Goal: Information Seeking & Learning: Learn about a topic

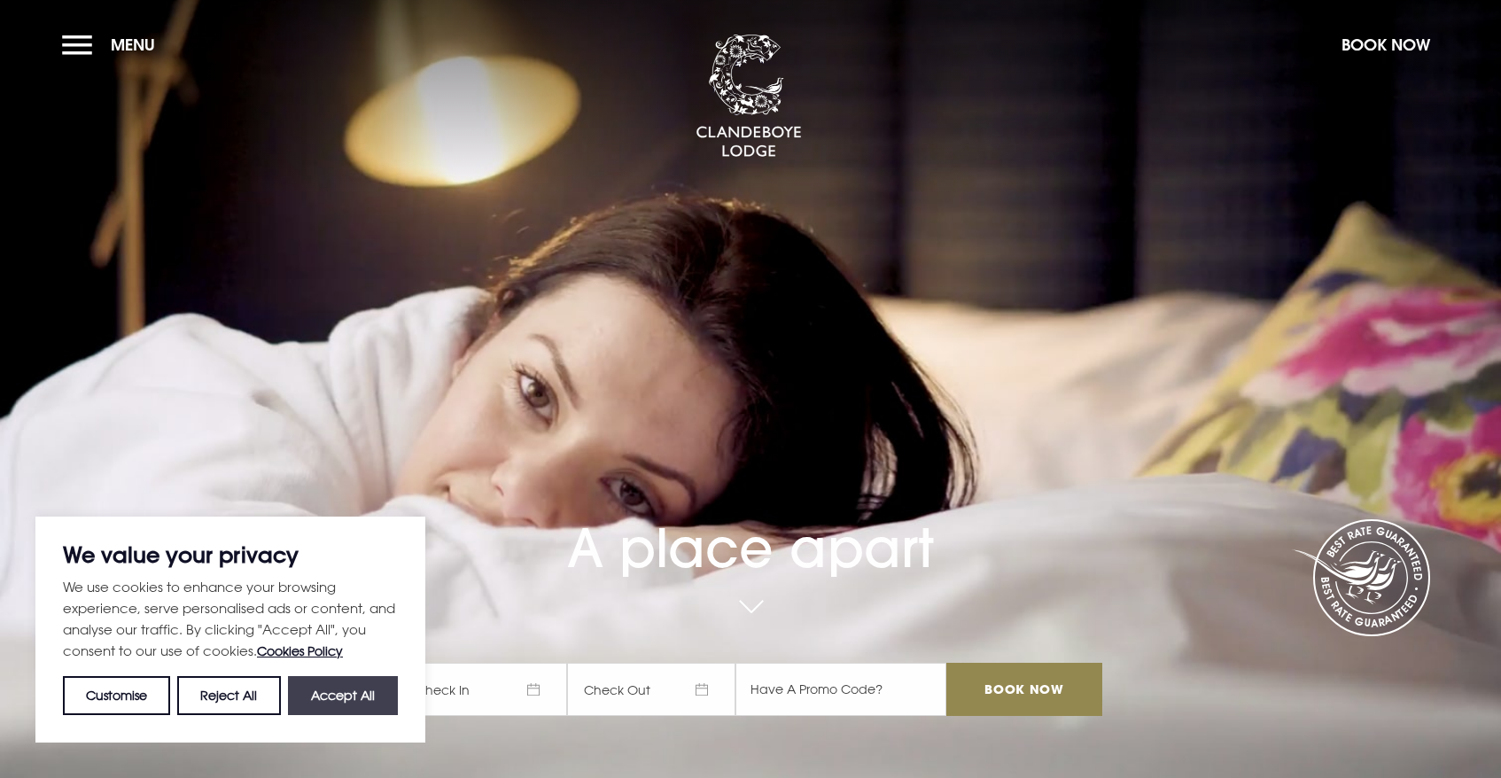
click at [346, 706] on button "Accept All" at bounding box center [343, 695] width 110 height 39
checkbox input "true"
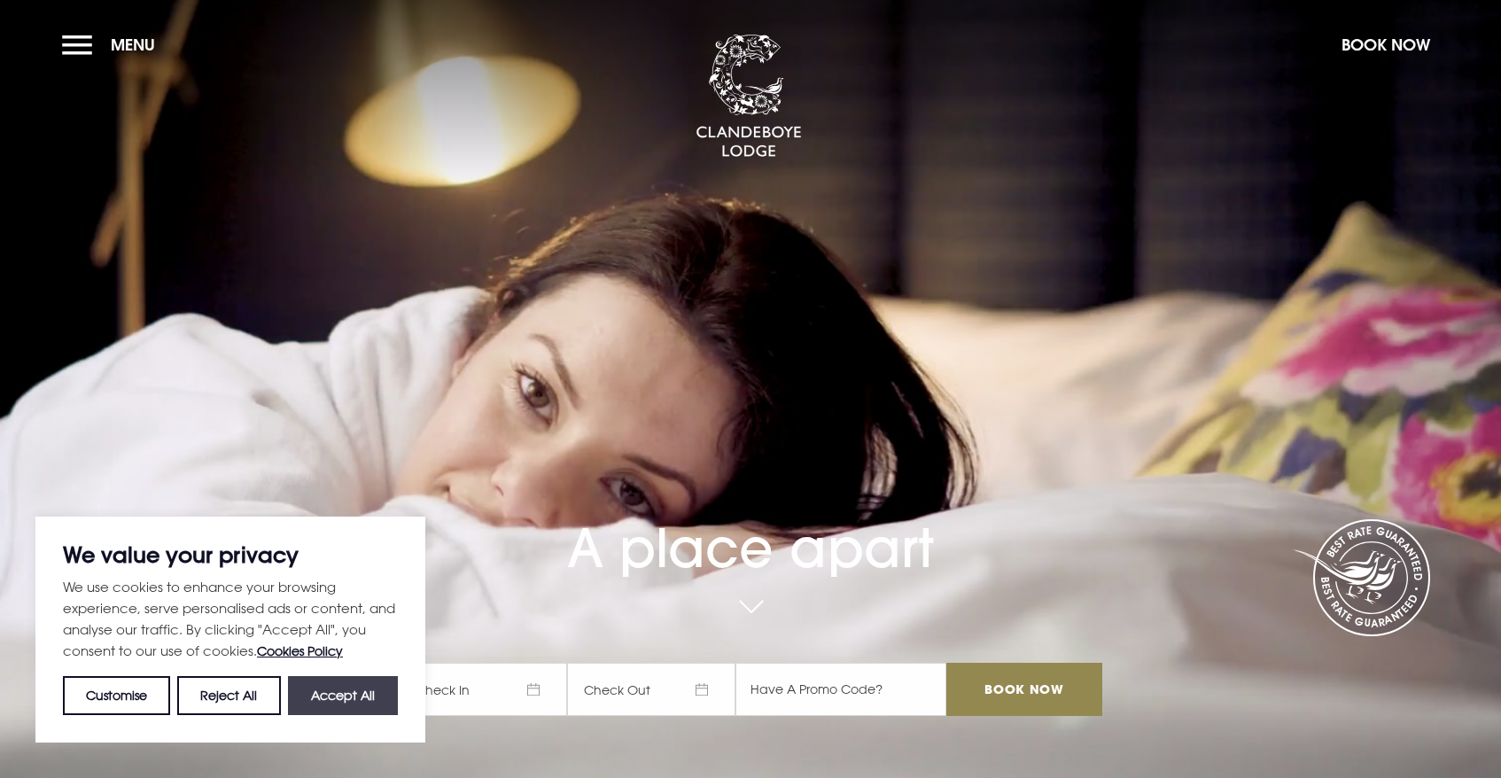
checkbox input "true"
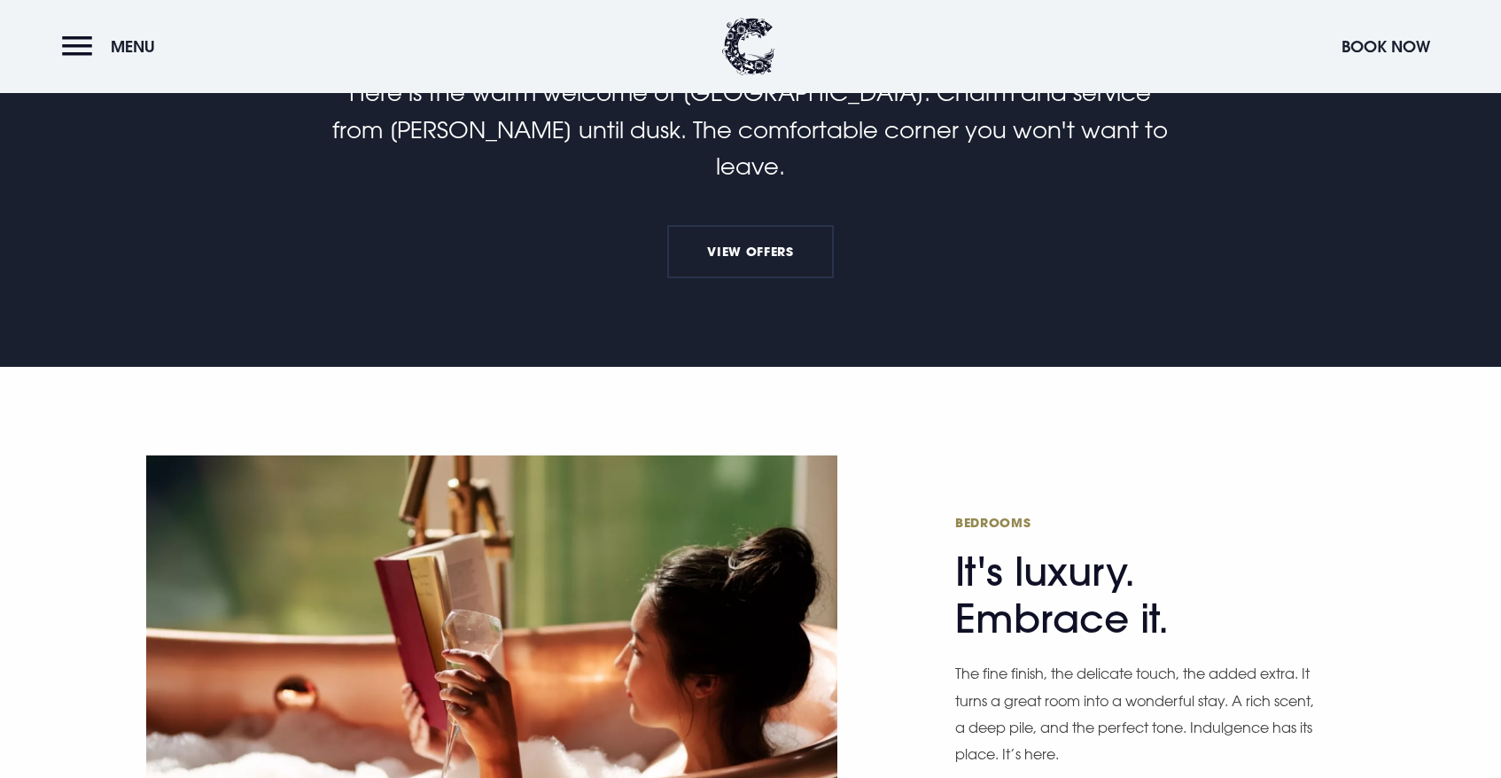
scroll to position [793, 0]
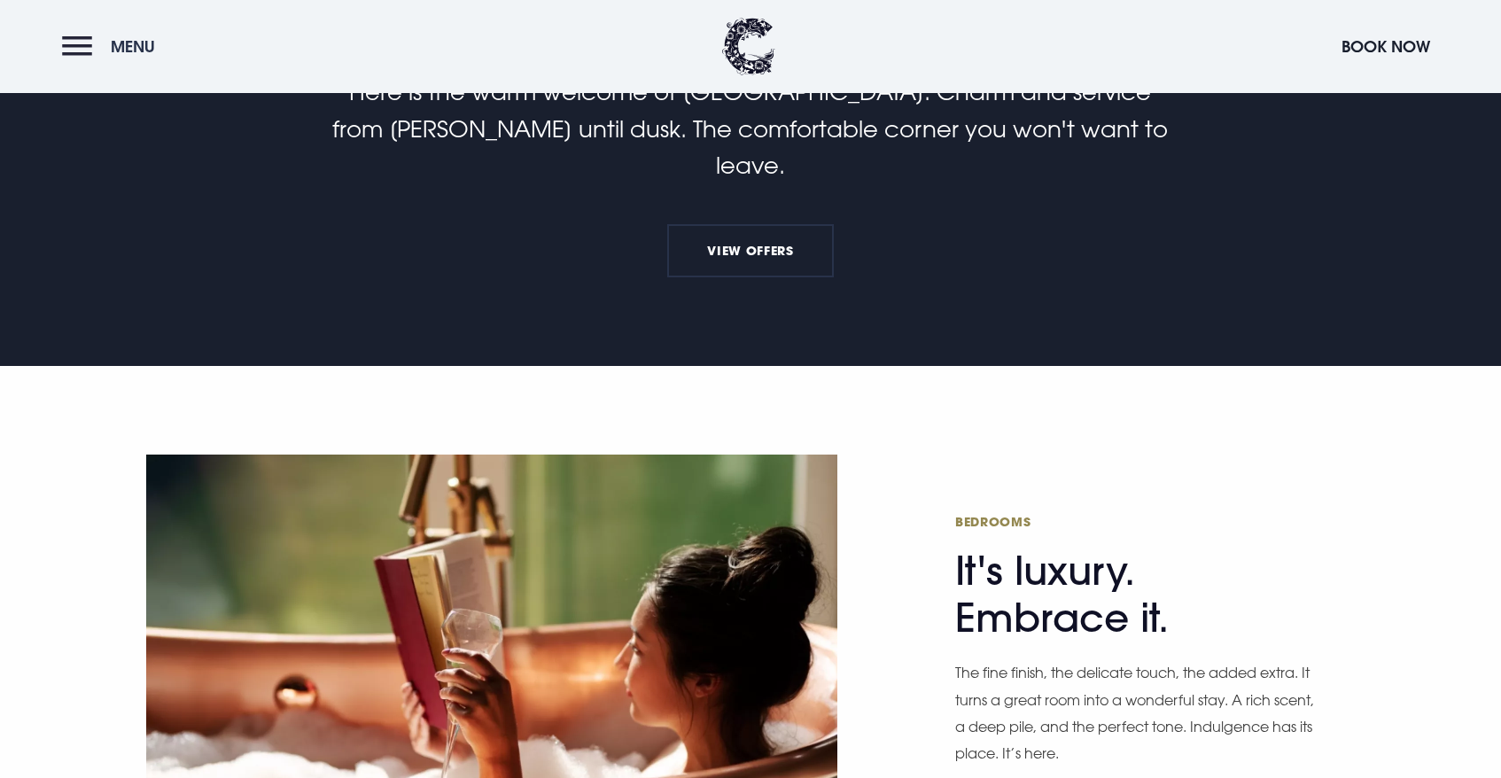
click at [94, 59] on button "Menu" at bounding box center [113, 46] width 102 height 38
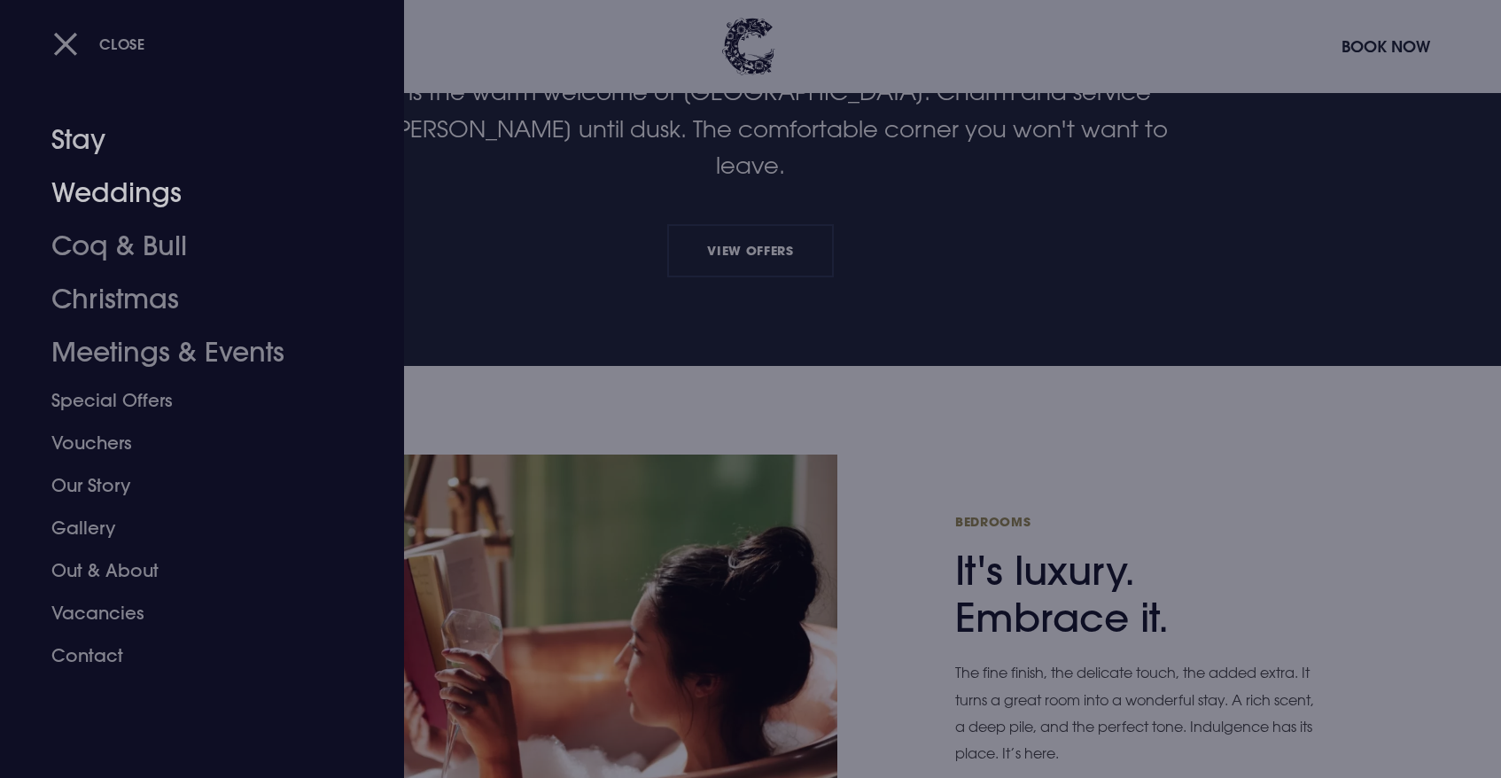
click at [108, 191] on link "Weddings" at bounding box center [191, 193] width 280 height 53
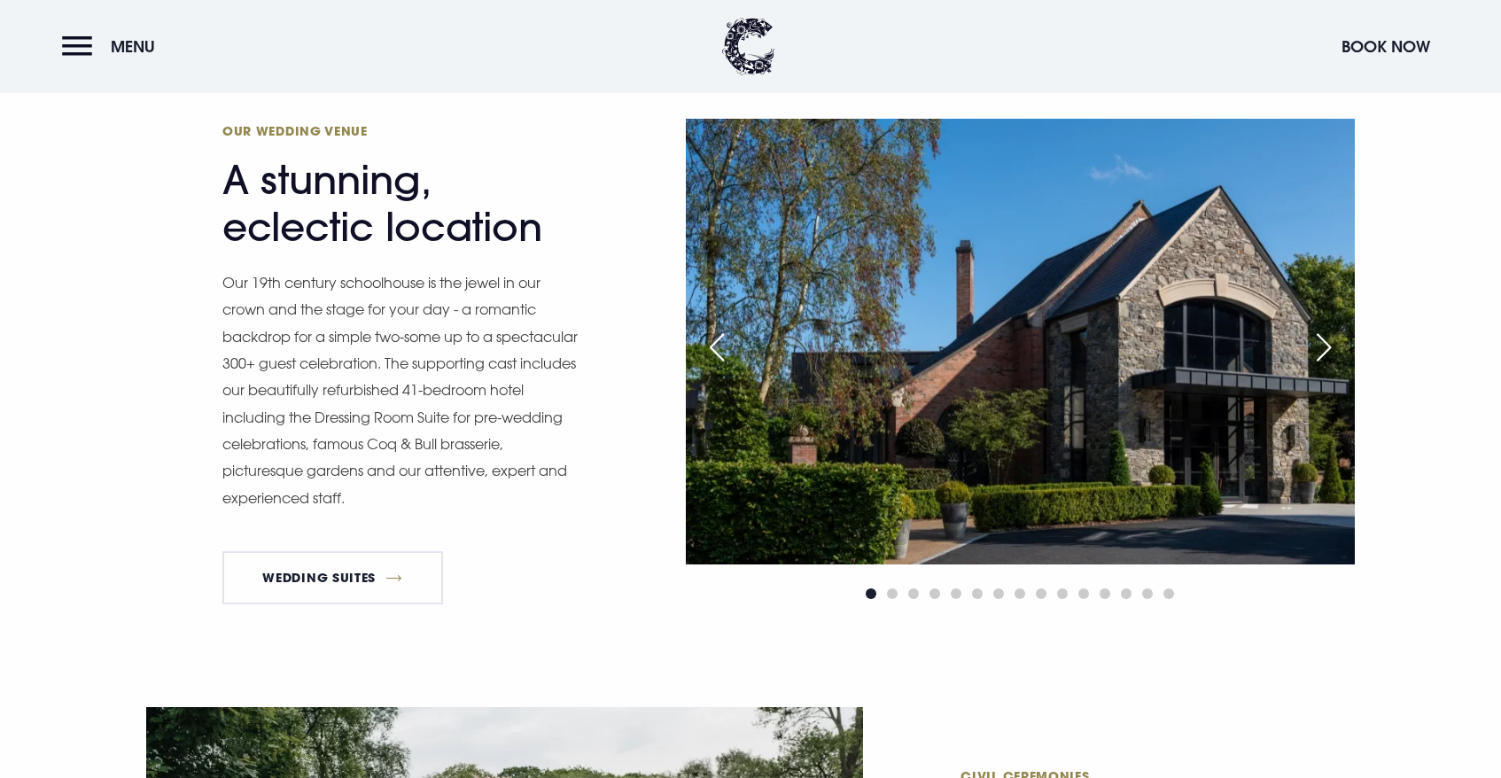
scroll to position [1957, 0]
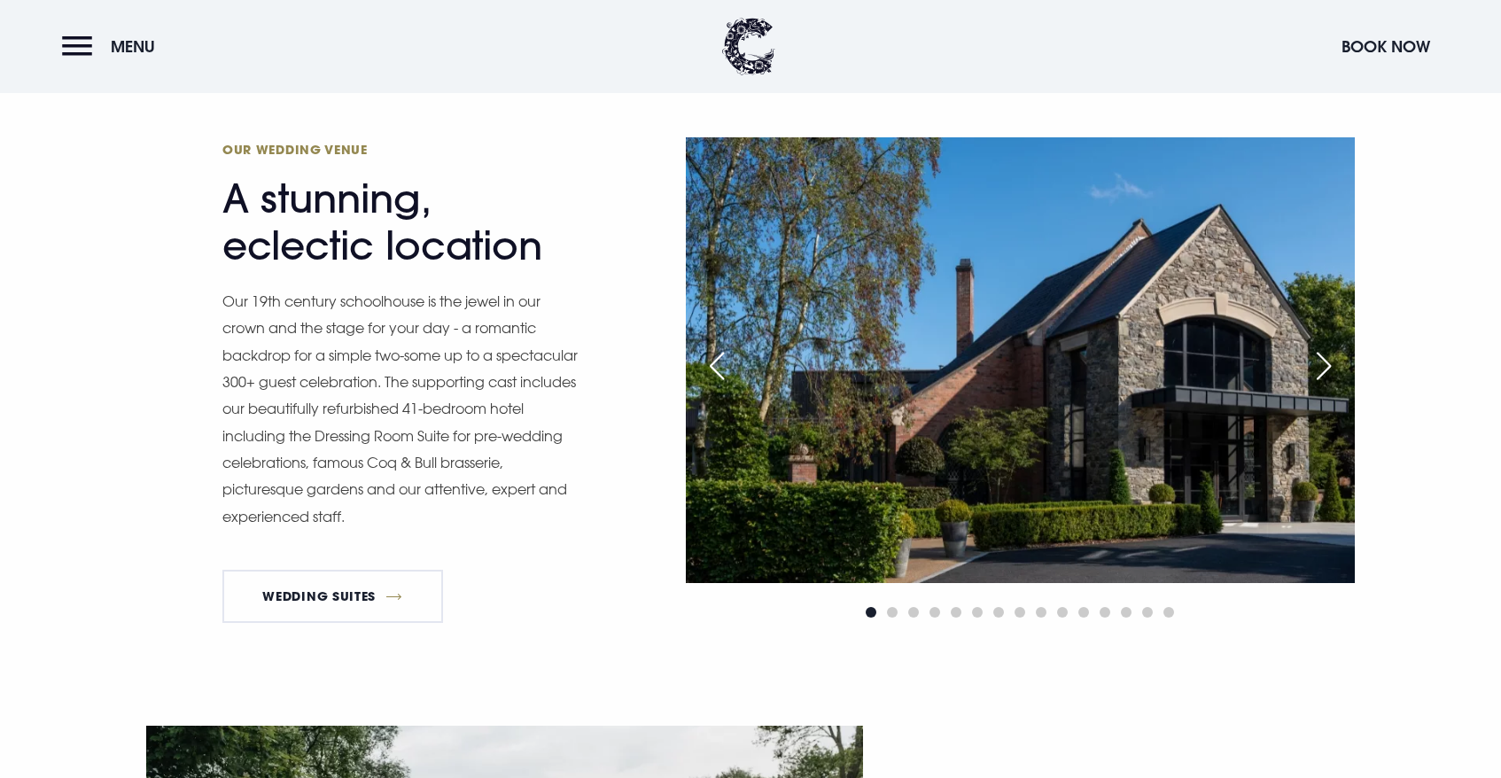
click at [1331, 365] on div "Next slide" at bounding box center [1324, 366] width 44 height 39
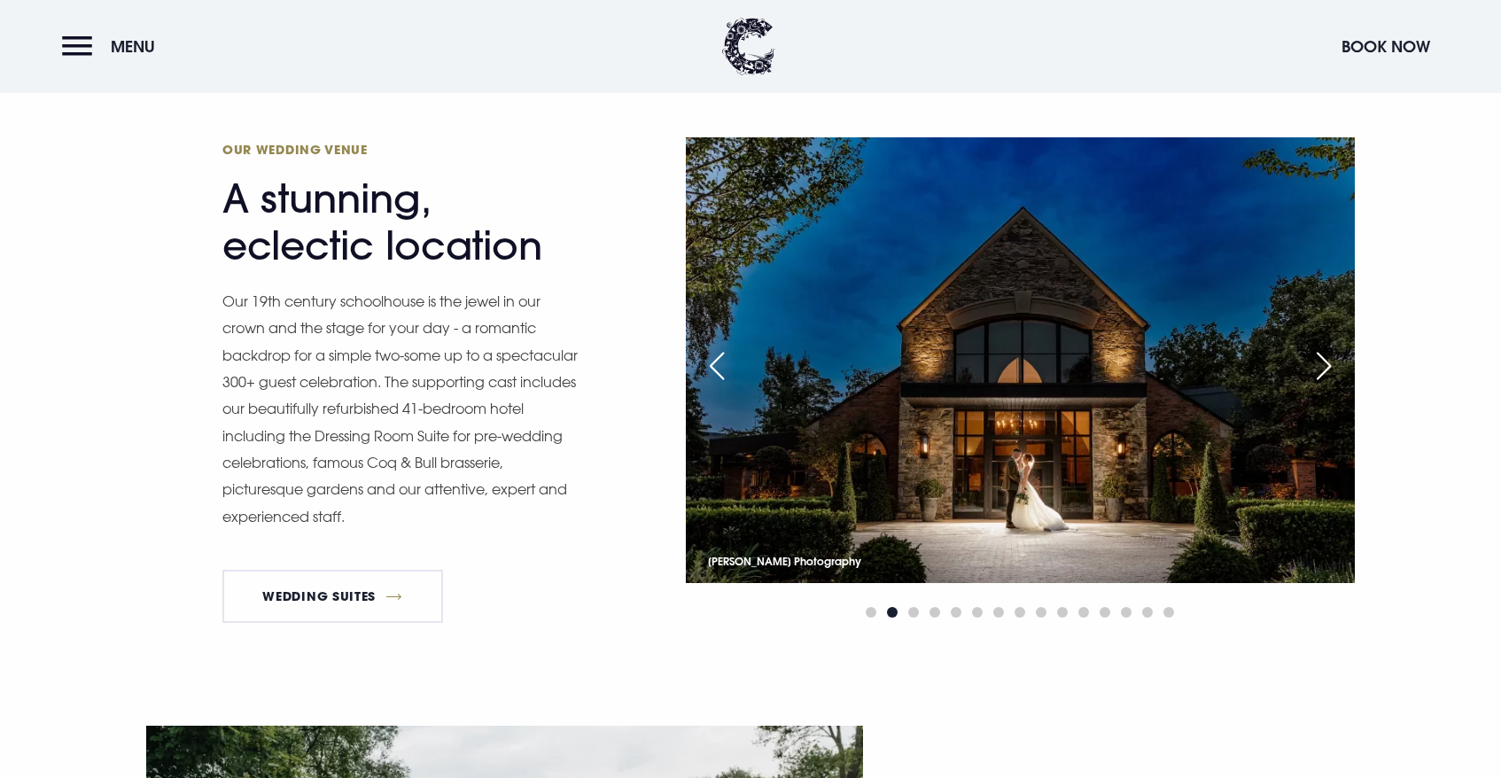
click at [1331, 365] on div "Next slide" at bounding box center [1324, 366] width 44 height 39
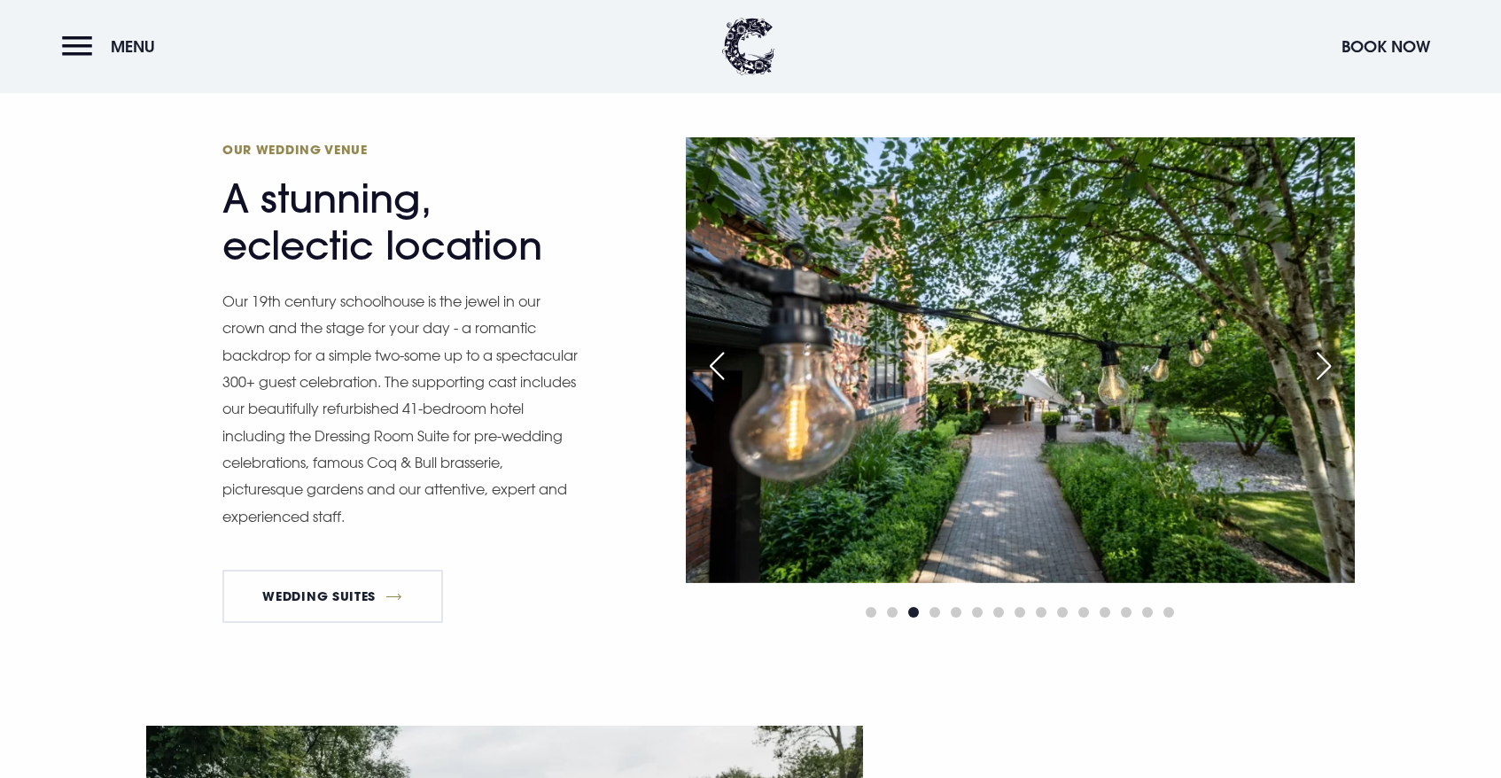
click at [1331, 365] on div "Next slide" at bounding box center [1324, 366] width 44 height 39
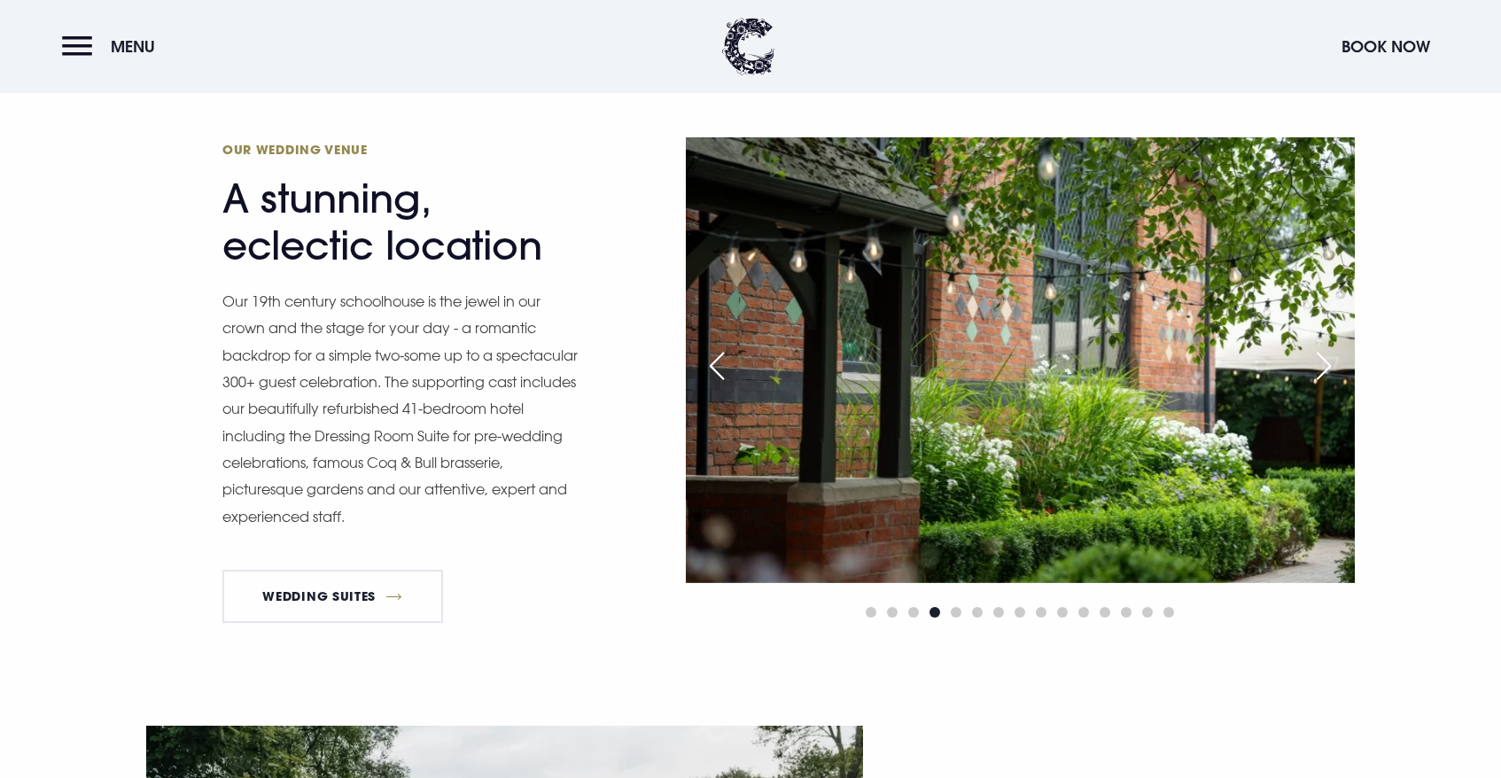
click at [1331, 365] on div "Next slide" at bounding box center [1324, 366] width 44 height 39
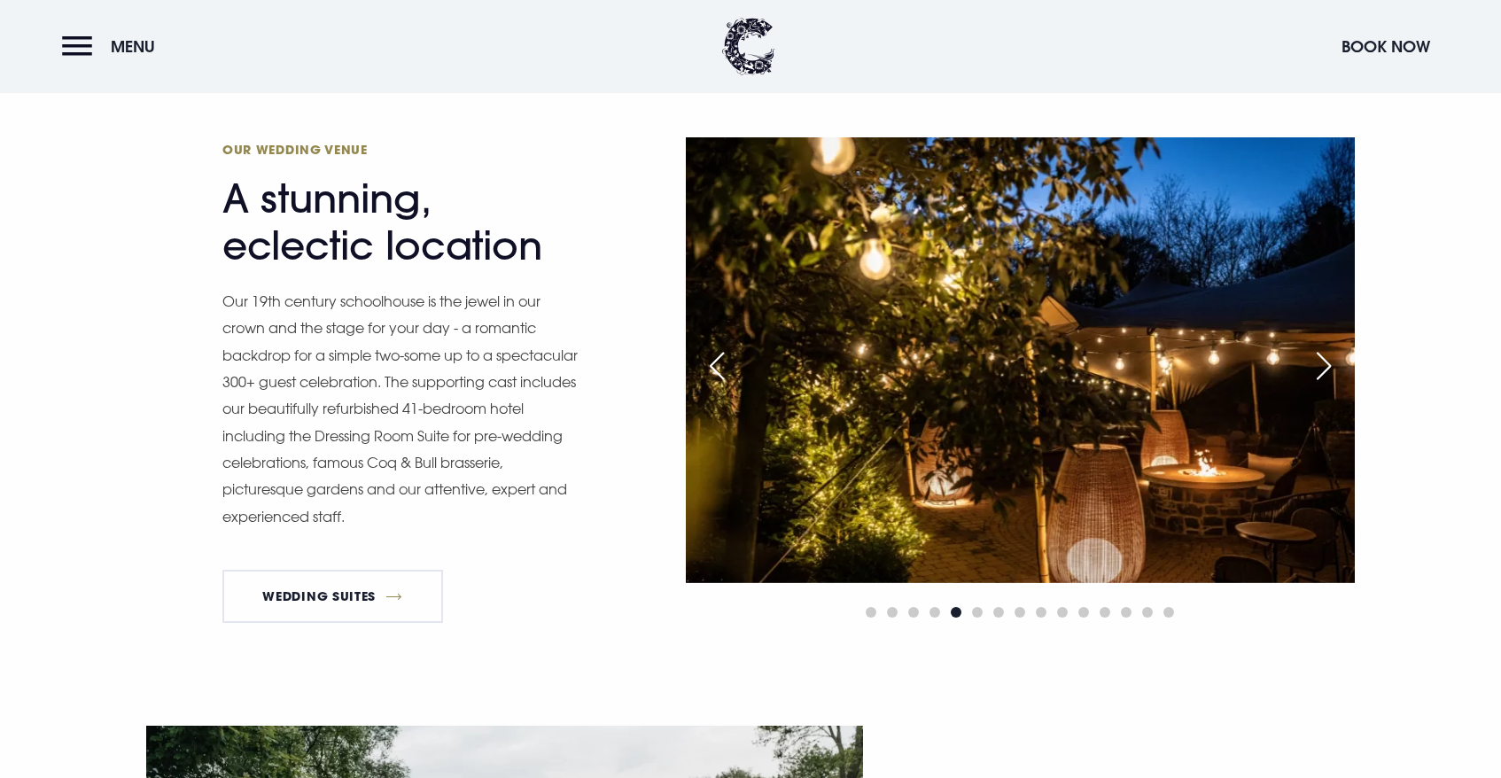
click at [1331, 365] on div "Next slide" at bounding box center [1324, 366] width 44 height 39
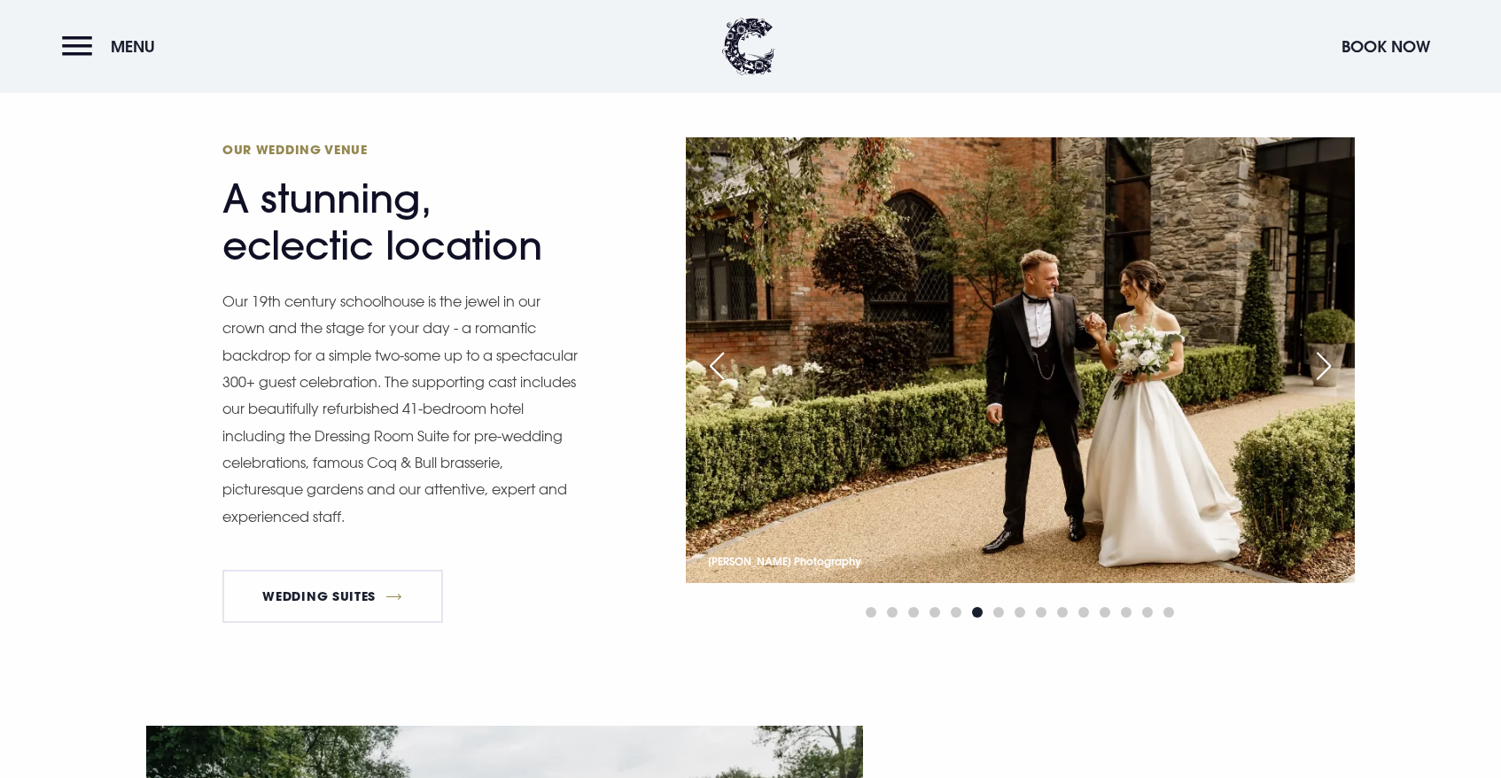
click at [1331, 365] on div "Next slide" at bounding box center [1324, 366] width 44 height 39
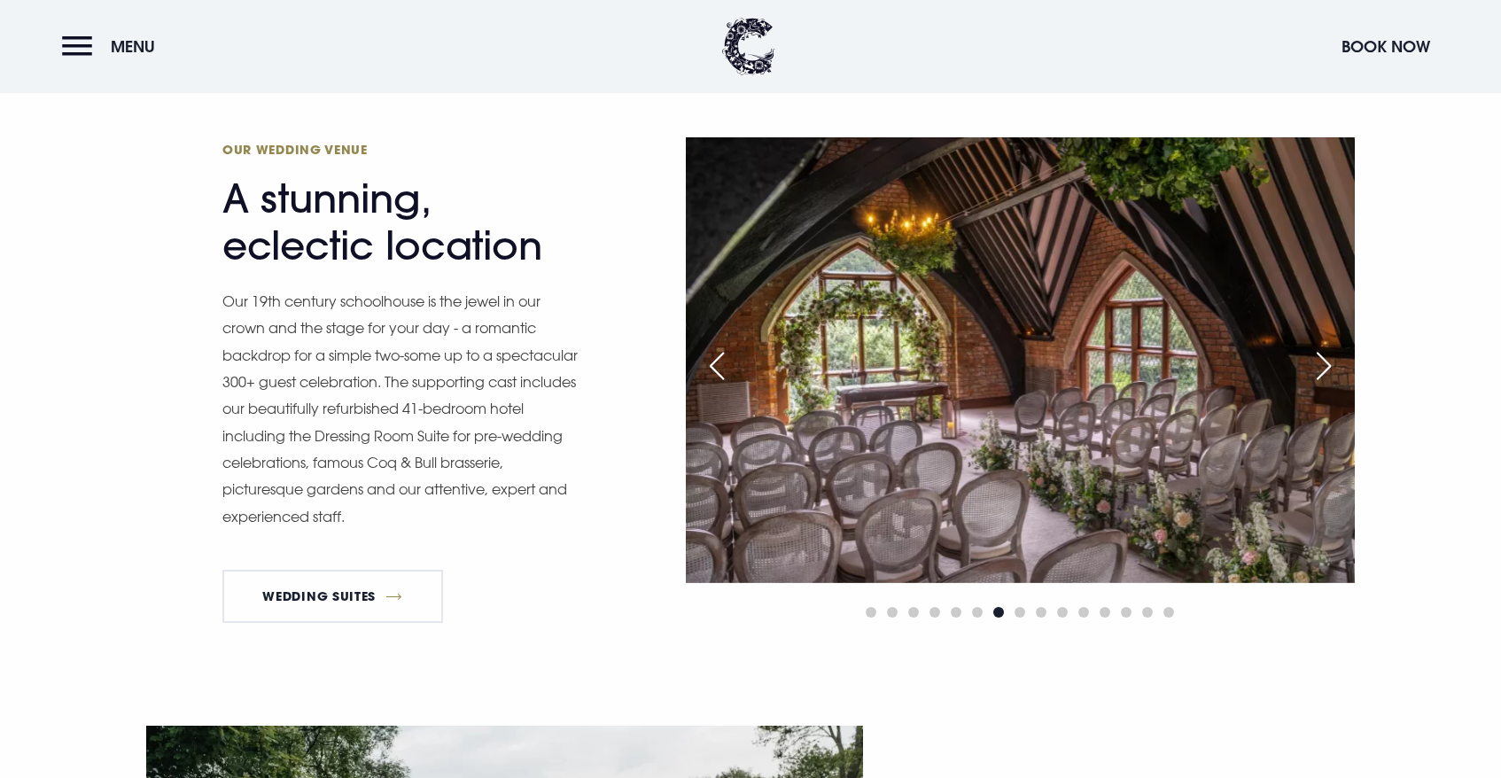
click at [1331, 365] on div "Next slide" at bounding box center [1324, 366] width 44 height 39
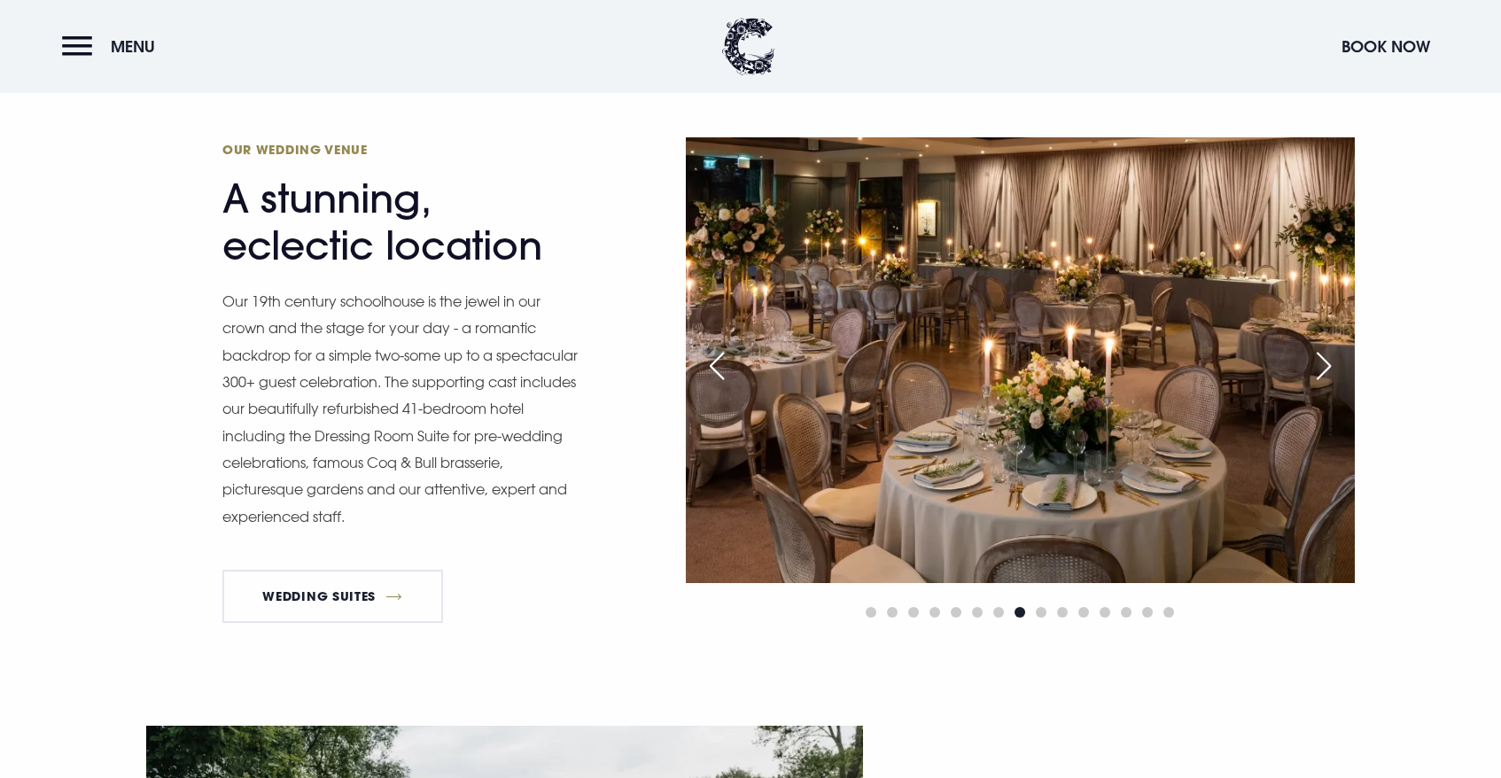
click at [1331, 365] on div "Next slide" at bounding box center [1324, 366] width 44 height 39
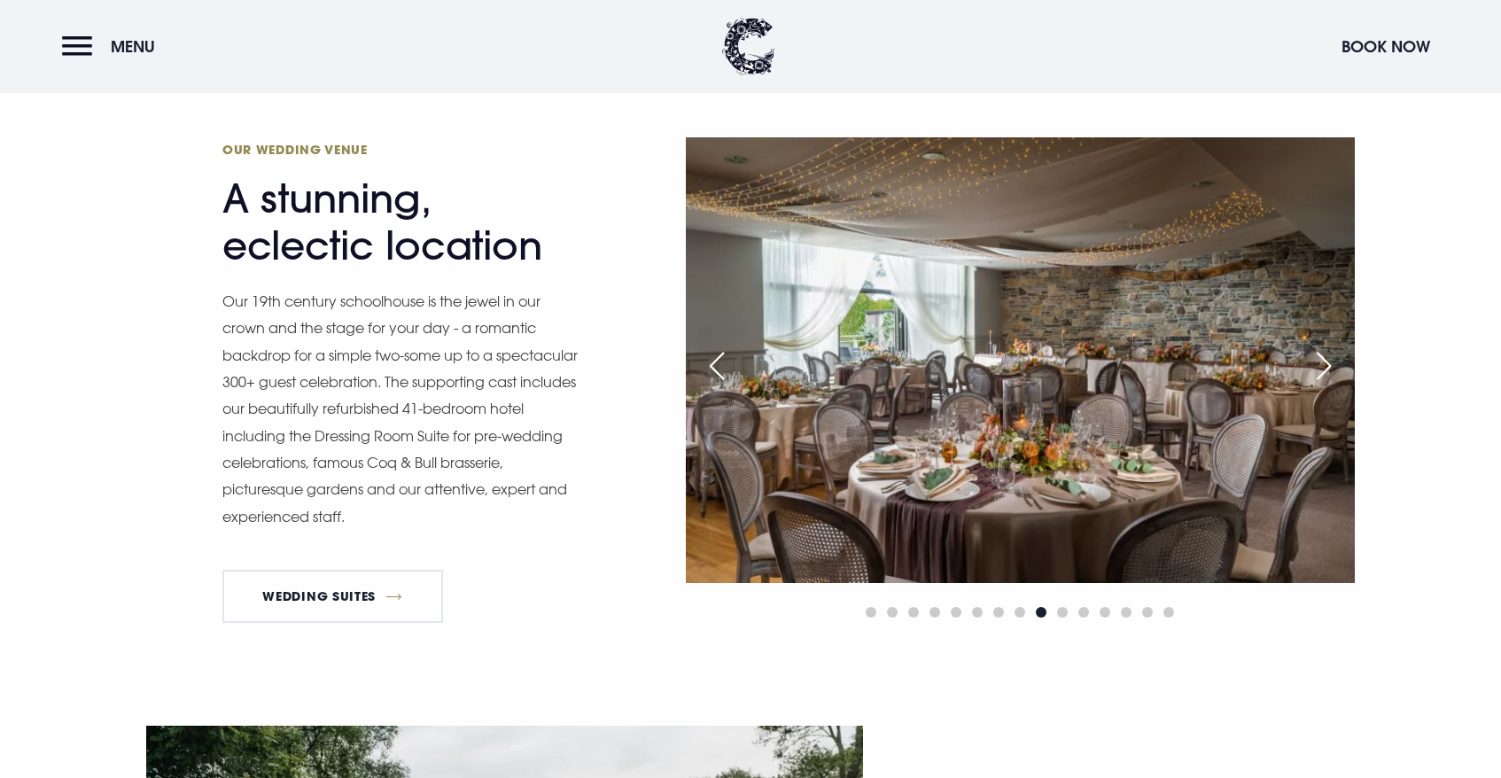
click at [1331, 365] on div "Next slide" at bounding box center [1324, 366] width 44 height 39
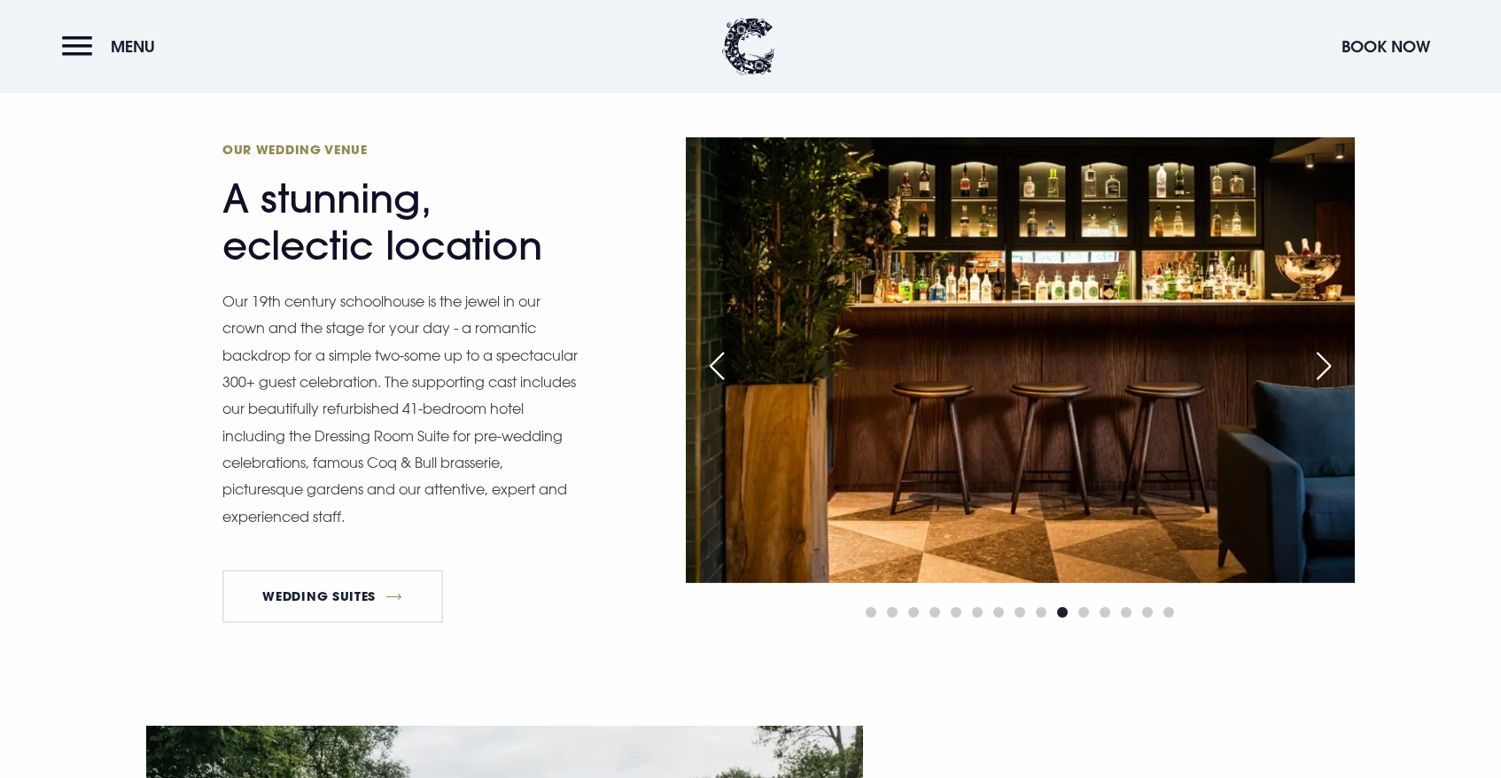
click at [1331, 365] on div "Next slide" at bounding box center [1324, 366] width 44 height 39
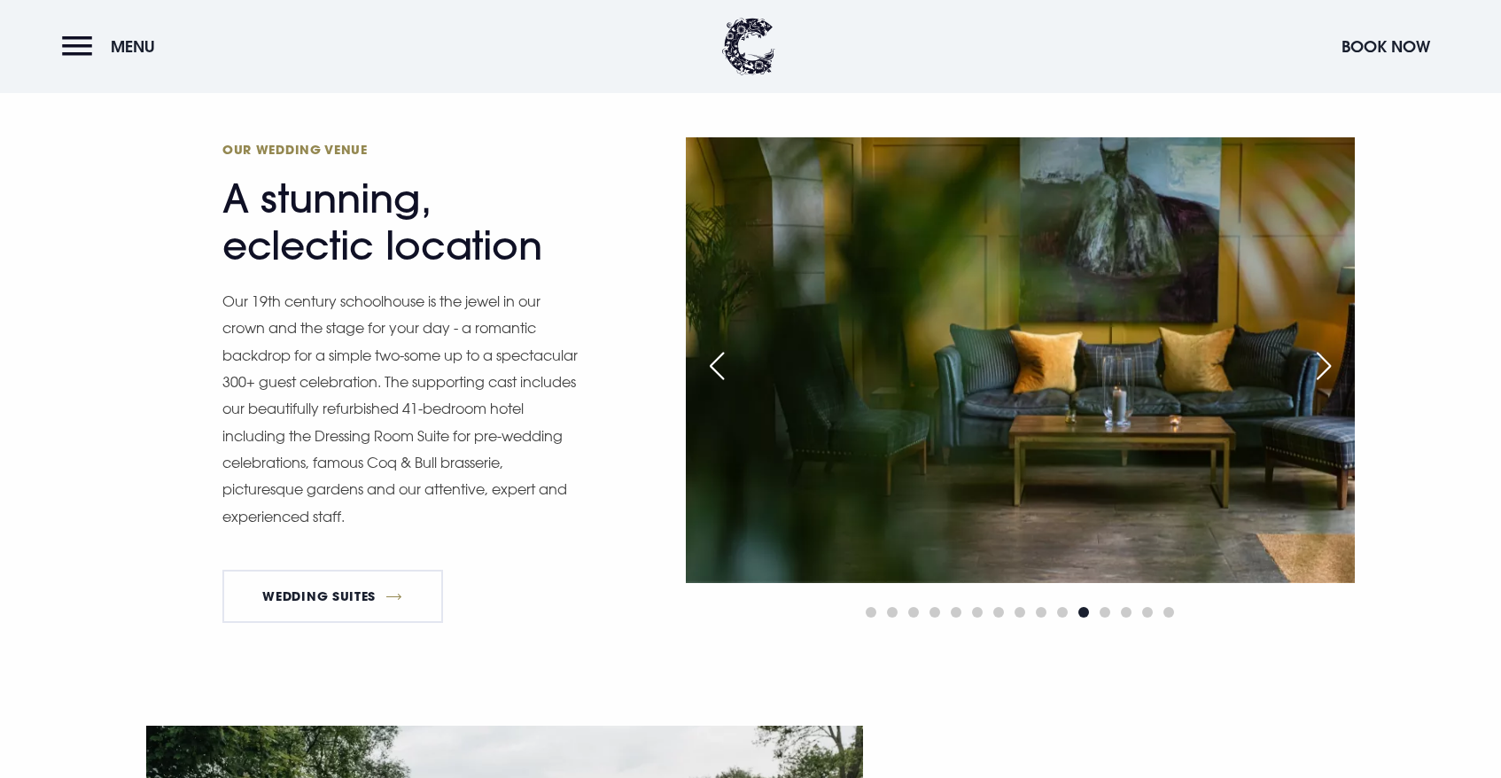
click at [1331, 365] on div "Next slide" at bounding box center [1324, 366] width 44 height 39
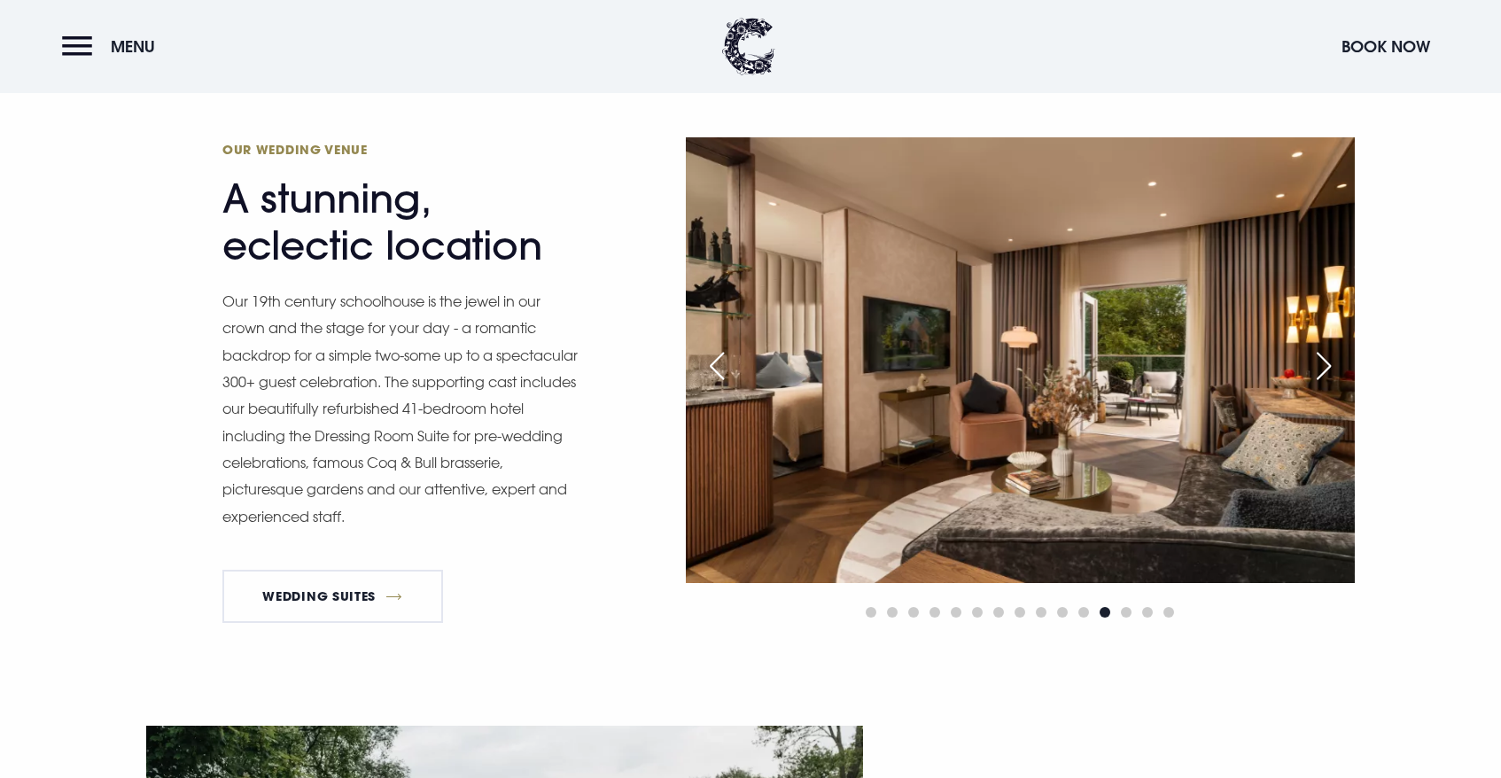
click at [1331, 365] on div "Next slide" at bounding box center [1324, 366] width 44 height 39
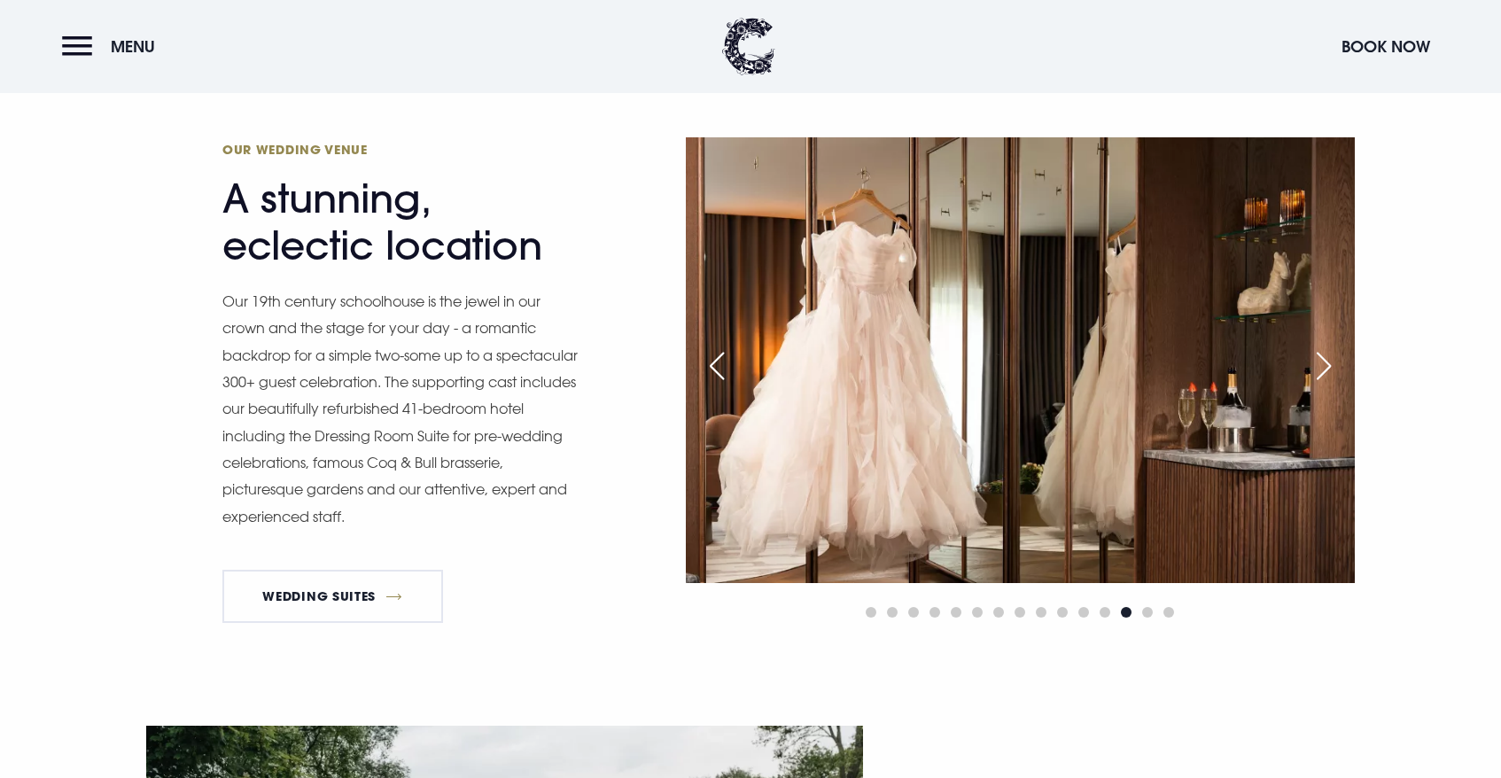
click at [1331, 365] on div "Next slide" at bounding box center [1324, 366] width 44 height 39
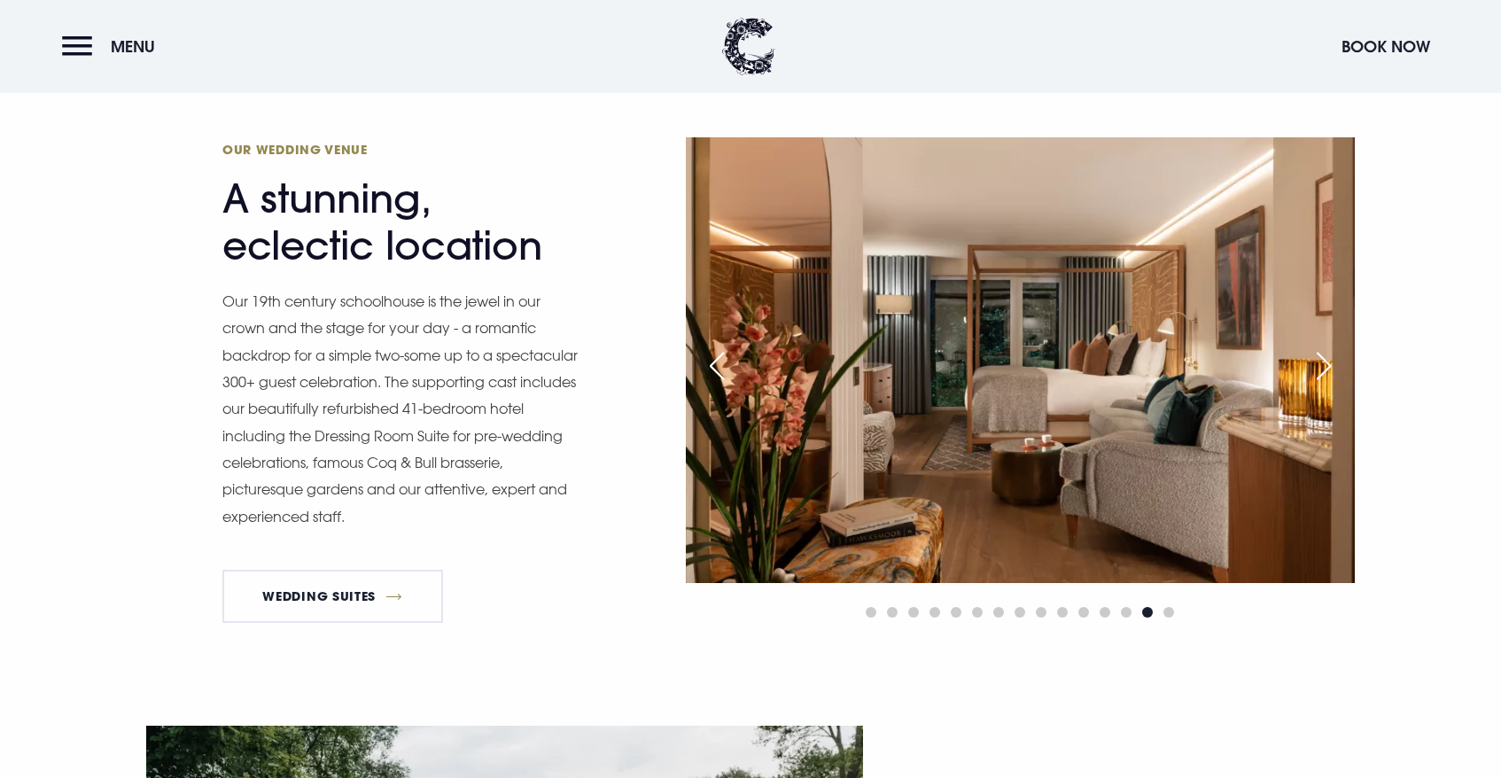
click at [1331, 365] on div "Next slide" at bounding box center [1324, 366] width 44 height 39
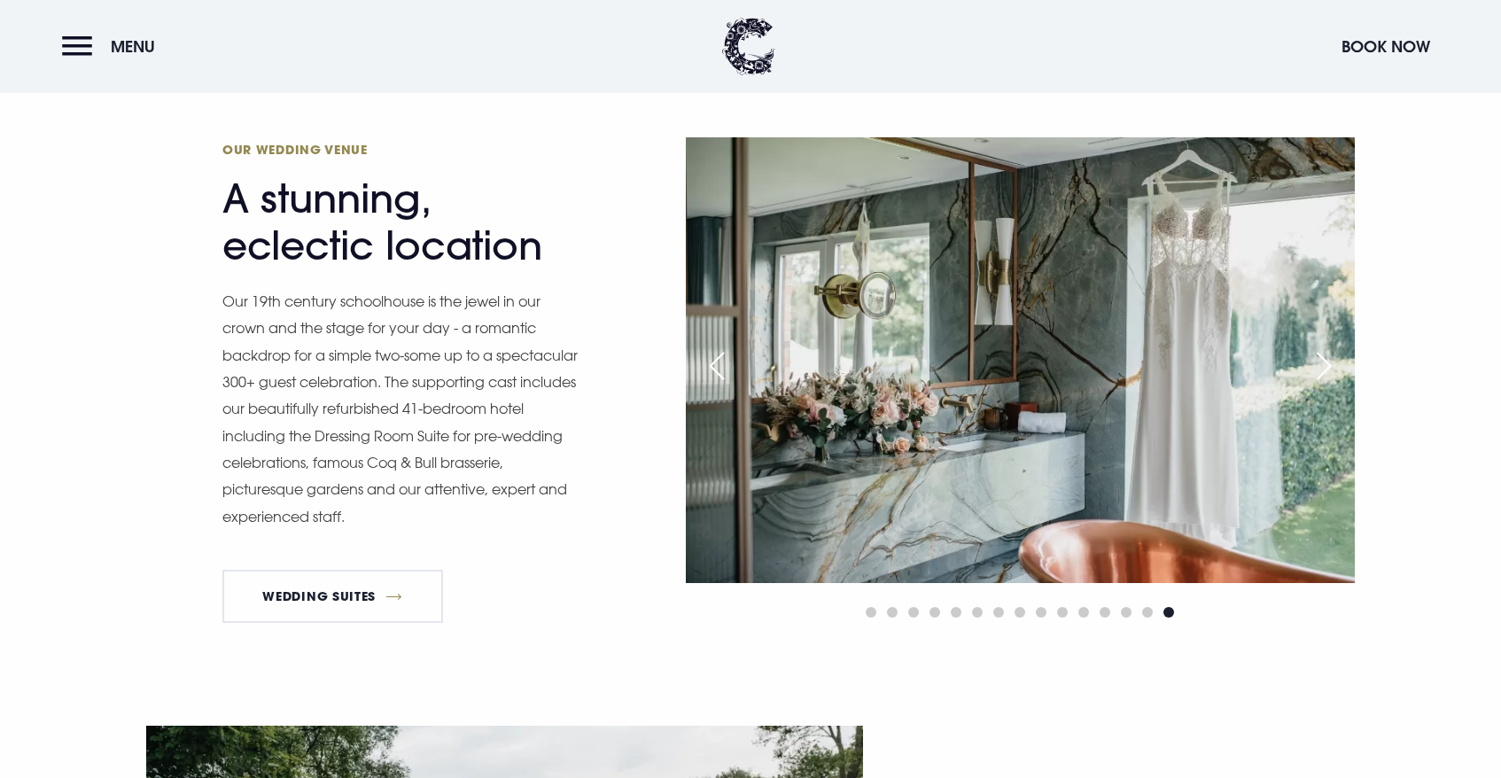
click at [1331, 365] on div "Next slide" at bounding box center [1324, 366] width 44 height 39
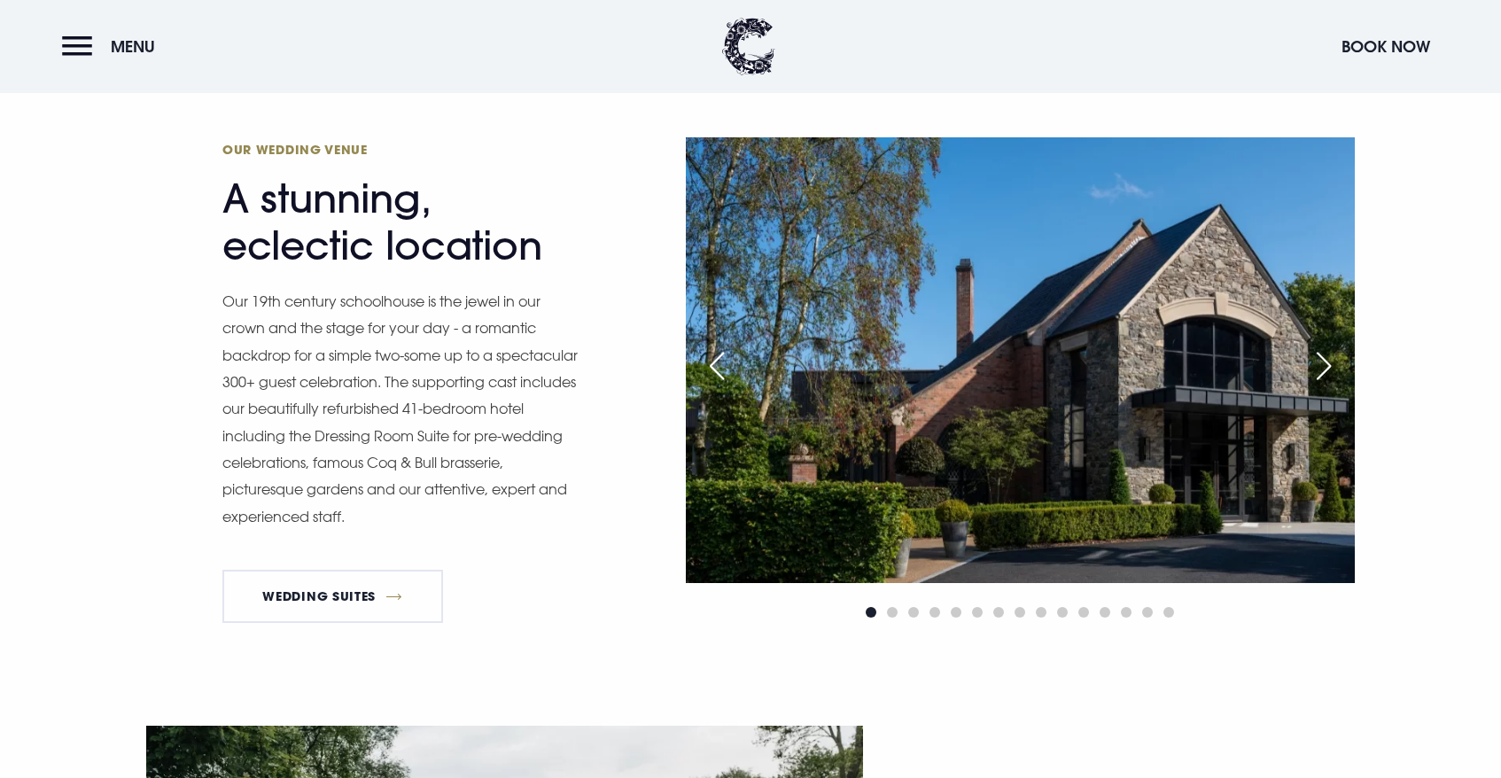
click at [1331, 365] on div "Next slide" at bounding box center [1324, 366] width 44 height 39
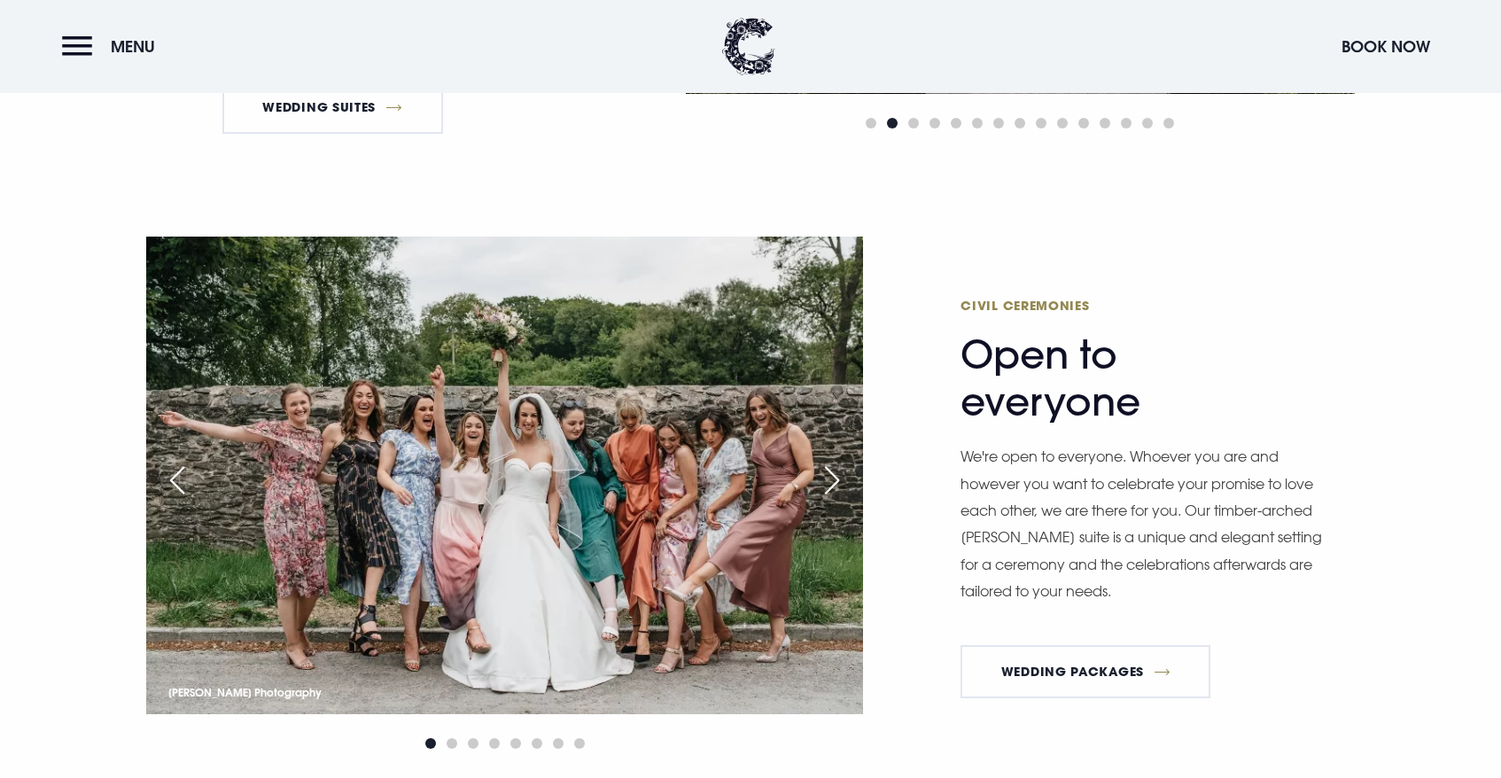
scroll to position [2449, 0]
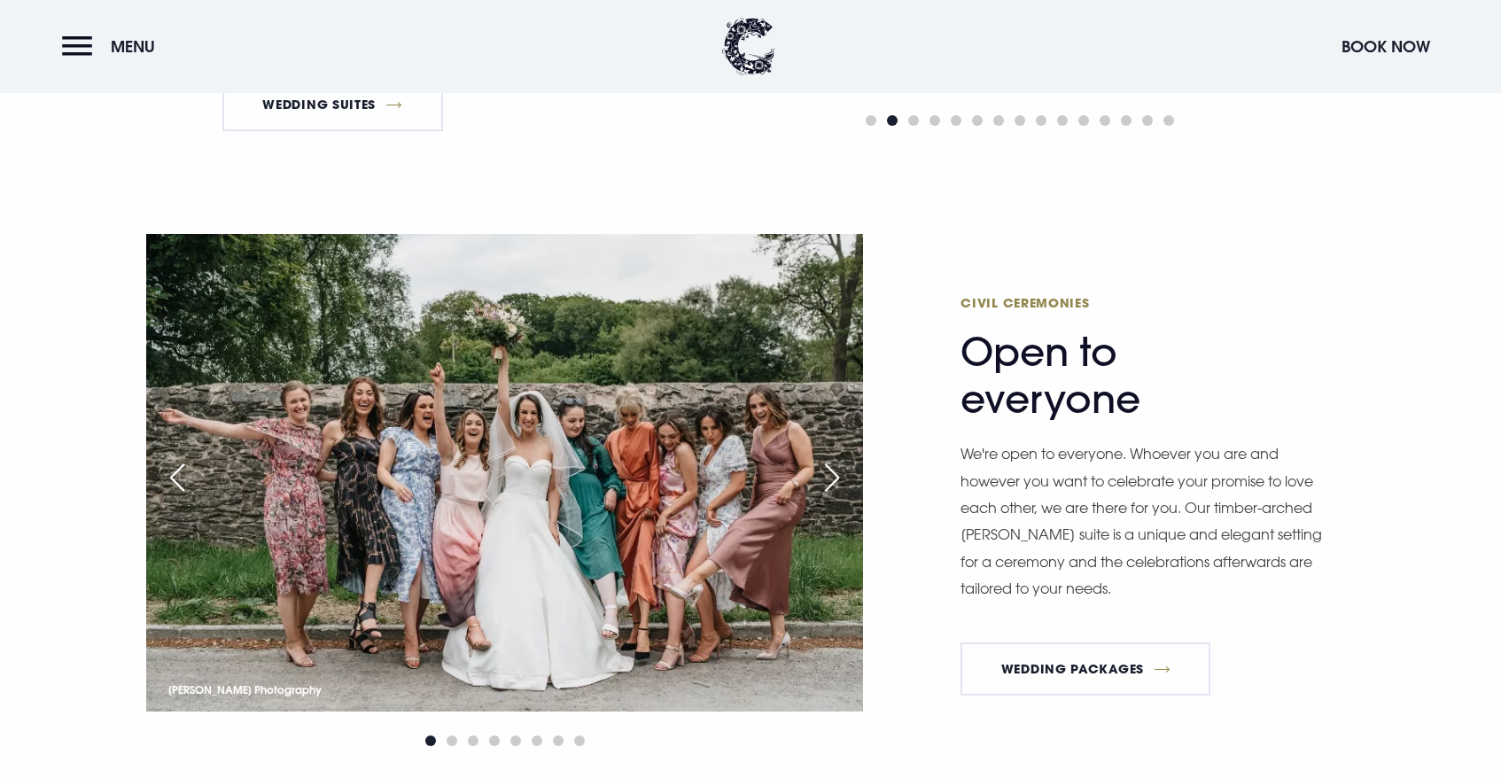
click at [849, 477] on div "Next slide" at bounding box center [832, 477] width 44 height 39
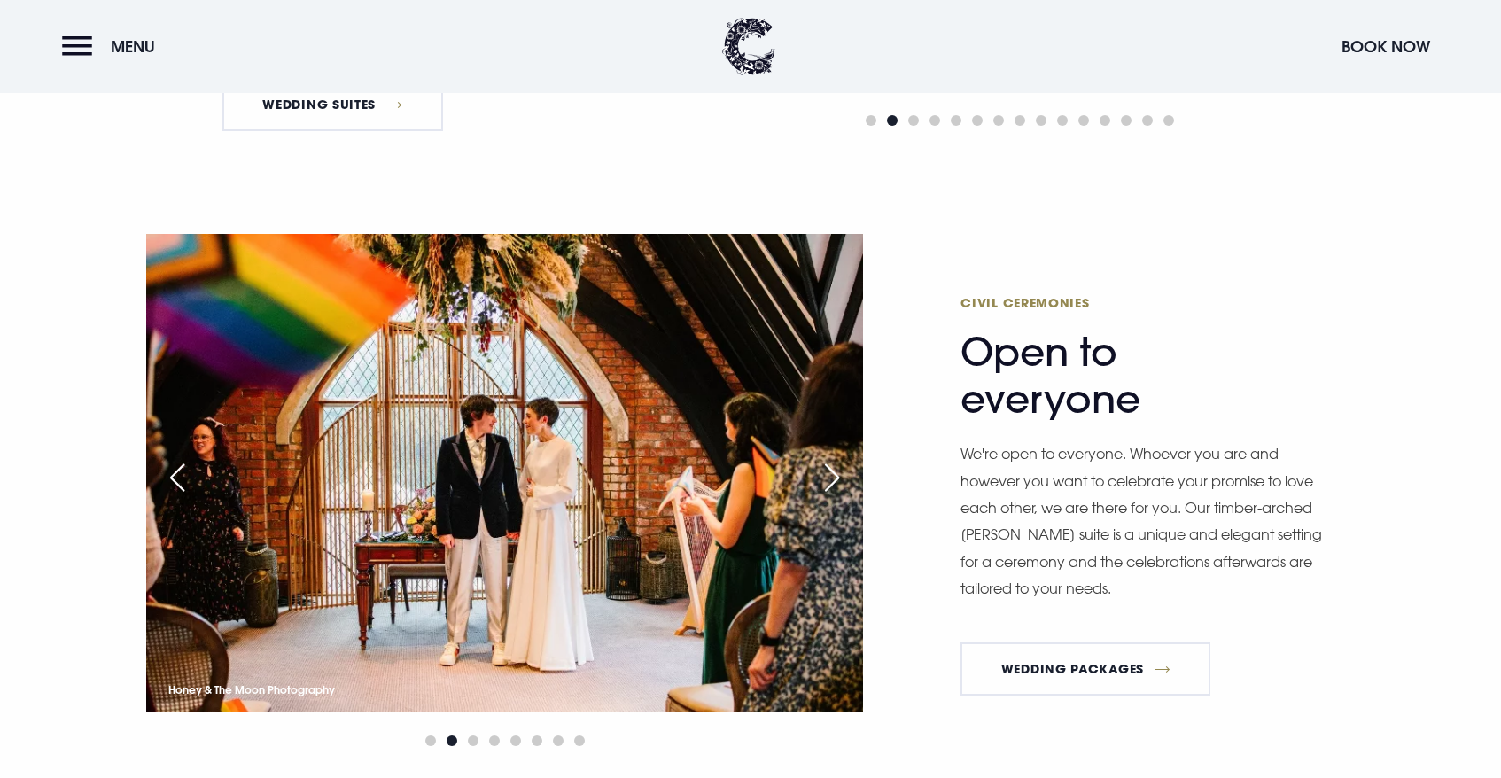
click at [849, 477] on div "Next slide" at bounding box center [832, 477] width 44 height 39
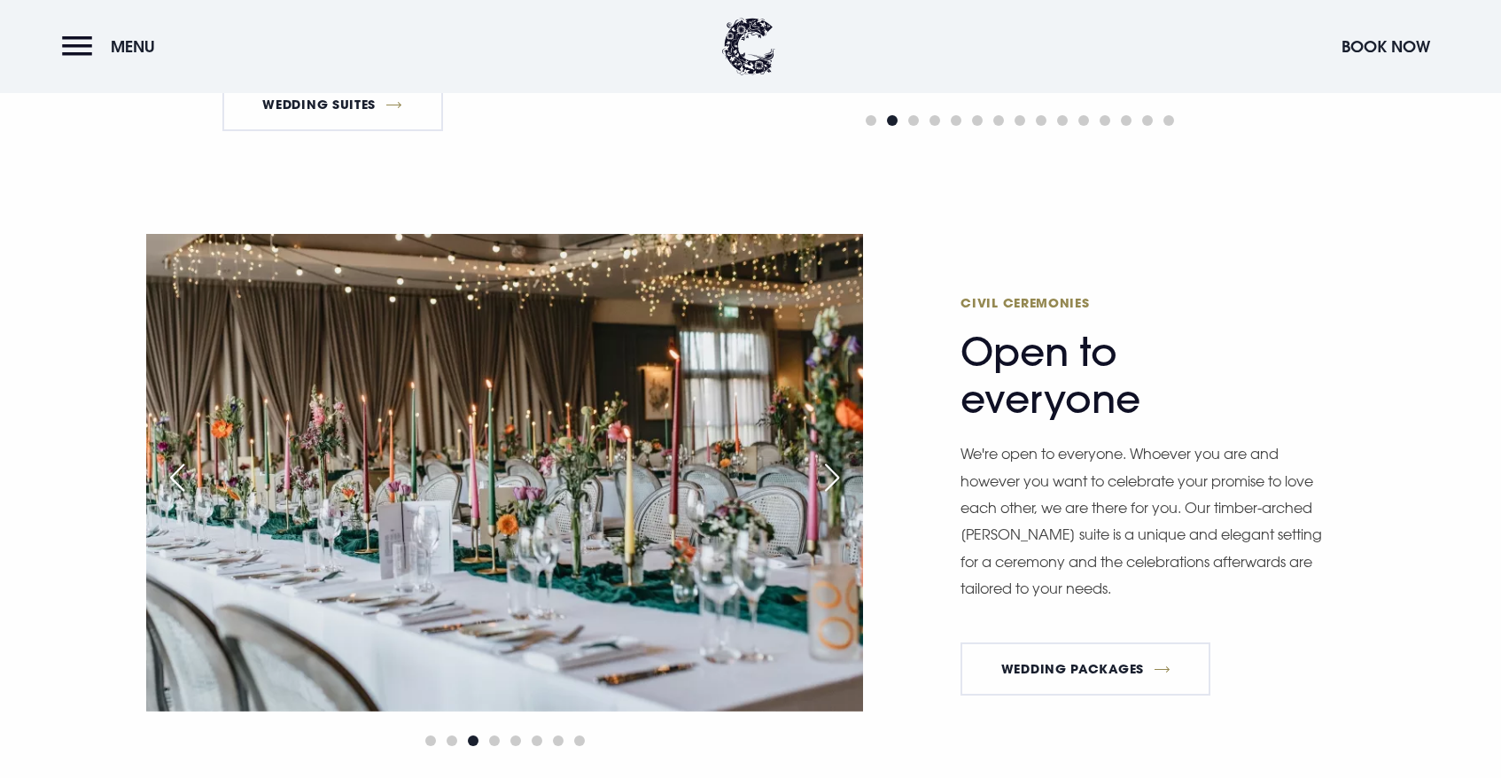
click at [849, 477] on div "Next slide" at bounding box center [832, 477] width 44 height 39
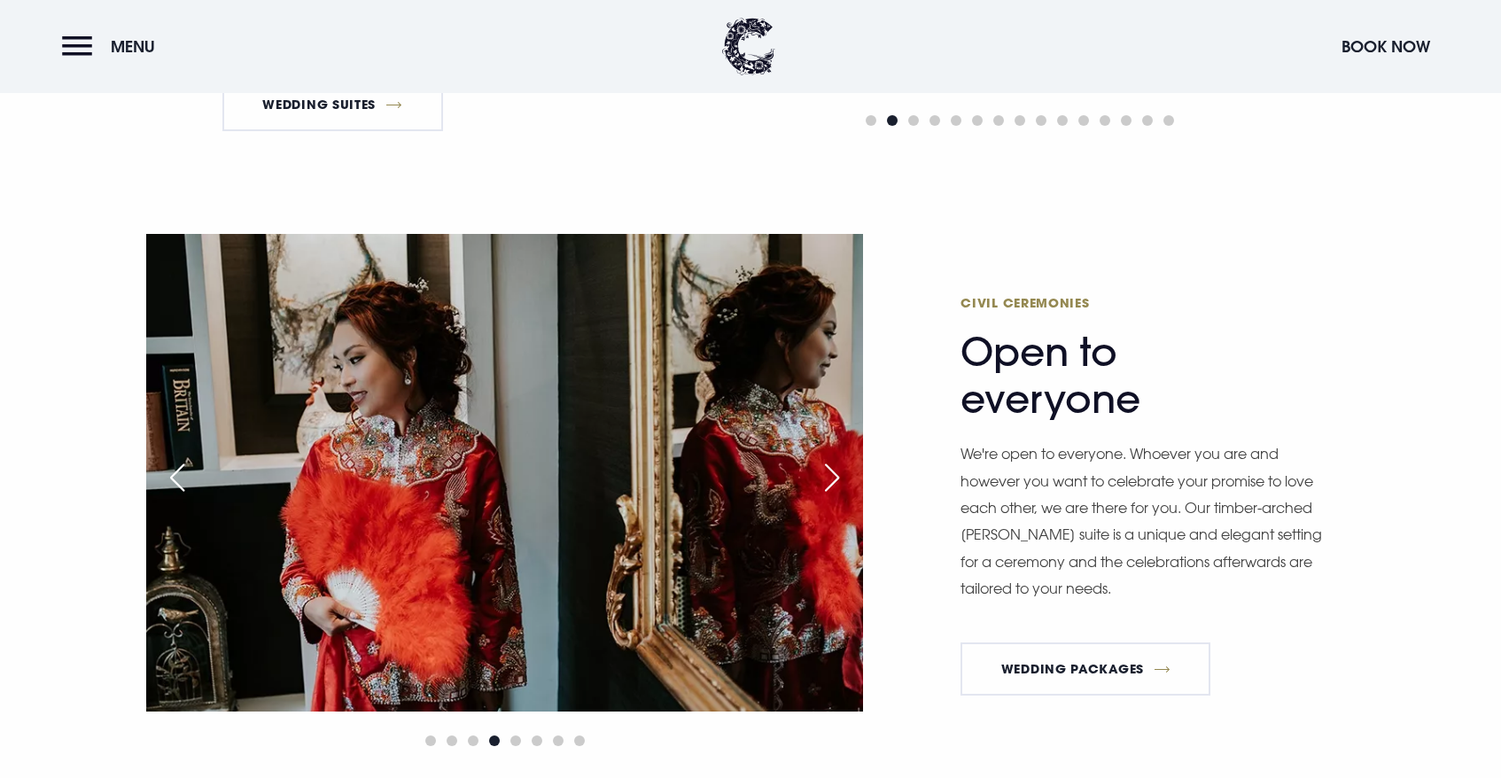
click at [849, 477] on div "Next slide" at bounding box center [832, 477] width 44 height 39
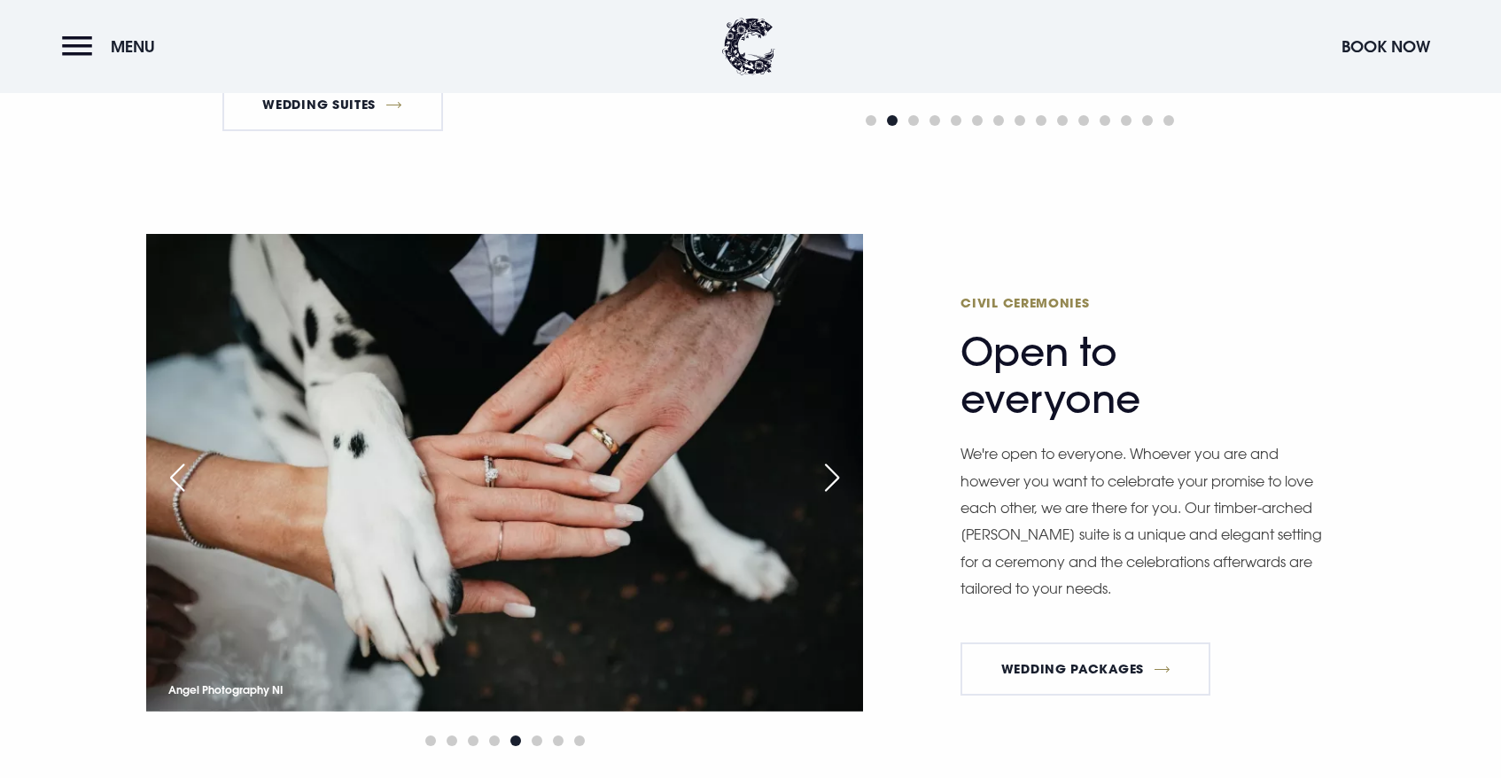
click at [849, 477] on div "Next slide" at bounding box center [832, 477] width 44 height 39
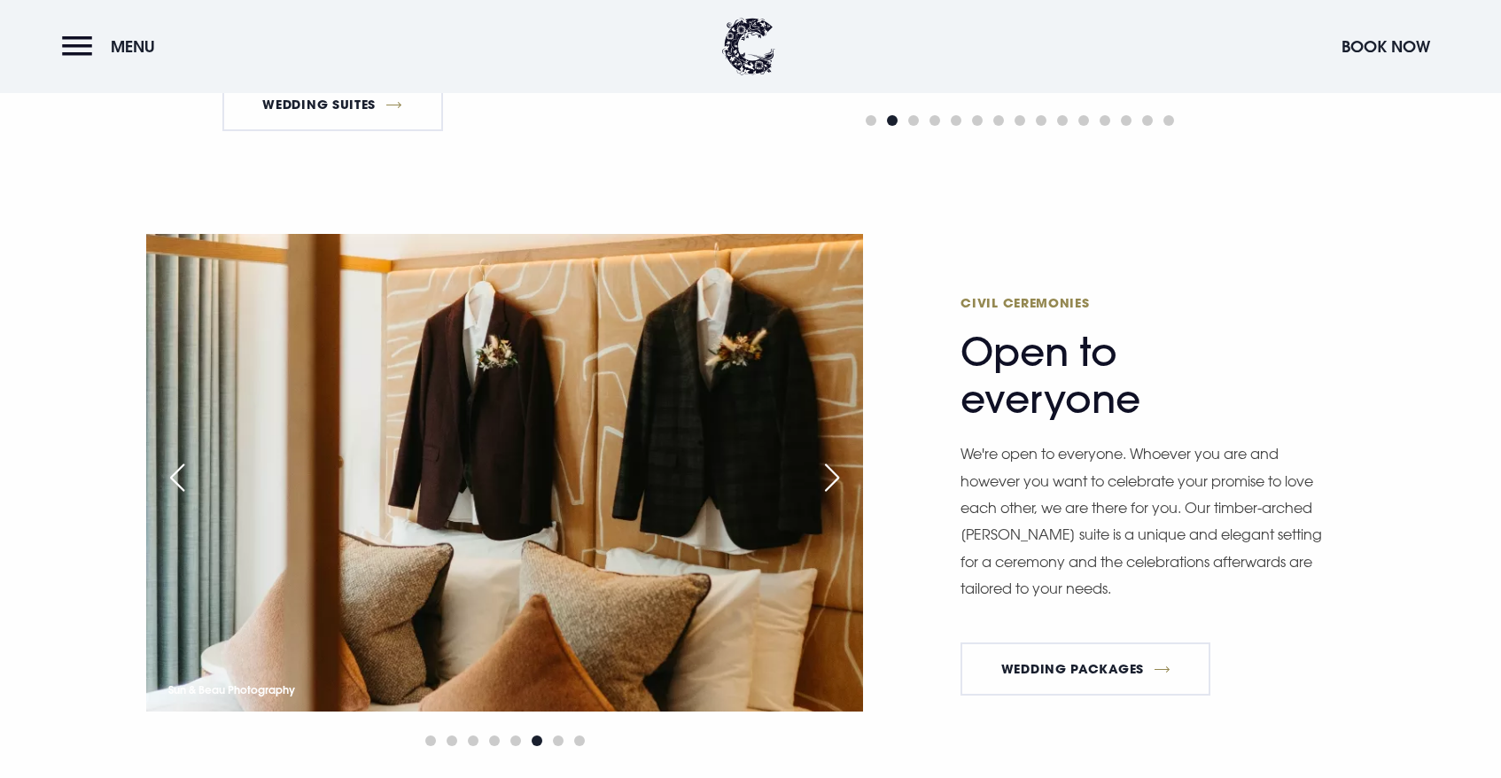
click at [849, 477] on div "Next slide" at bounding box center [832, 477] width 44 height 39
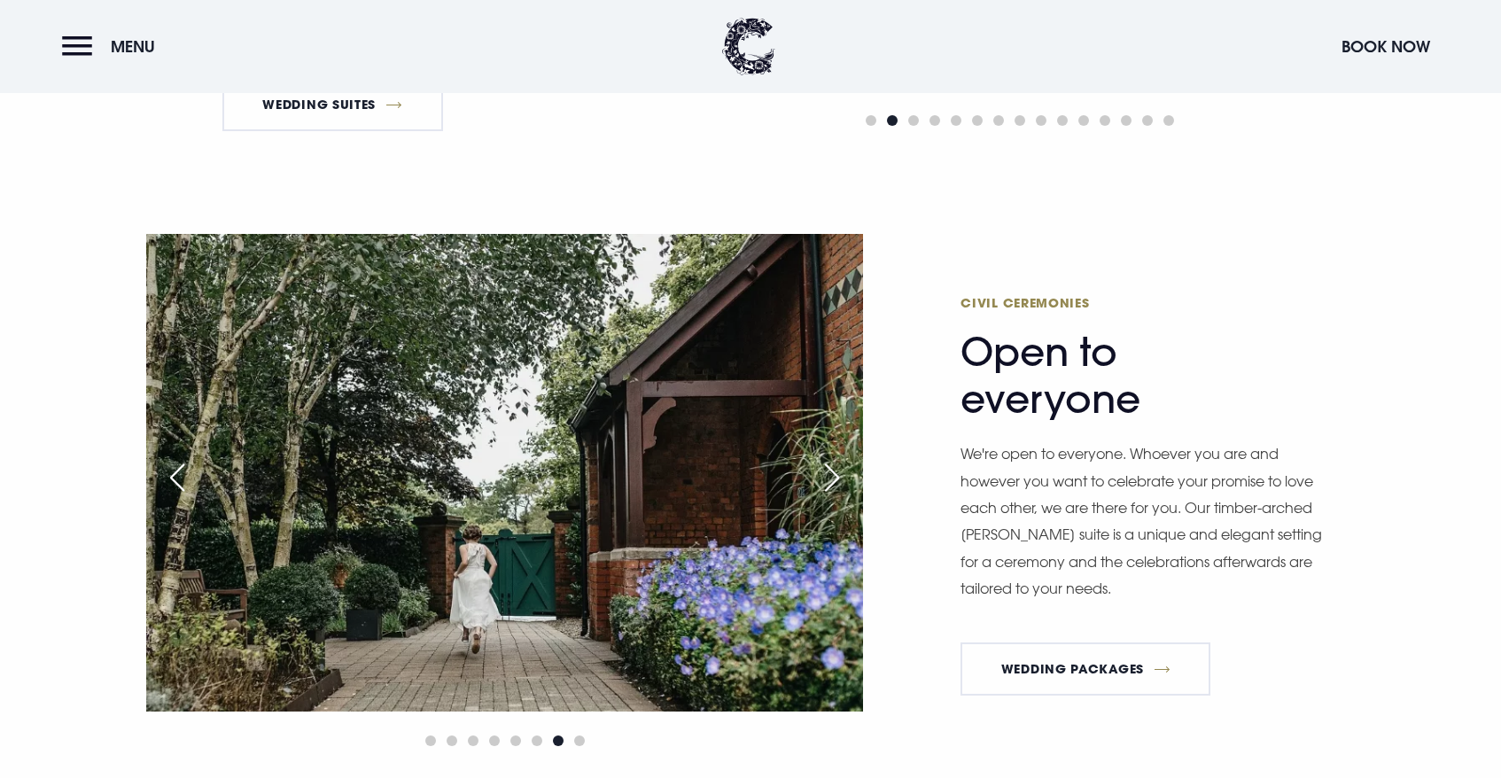
click at [849, 477] on div "Next slide" at bounding box center [832, 477] width 44 height 39
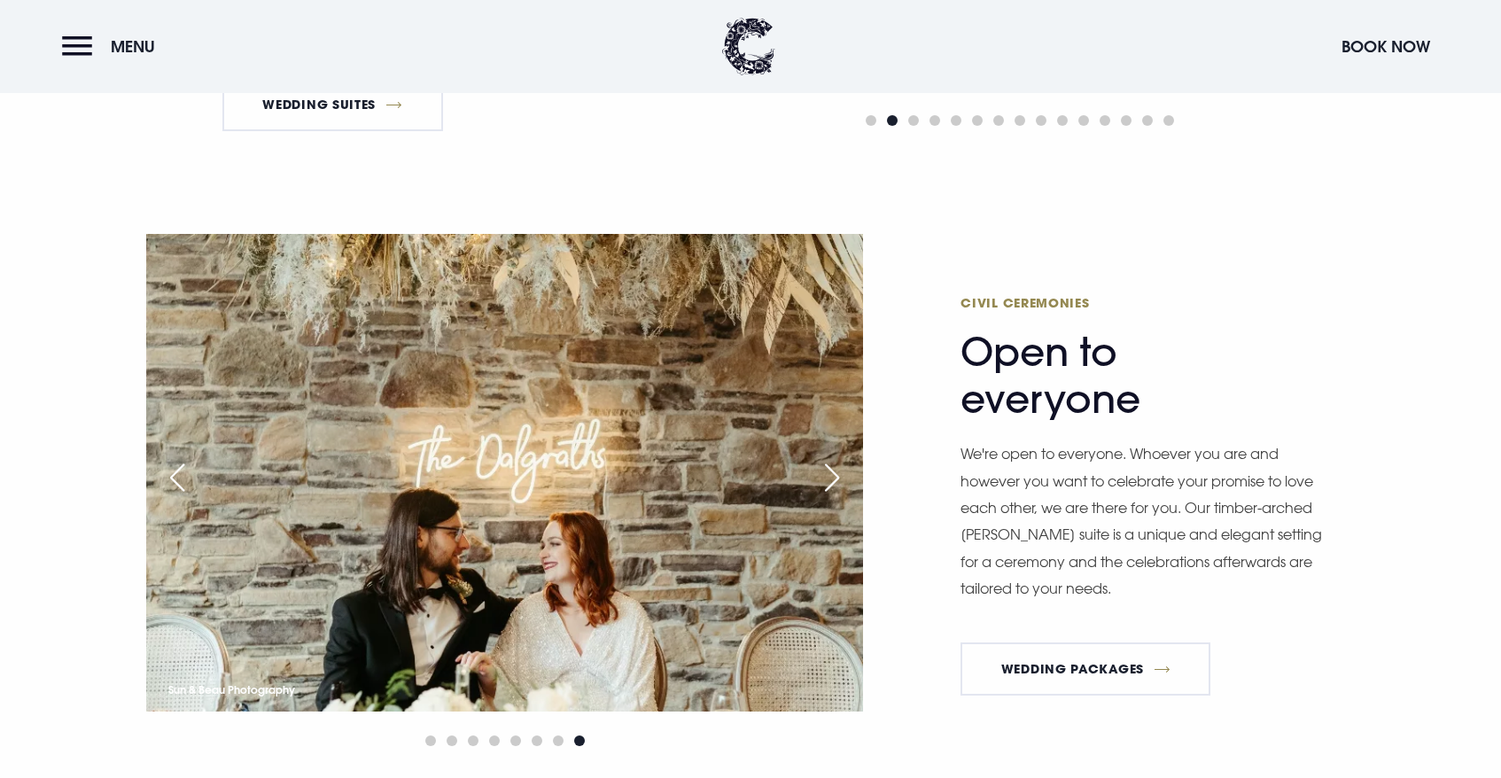
click at [849, 477] on div "Next slide" at bounding box center [832, 477] width 44 height 39
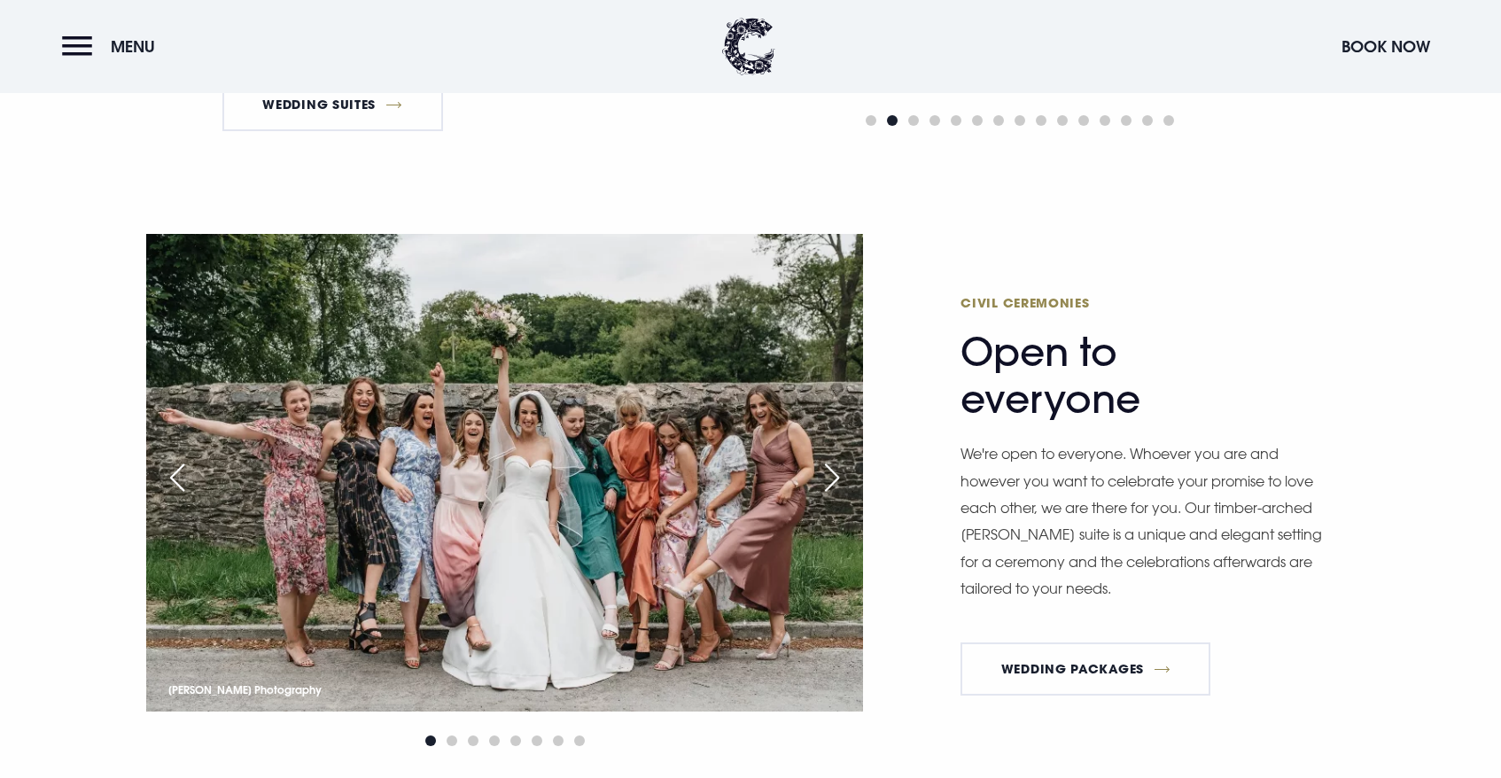
click at [848, 477] on div "Next slide" at bounding box center [832, 477] width 44 height 39
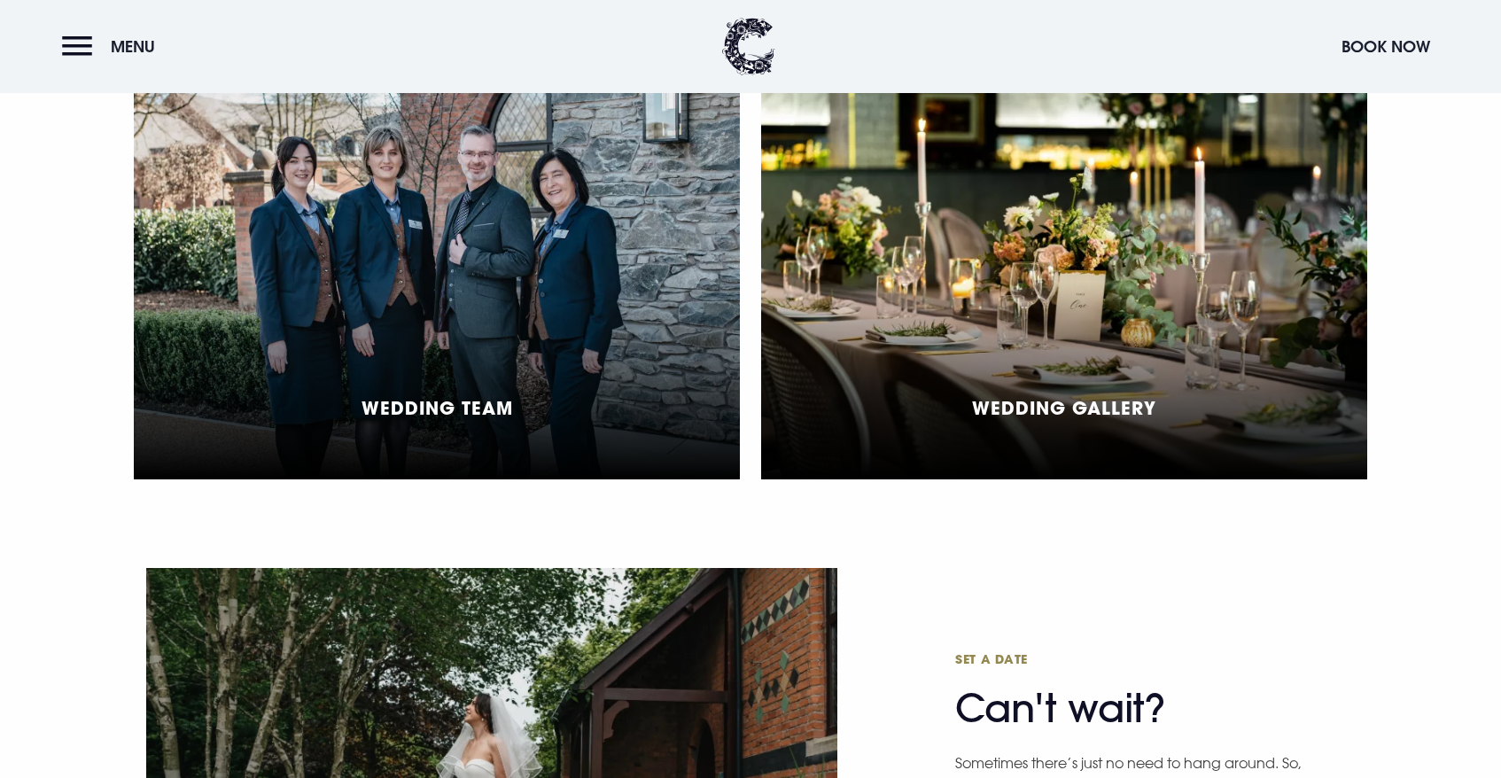
scroll to position [4813, 0]
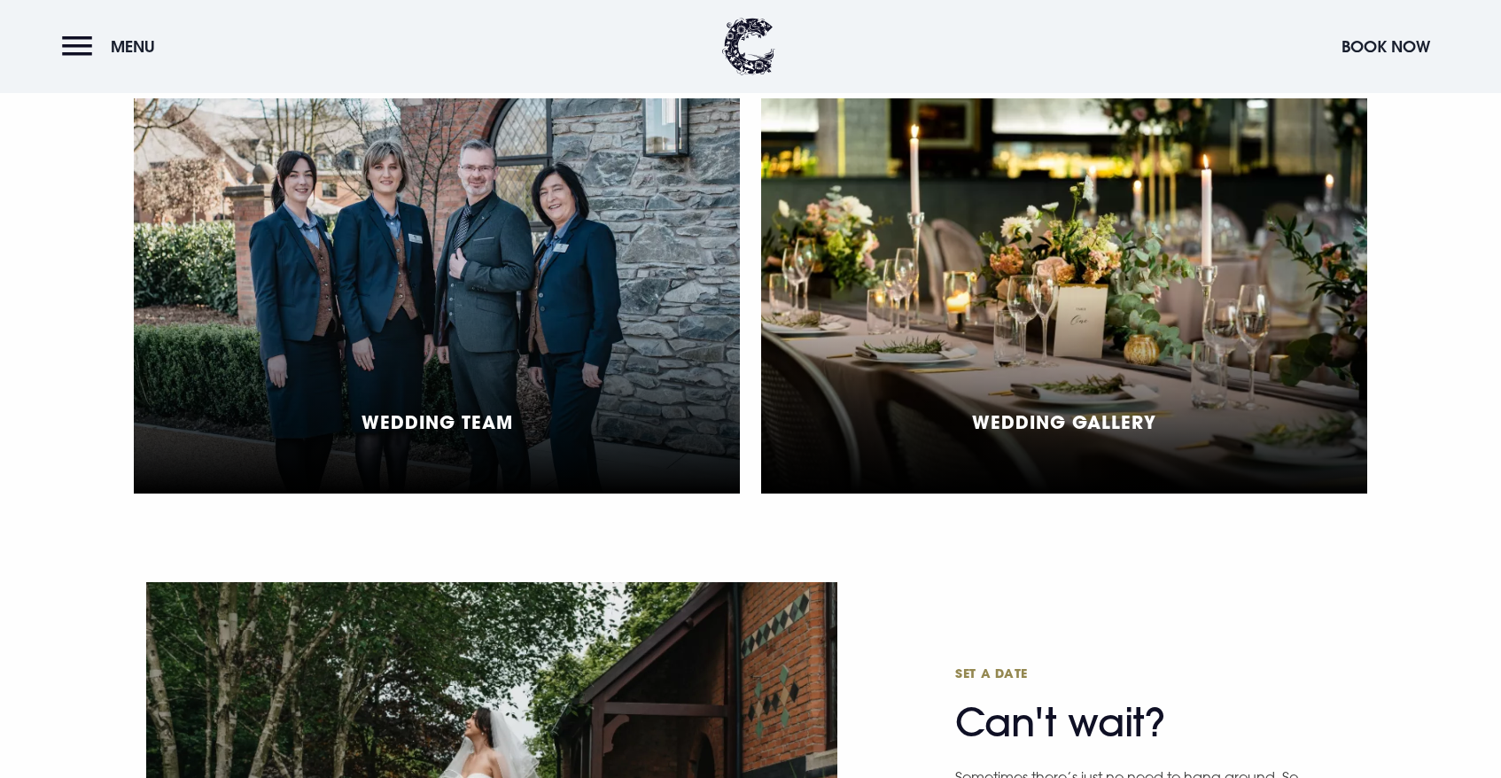
click at [1021, 369] on div "Wedding Gallery" at bounding box center [1064, 295] width 606 height 395
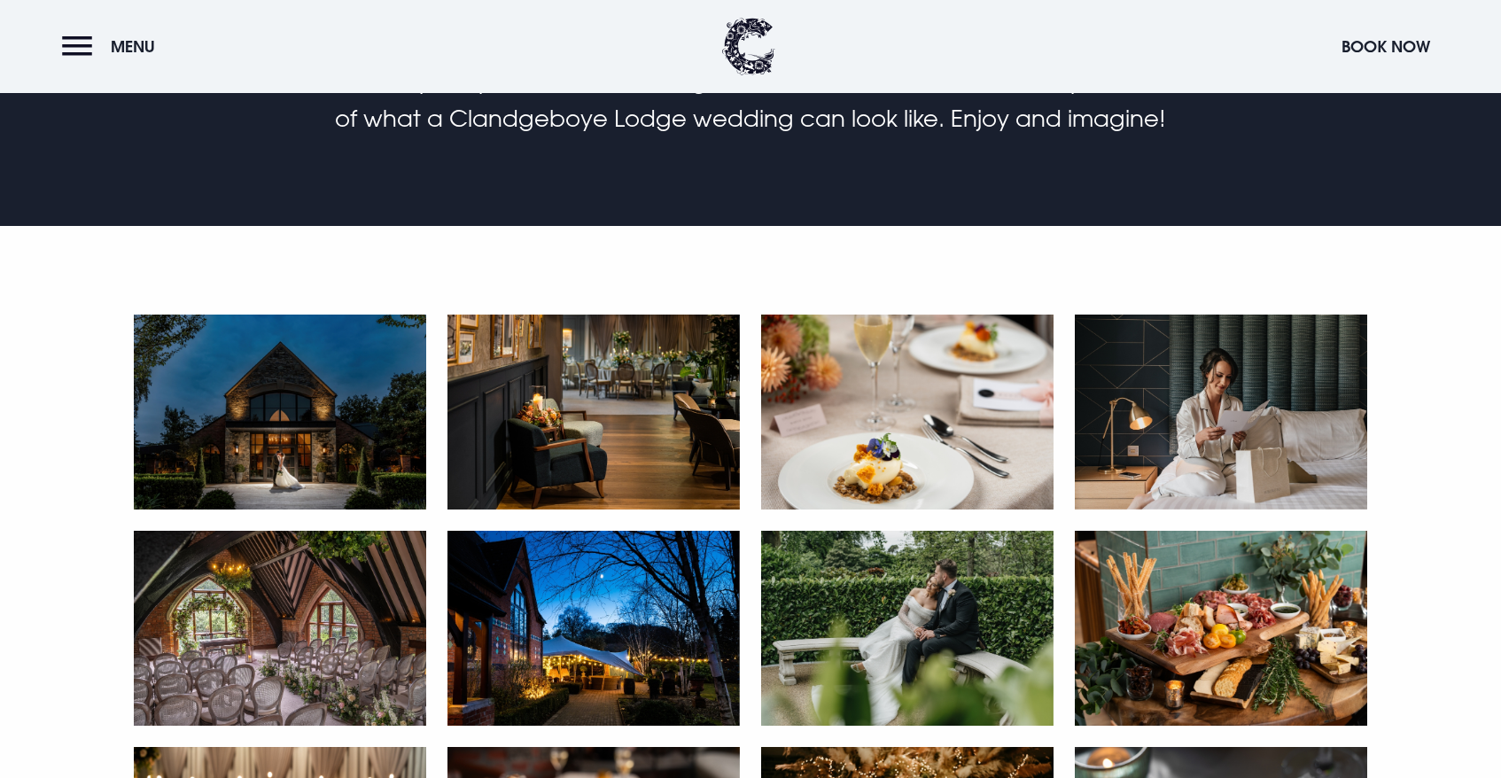
scroll to position [700, 0]
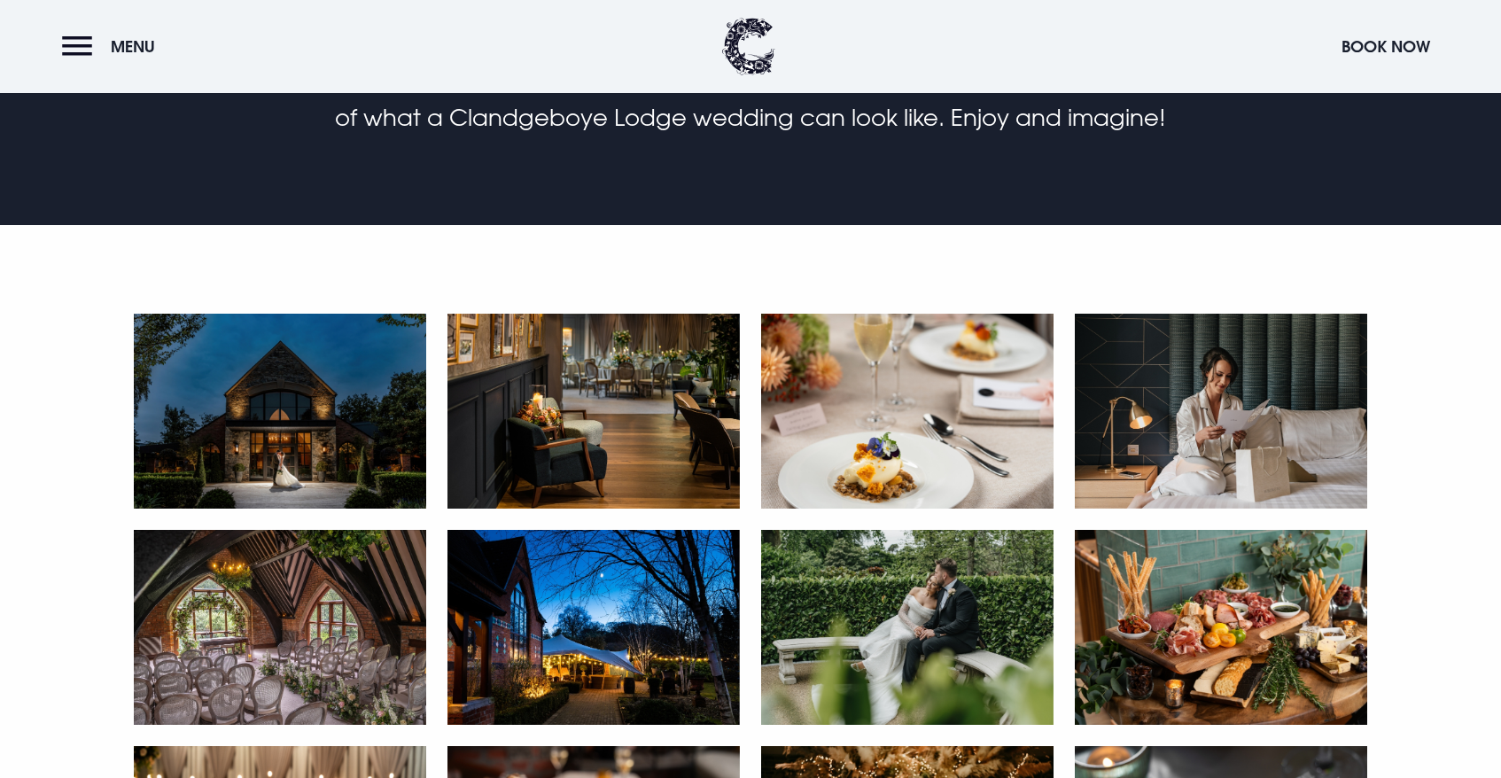
click at [185, 428] on img at bounding box center [280, 411] width 292 height 195
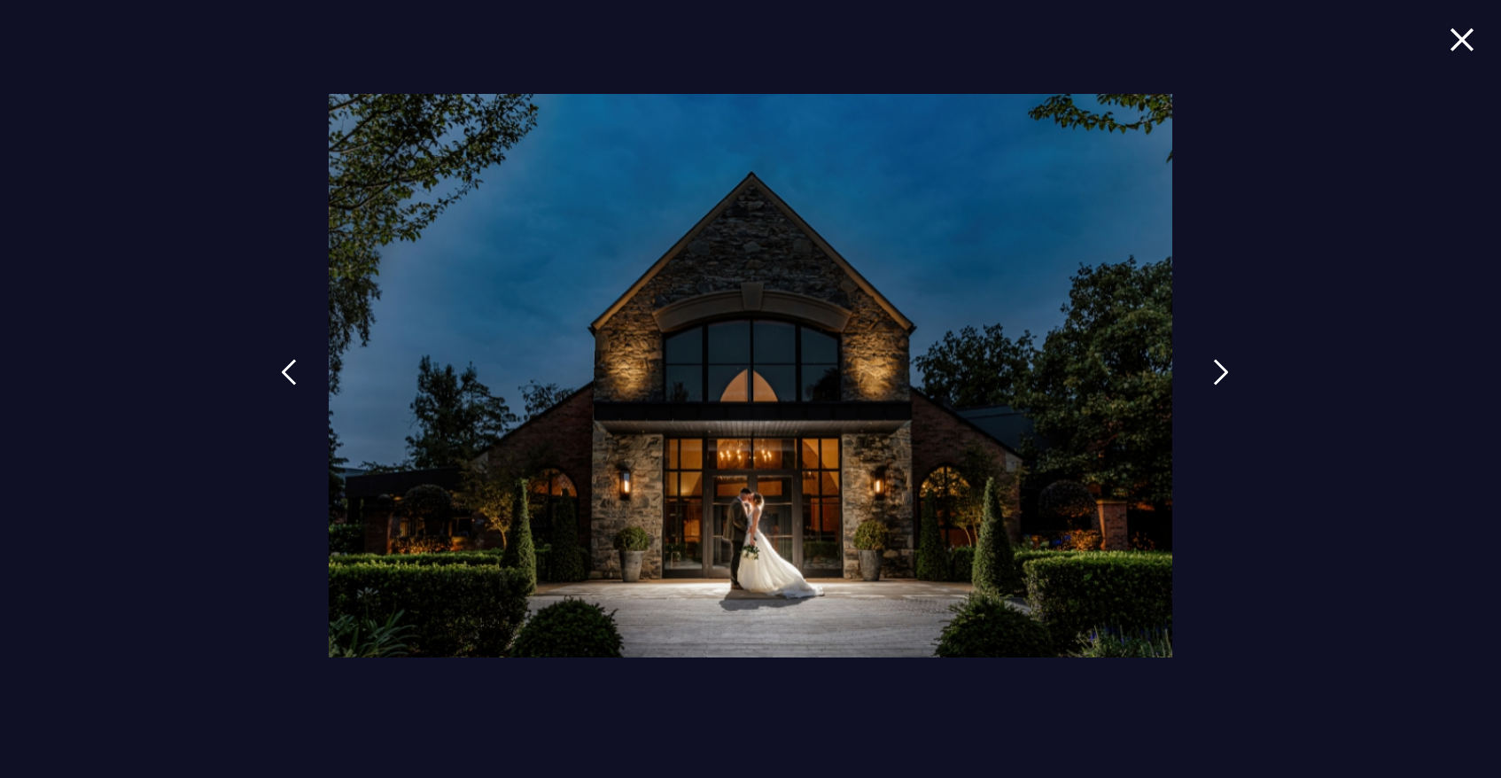
click at [1224, 369] on img at bounding box center [1221, 372] width 16 height 27
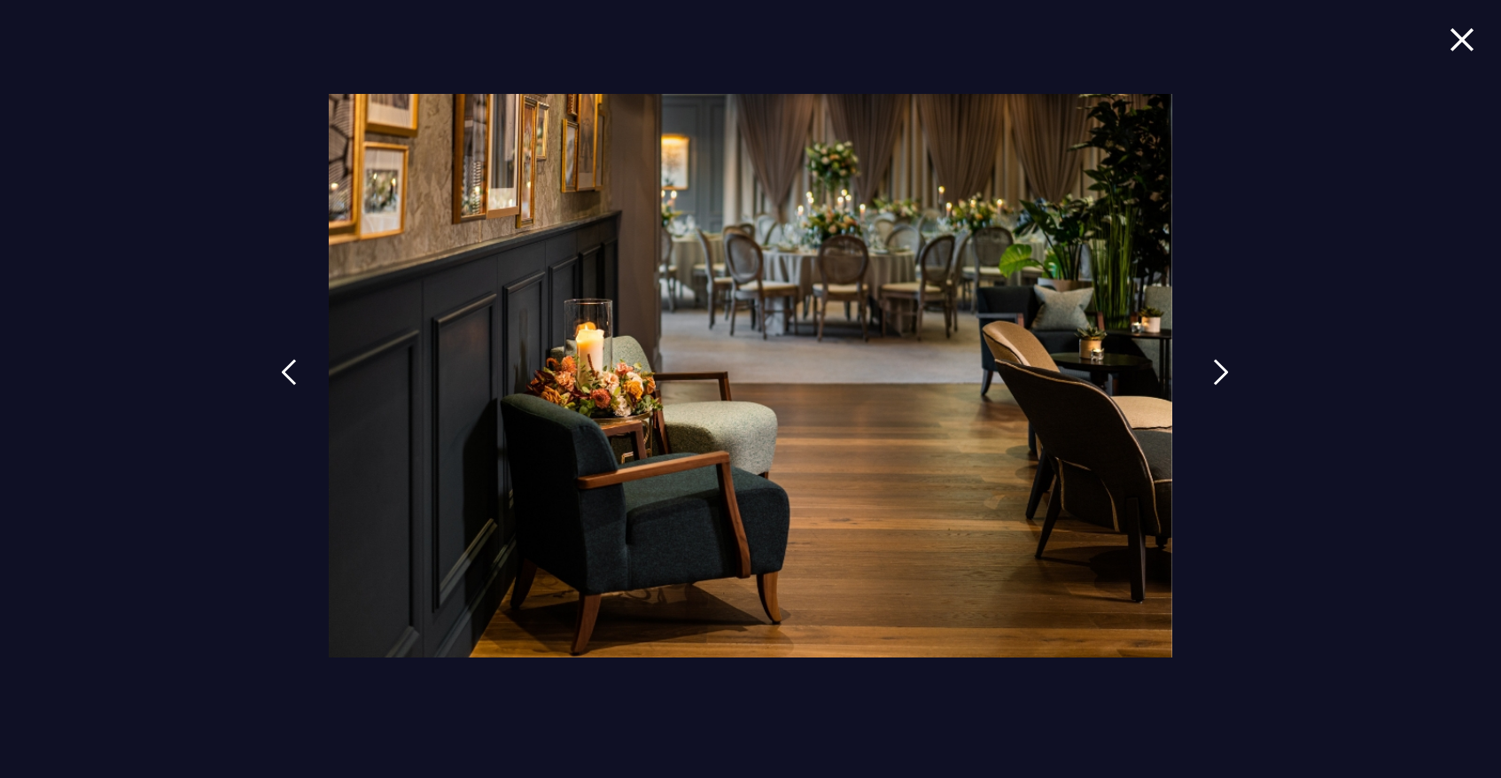
click at [1224, 369] on img at bounding box center [1221, 372] width 16 height 27
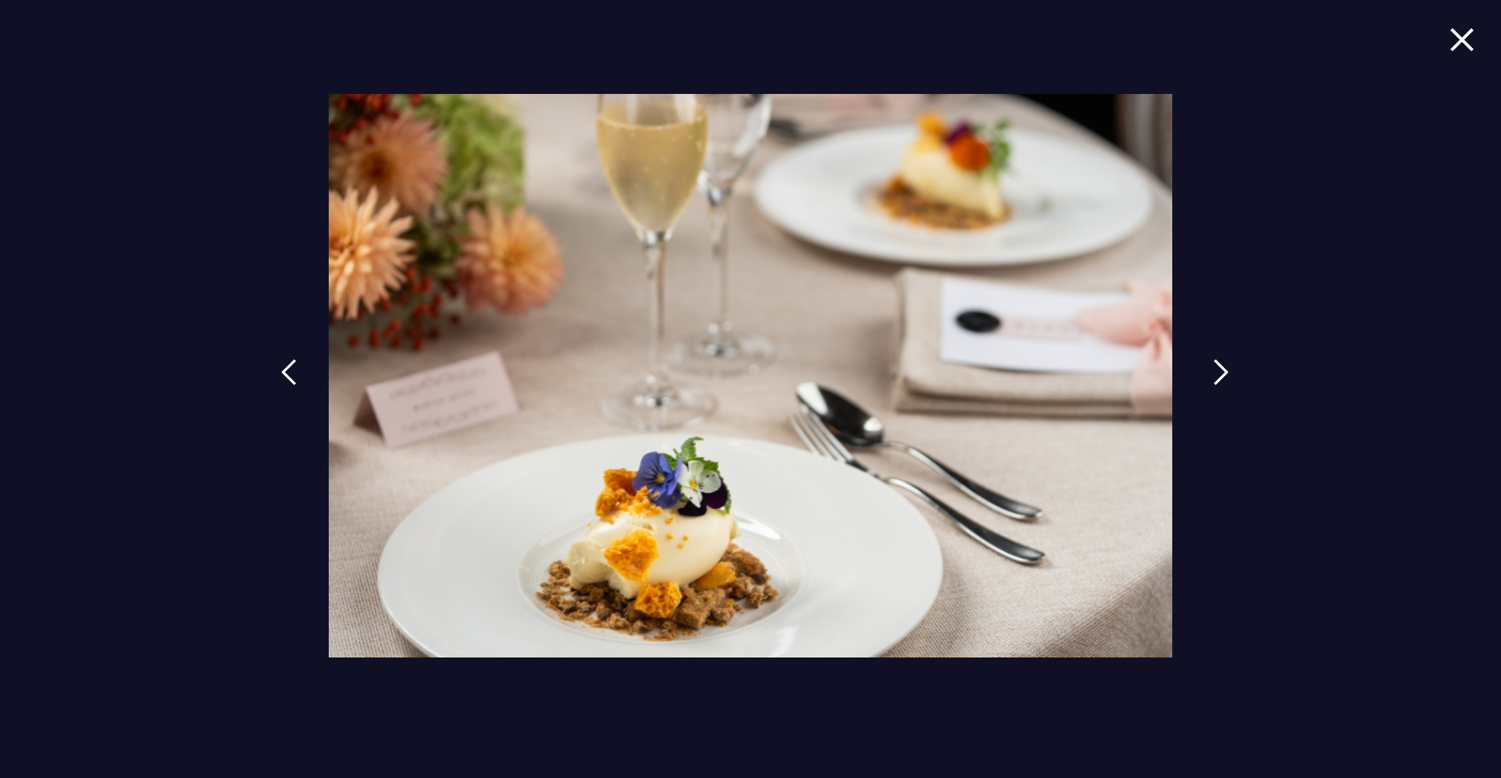
click at [1224, 369] on img at bounding box center [1221, 372] width 16 height 27
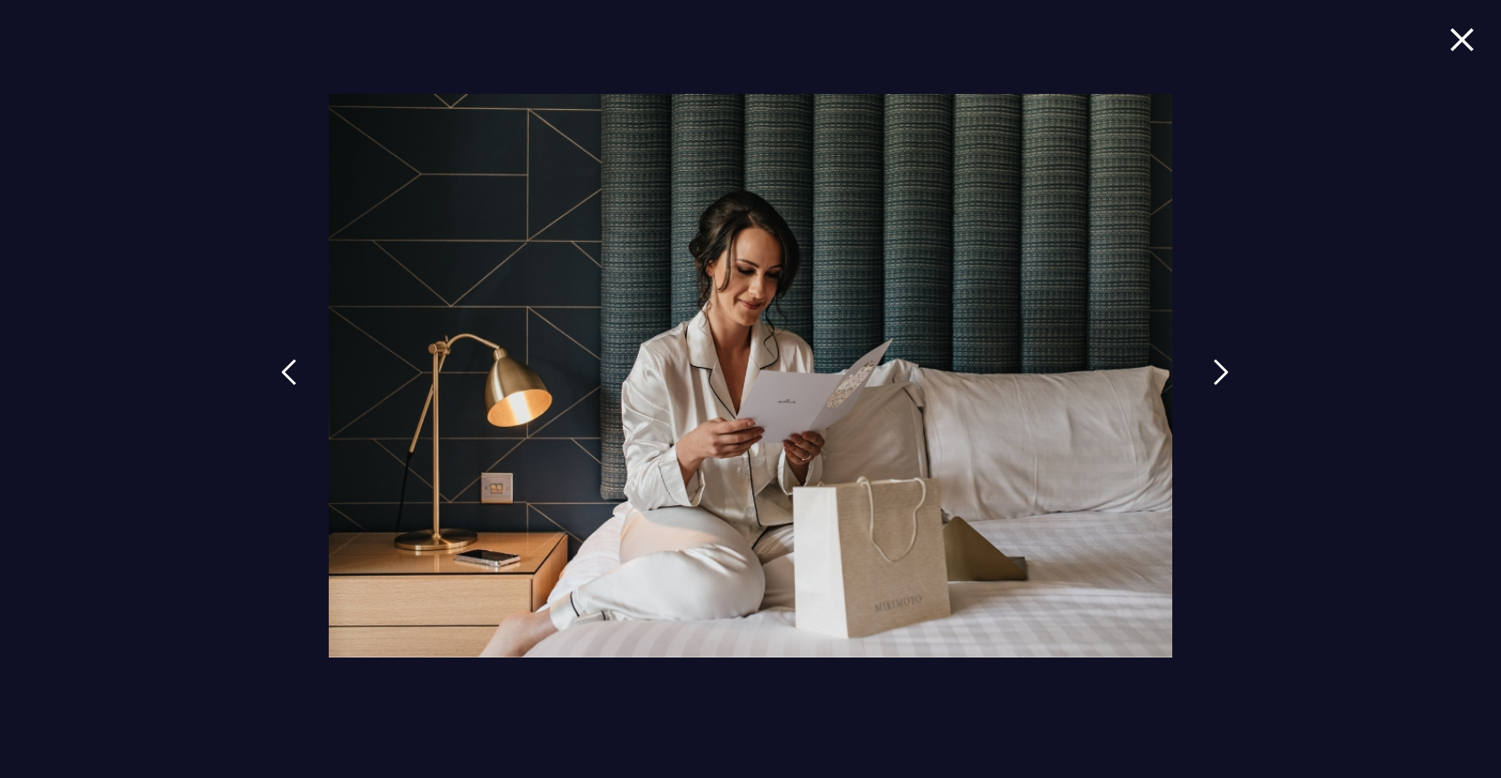
click at [1224, 369] on img at bounding box center [1221, 372] width 16 height 27
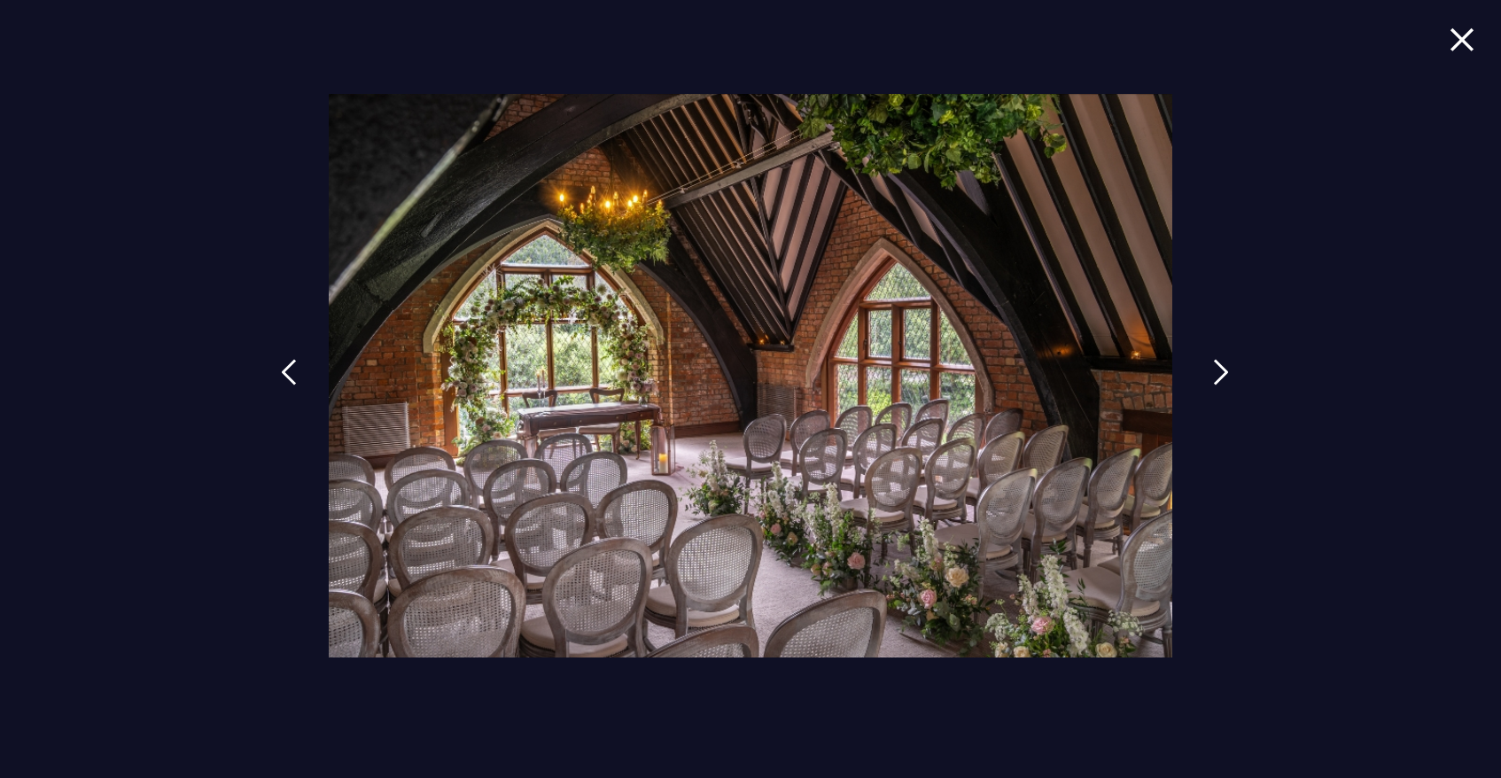
click at [1223, 368] on img at bounding box center [1221, 372] width 16 height 27
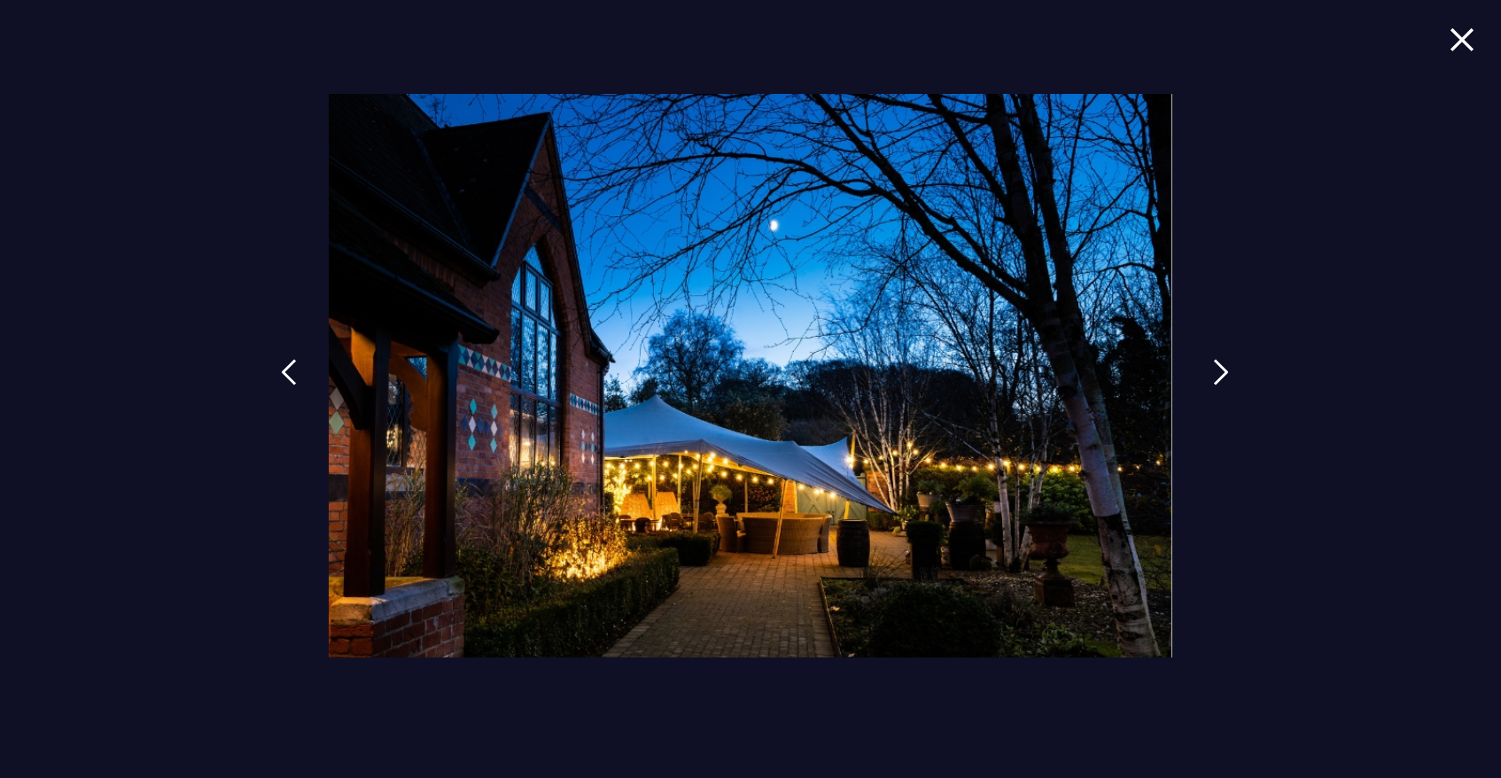
click at [1223, 368] on img at bounding box center [1221, 372] width 16 height 27
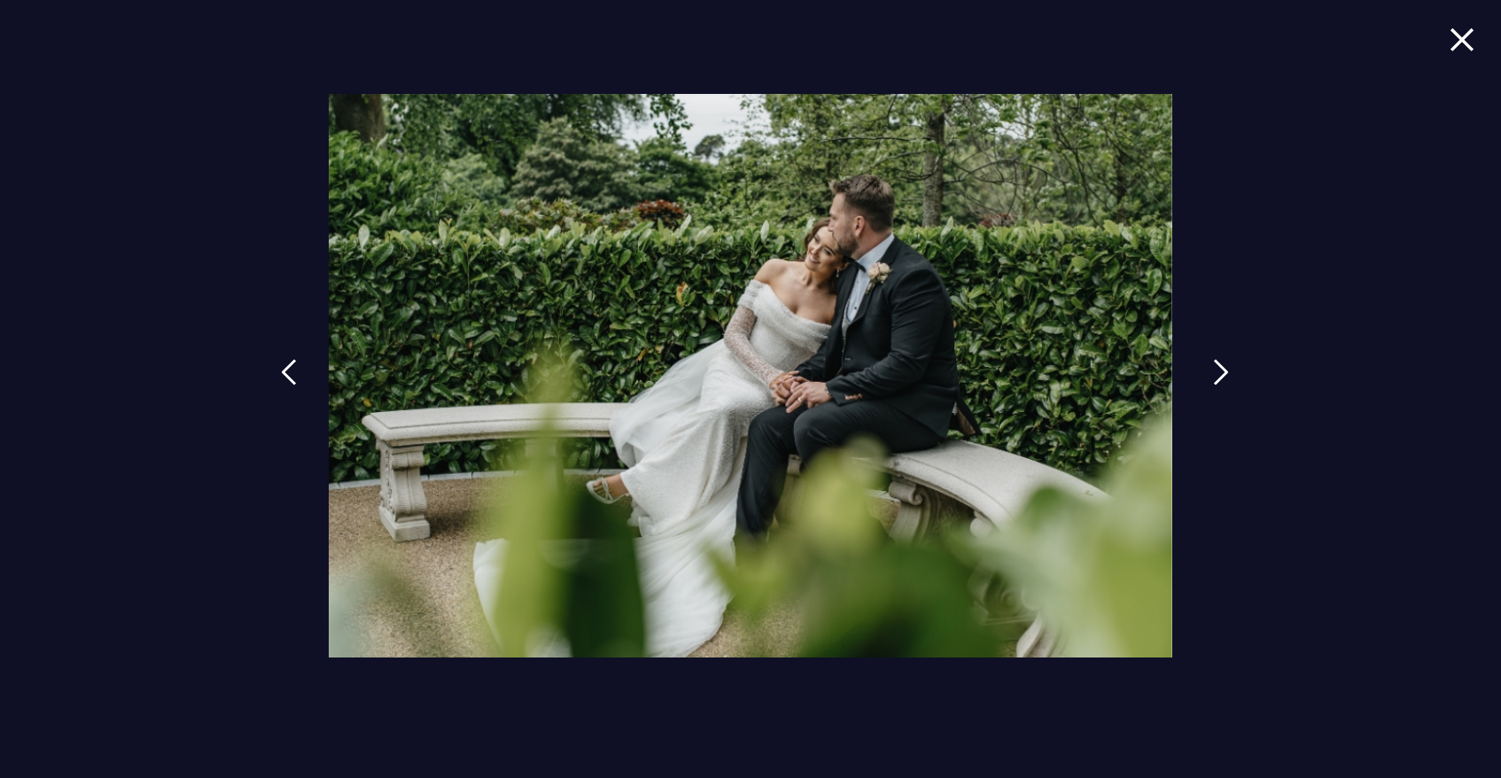
click at [1223, 368] on img at bounding box center [1221, 372] width 16 height 27
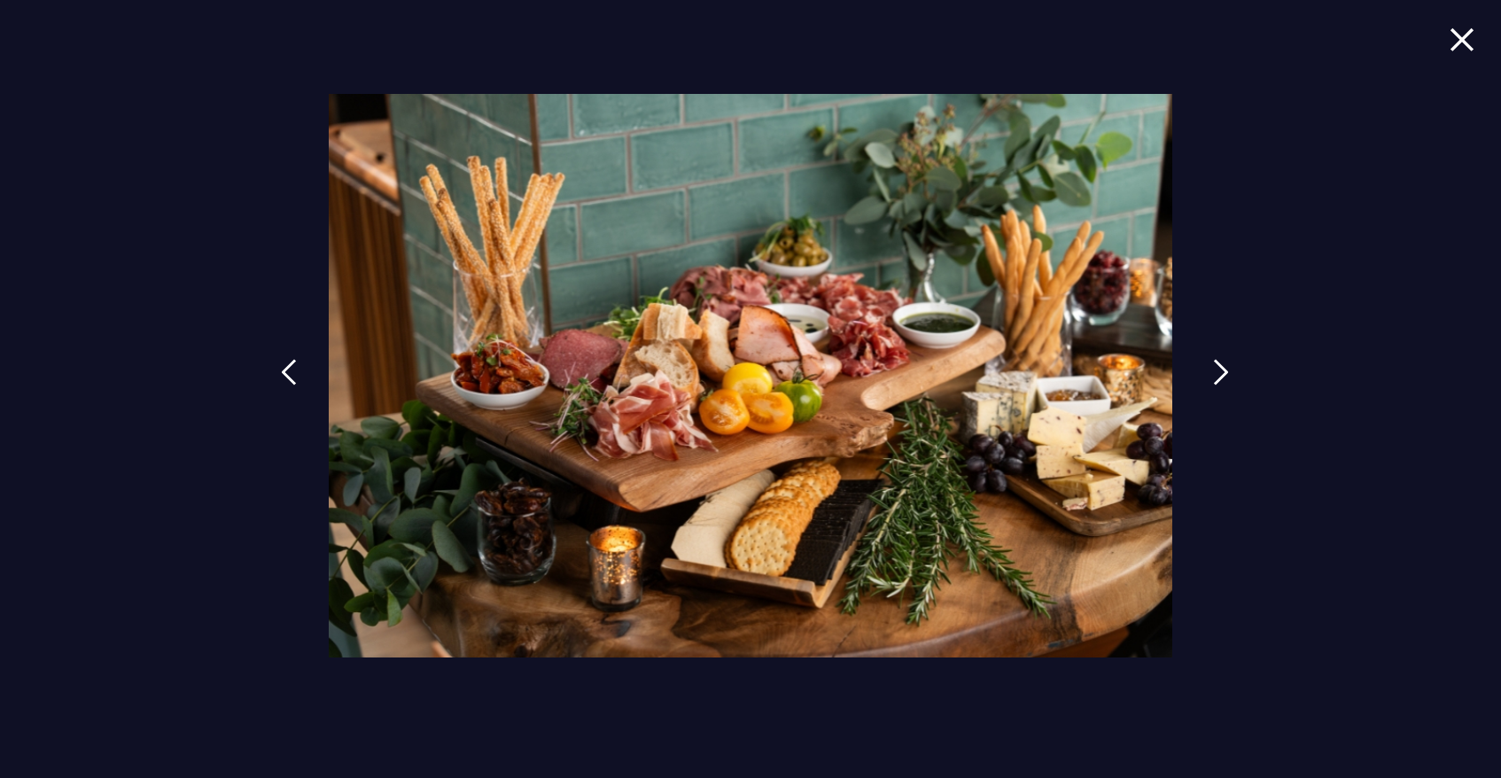
click at [1223, 368] on img at bounding box center [1221, 372] width 16 height 27
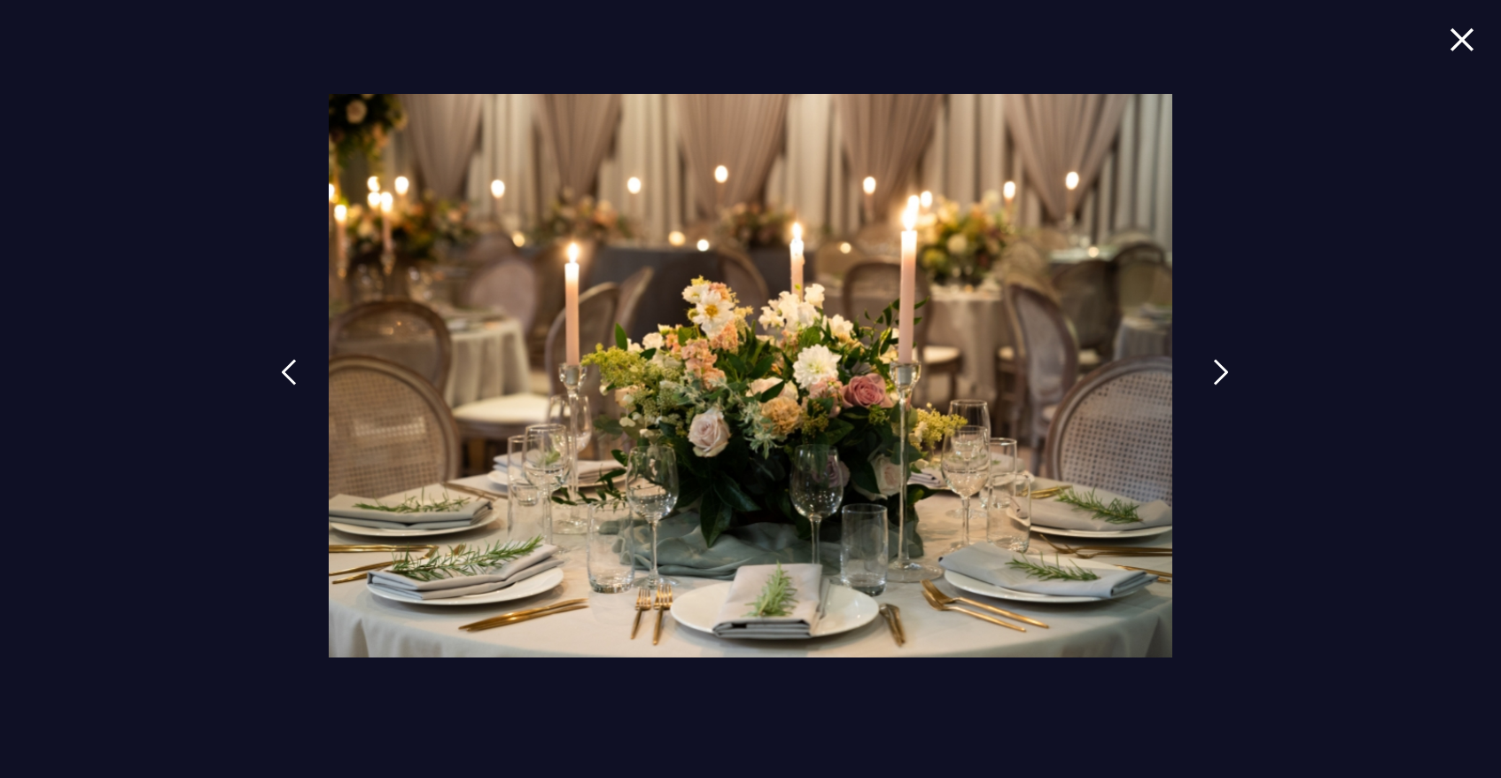
click at [1223, 368] on img at bounding box center [1221, 372] width 16 height 27
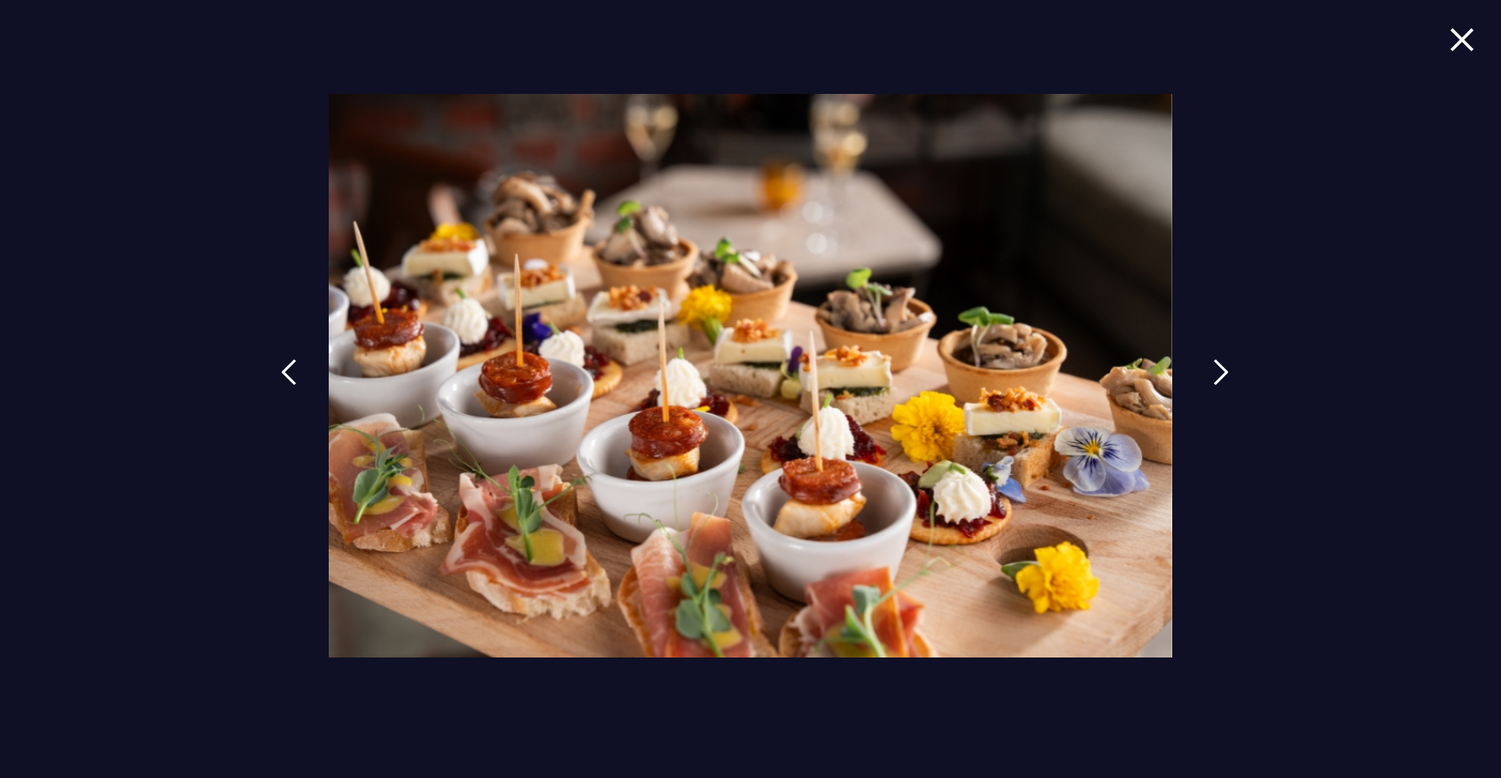
click at [1223, 368] on img at bounding box center [1221, 372] width 16 height 27
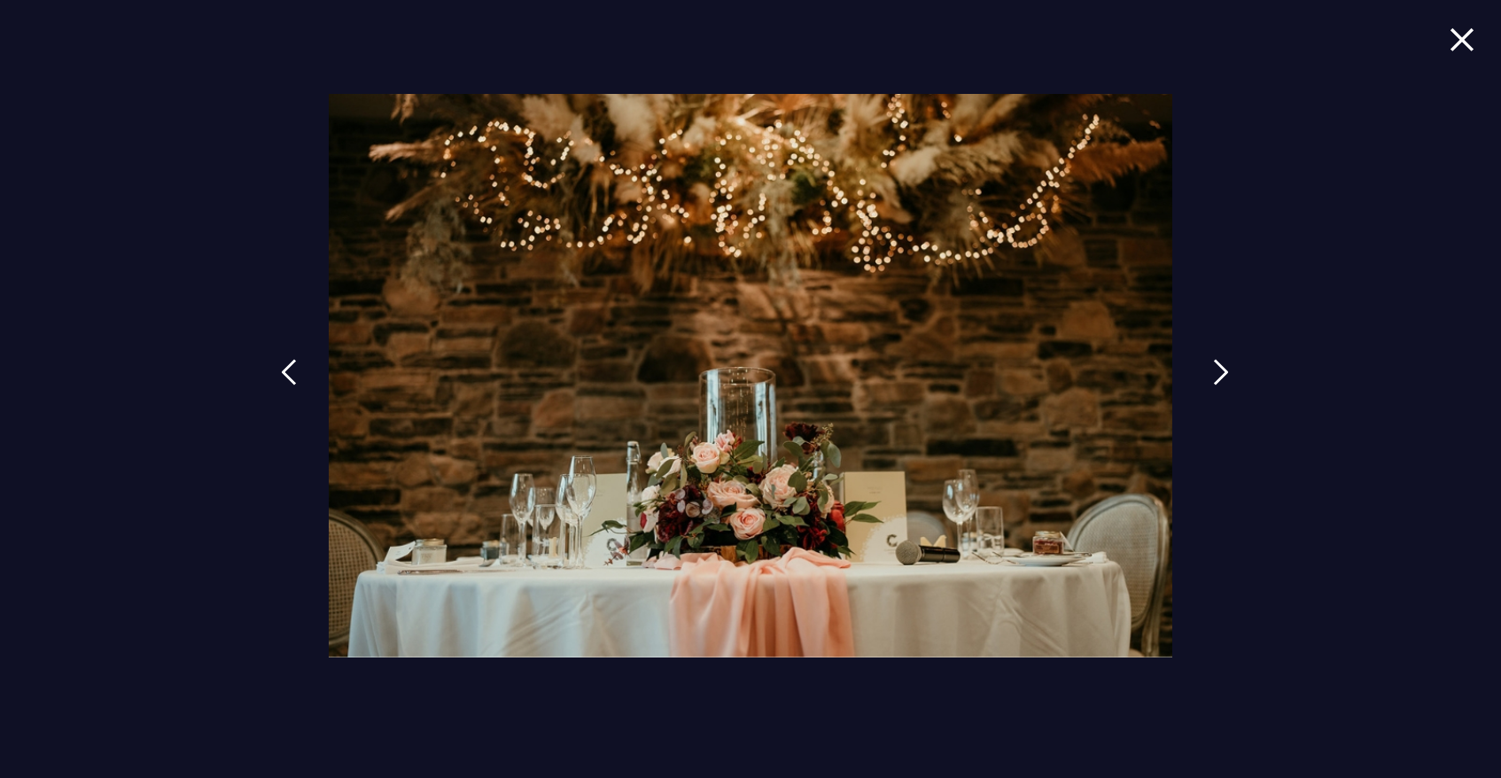
click at [1224, 368] on img at bounding box center [1221, 372] width 16 height 27
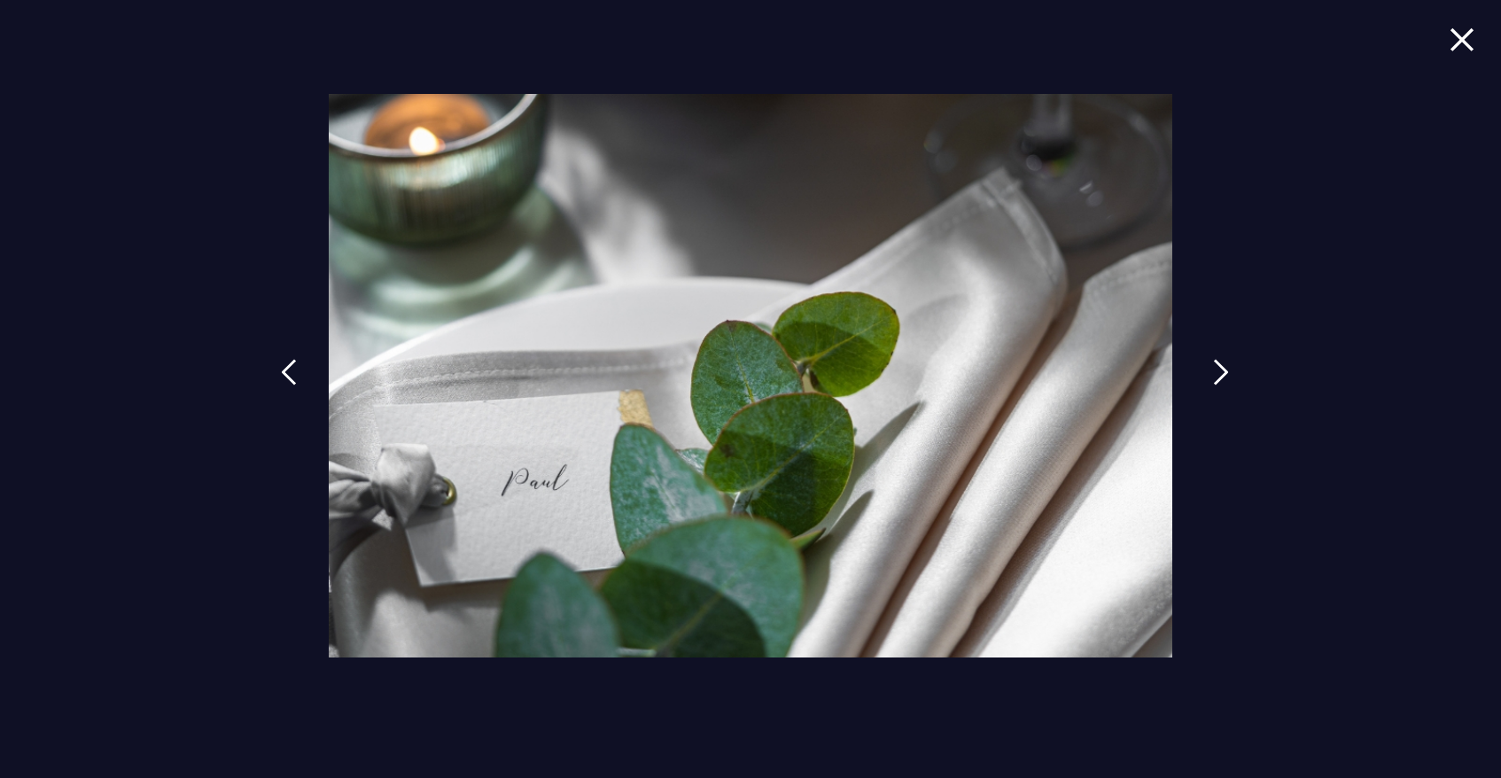
click at [1224, 368] on img at bounding box center [1221, 372] width 16 height 27
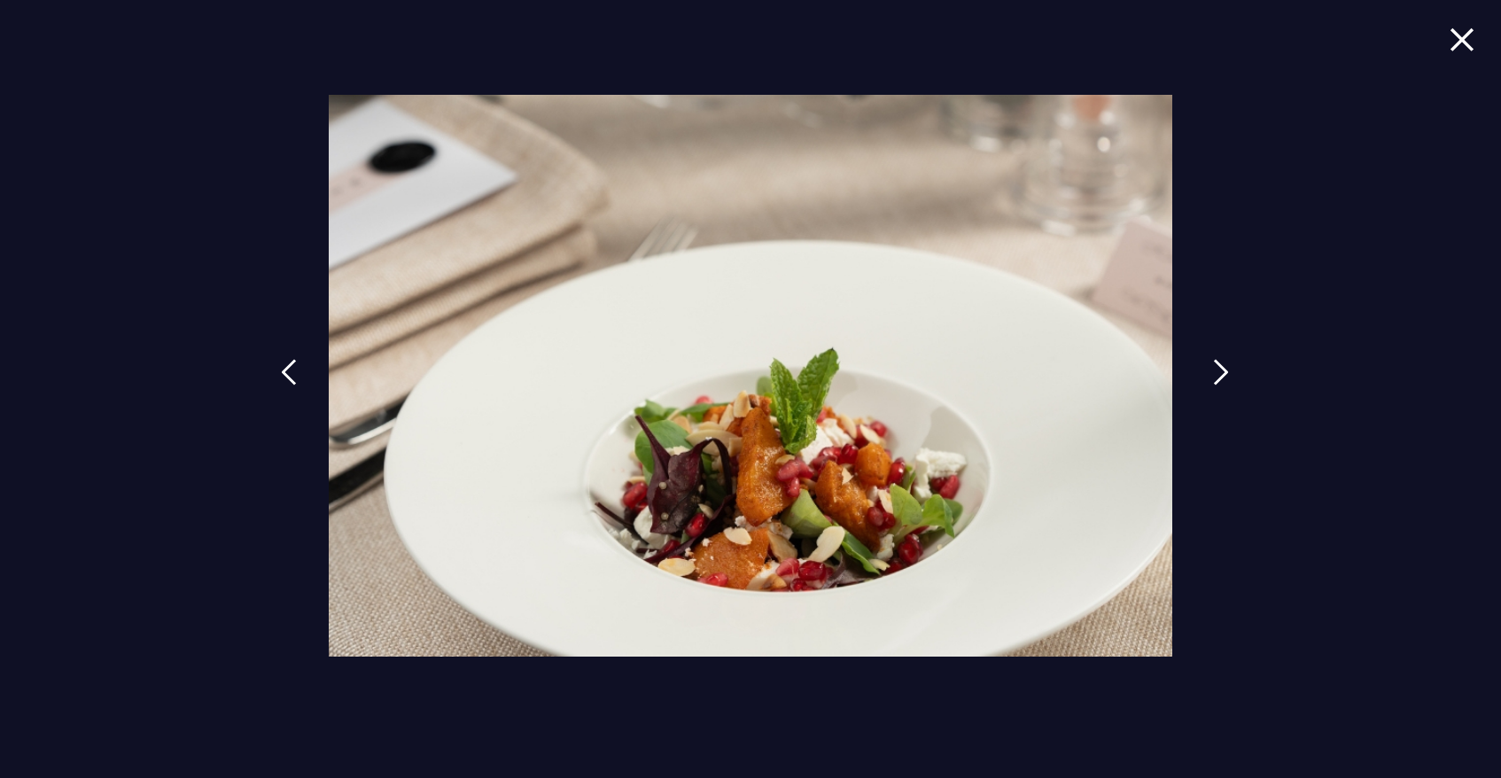
click at [1224, 368] on img at bounding box center [1221, 372] width 16 height 27
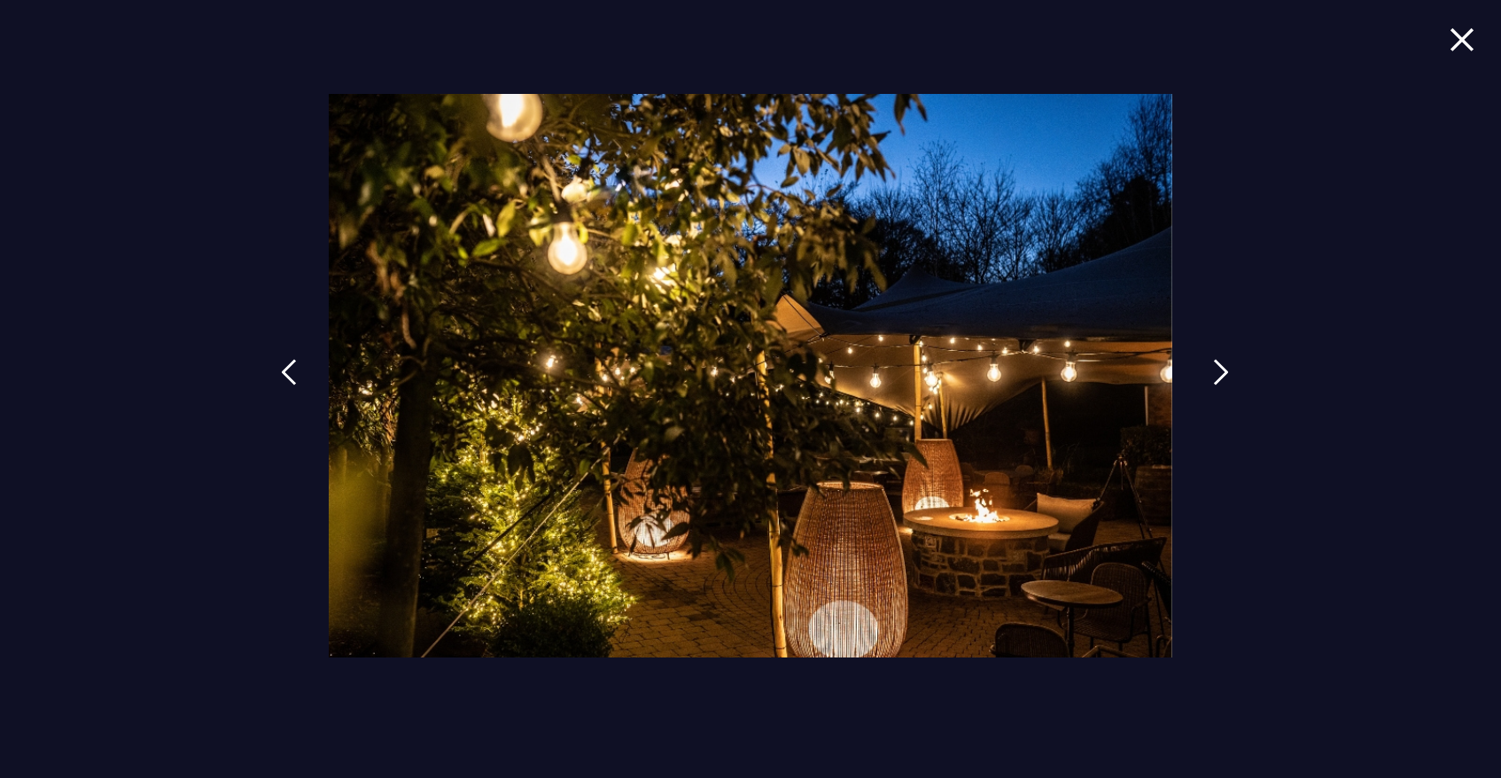
click at [1224, 368] on img at bounding box center [1221, 372] width 16 height 27
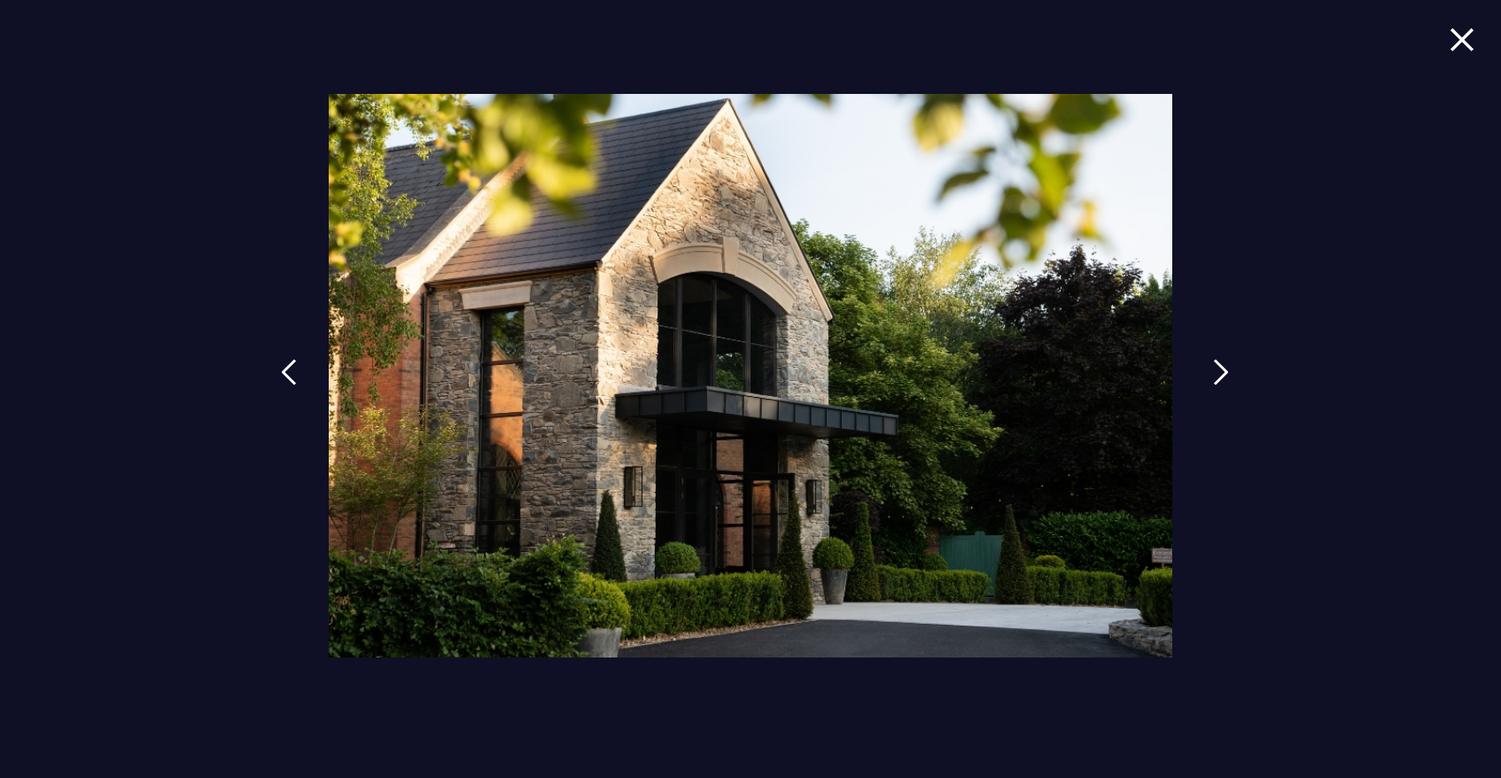
click at [1224, 368] on img at bounding box center [1221, 372] width 16 height 27
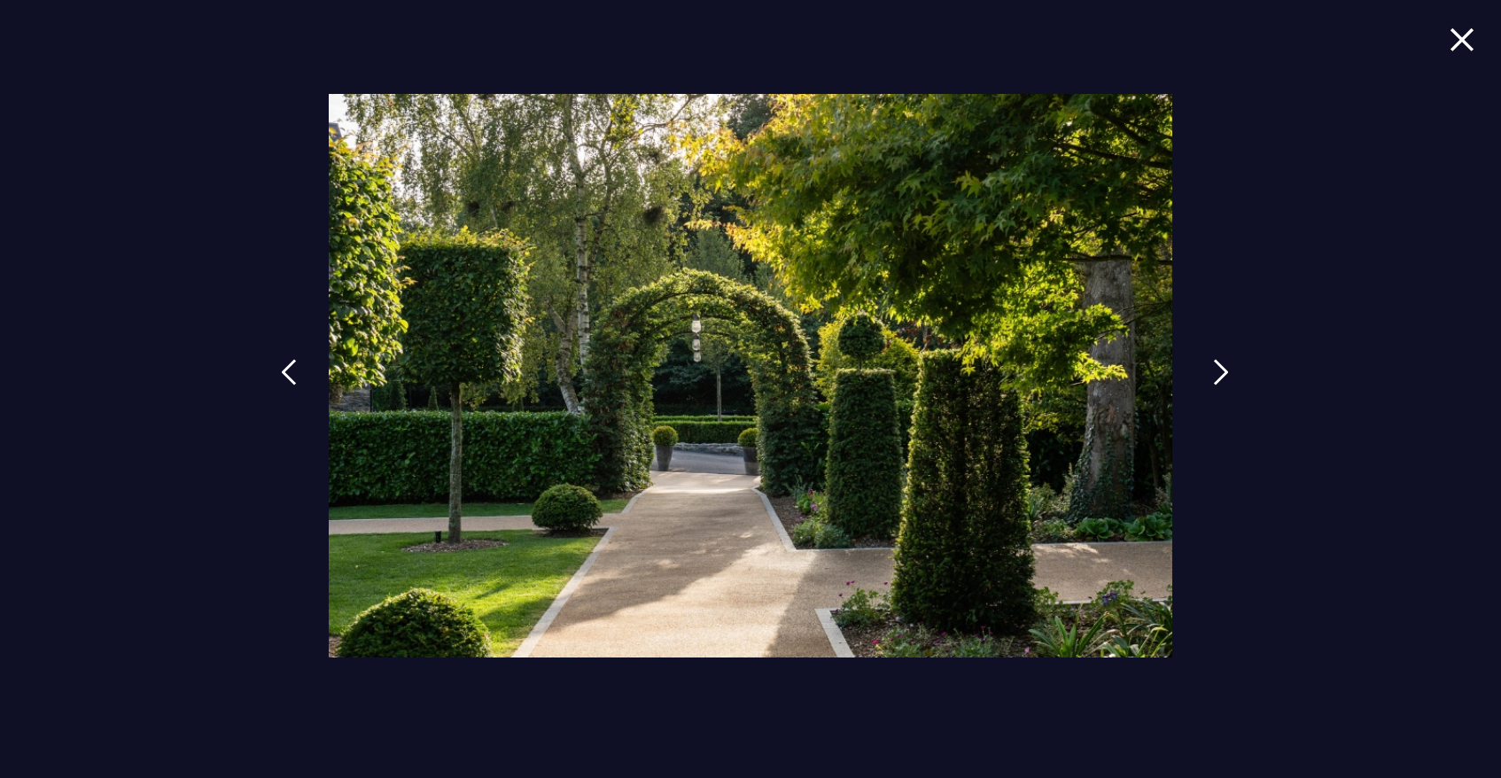
click at [1224, 368] on img at bounding box center [1221, 372] width 16 height 27
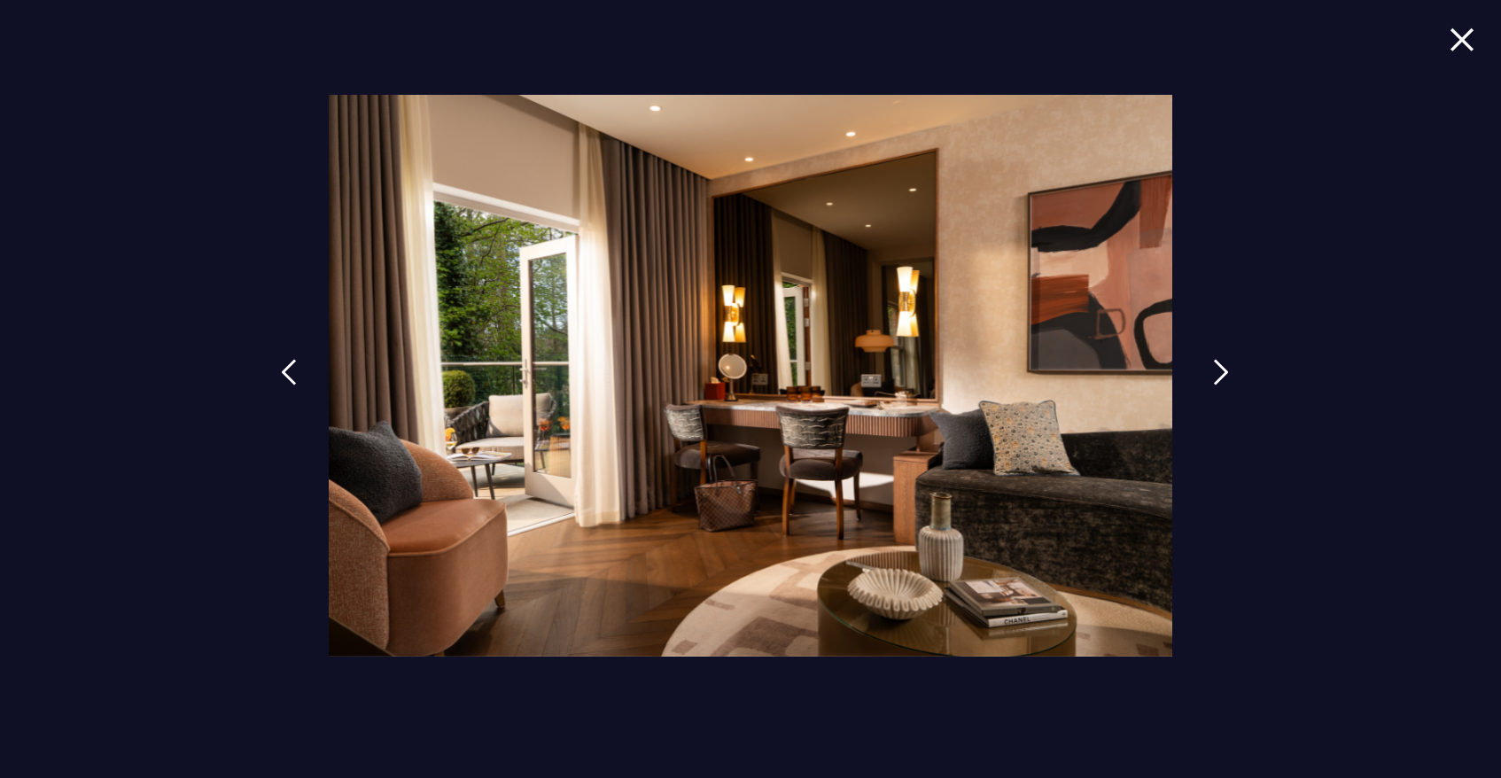
click at [1224, 368] on img at bounding box center [1221, 372] width 16 height 27
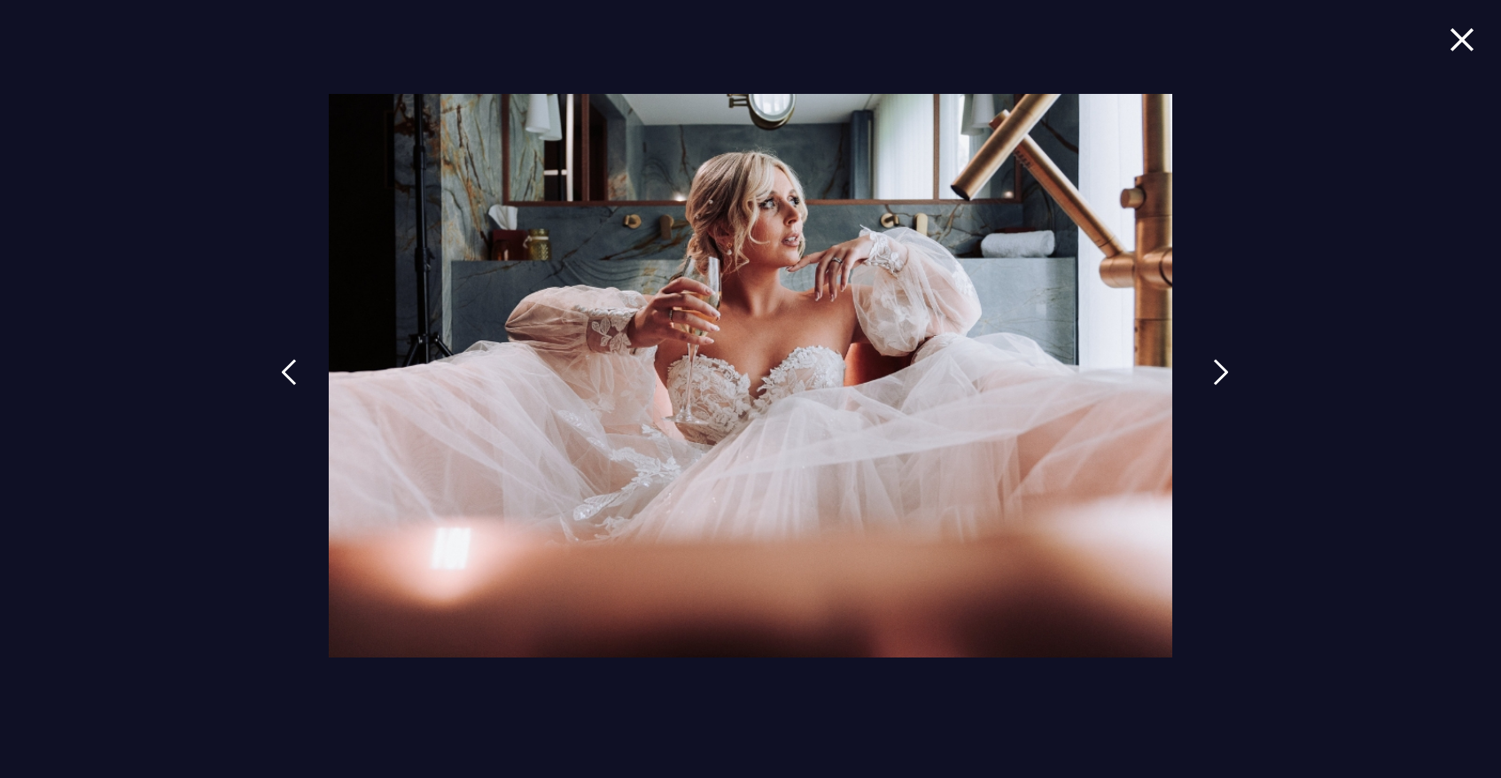
click at [1224, 368] on img at bounding box center [1221, 372] width 16 height 27
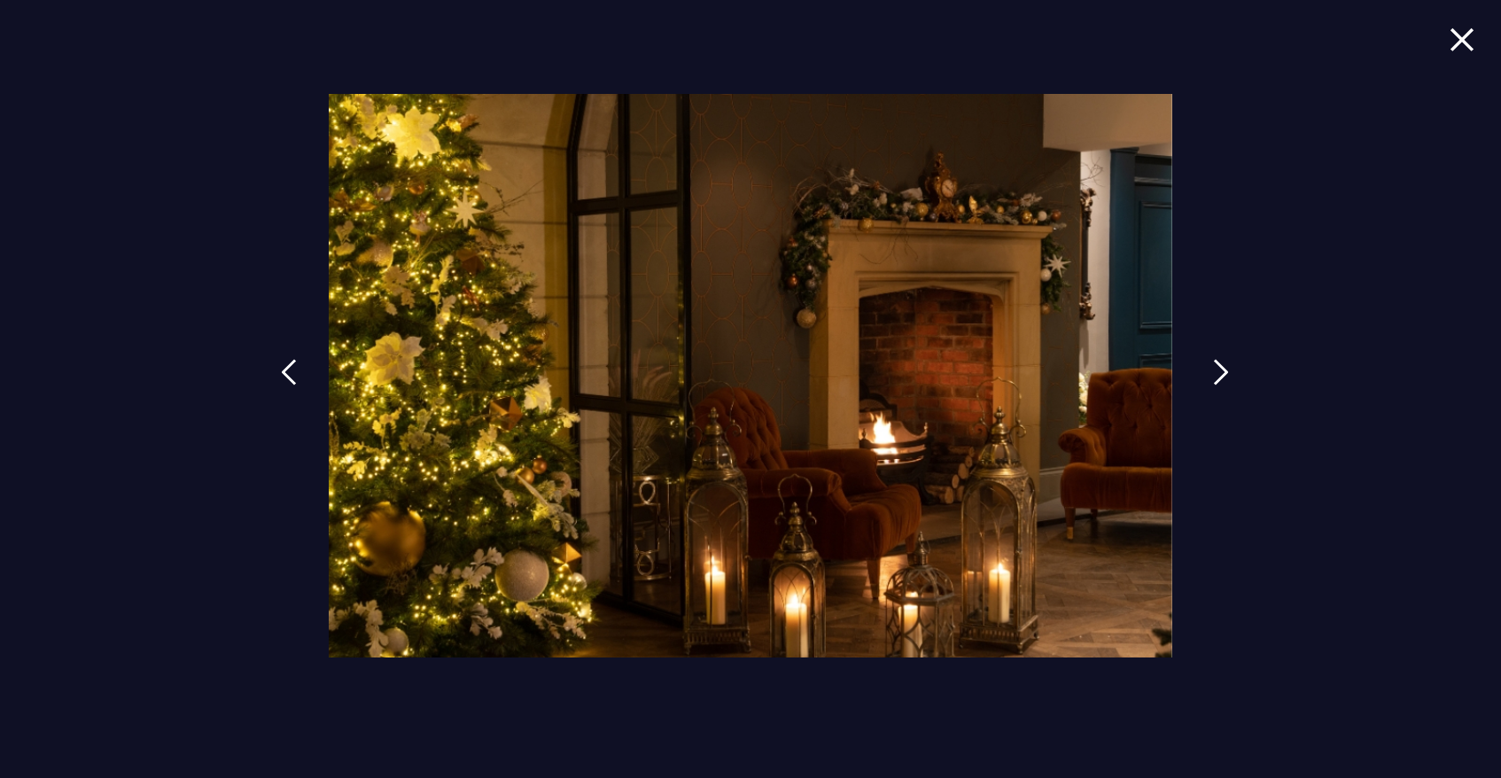
click at [1224, 368] on img at bounding box center [1221, 372] width 16 height 27
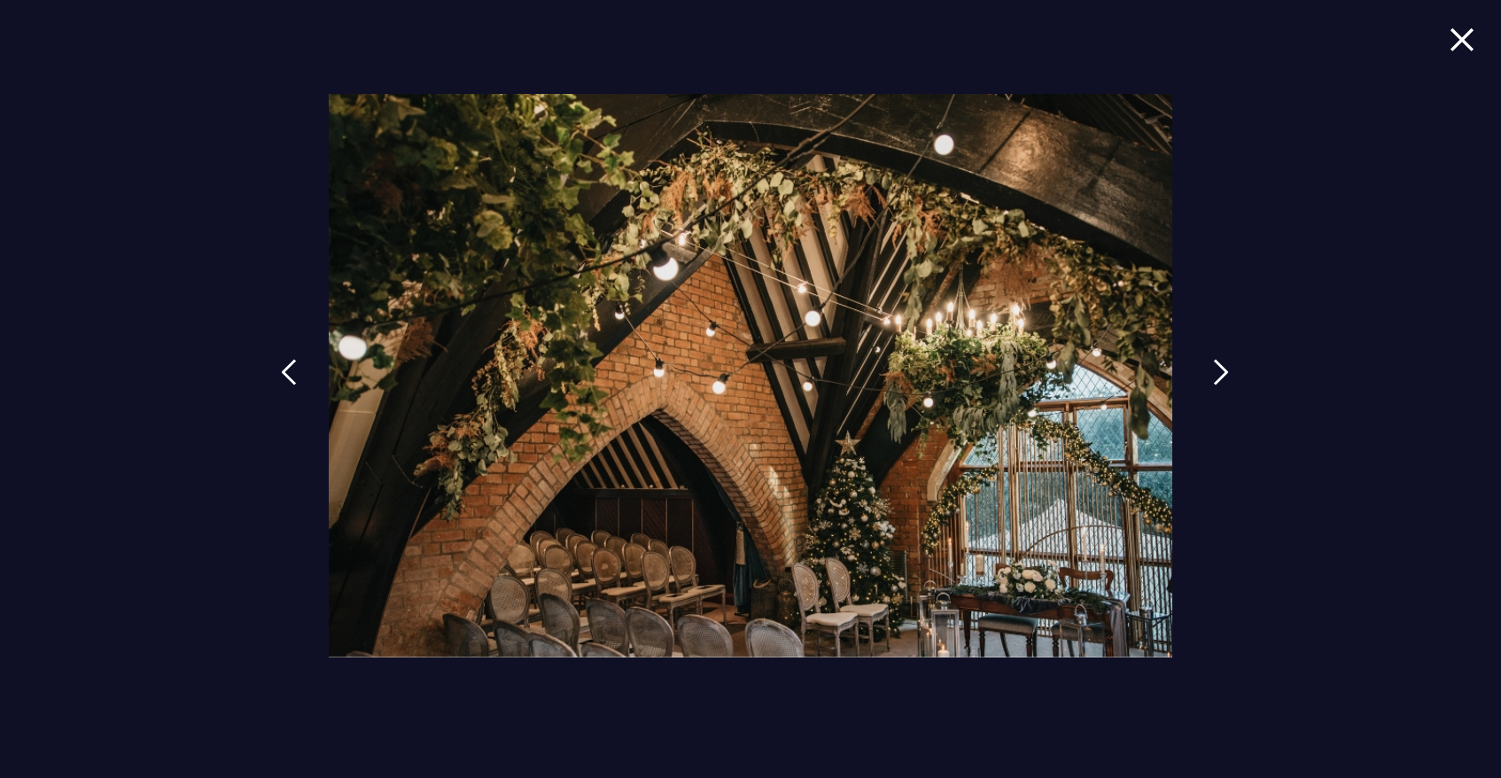
click at [1224, 368] on img at bounding box center [1221, 372] width 16 height 27
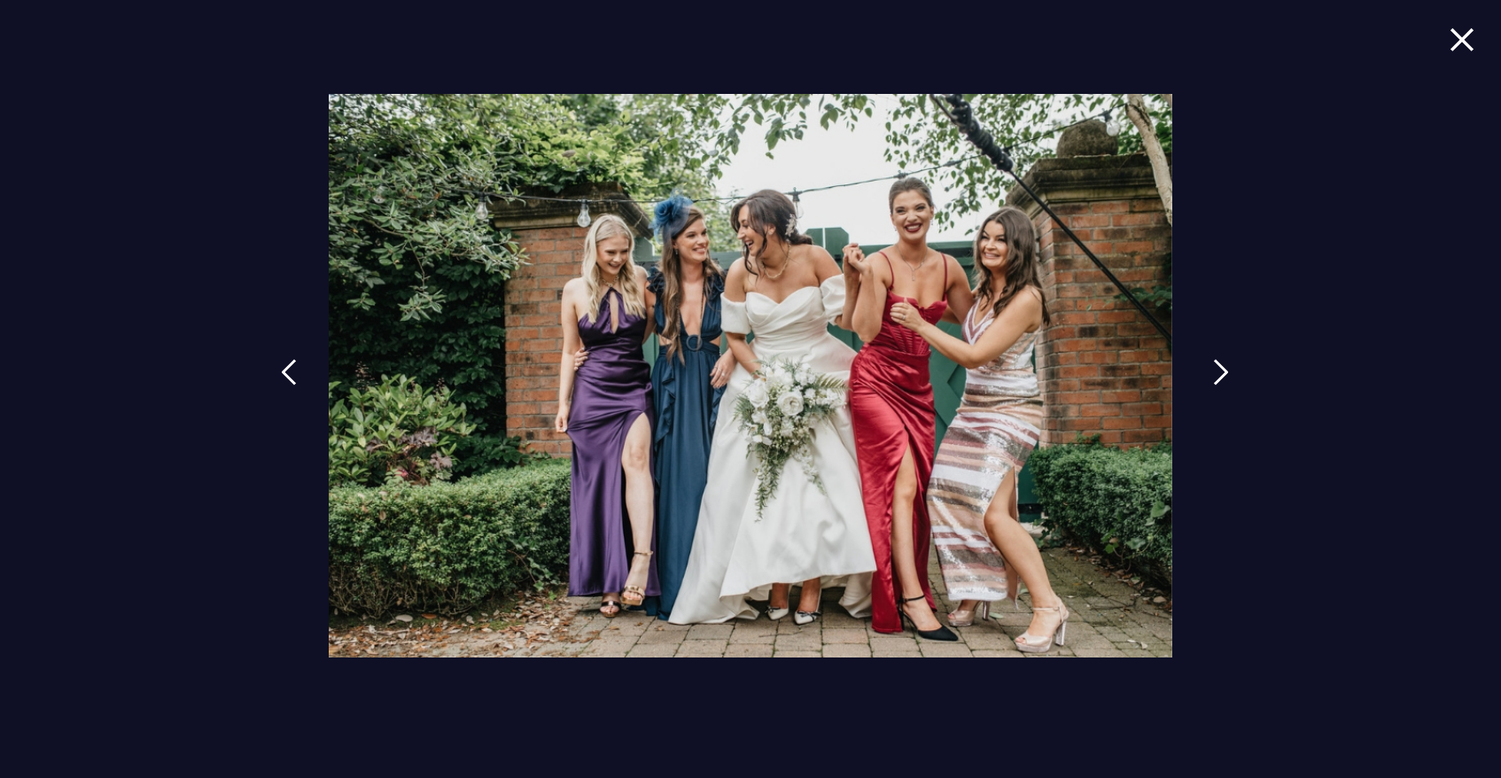
click at [1224, 368] on img at bounding box center [1221, 372] width 16 height 27
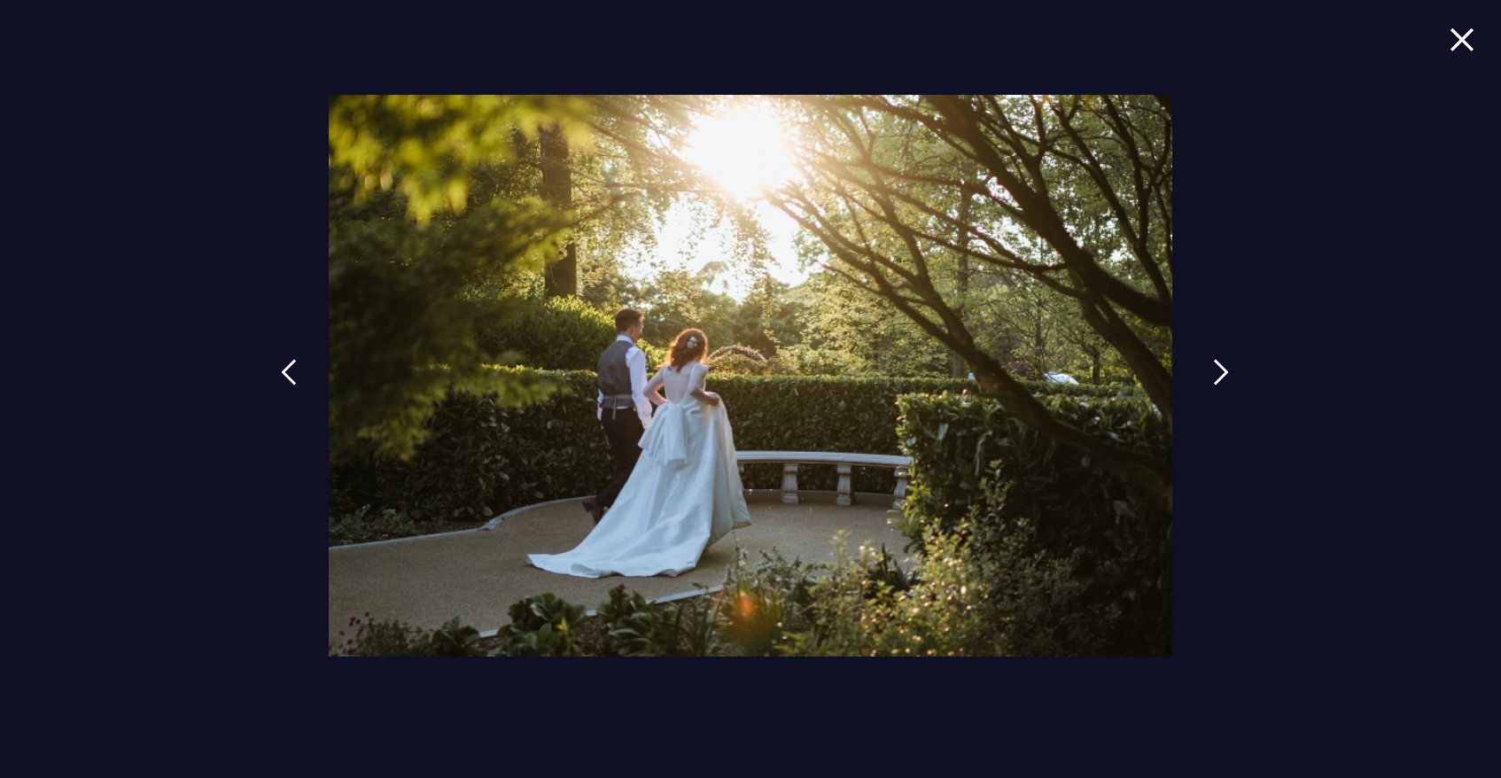
click at [1224, 368] on img at bounding box center [1221, 372] width 16 height 27
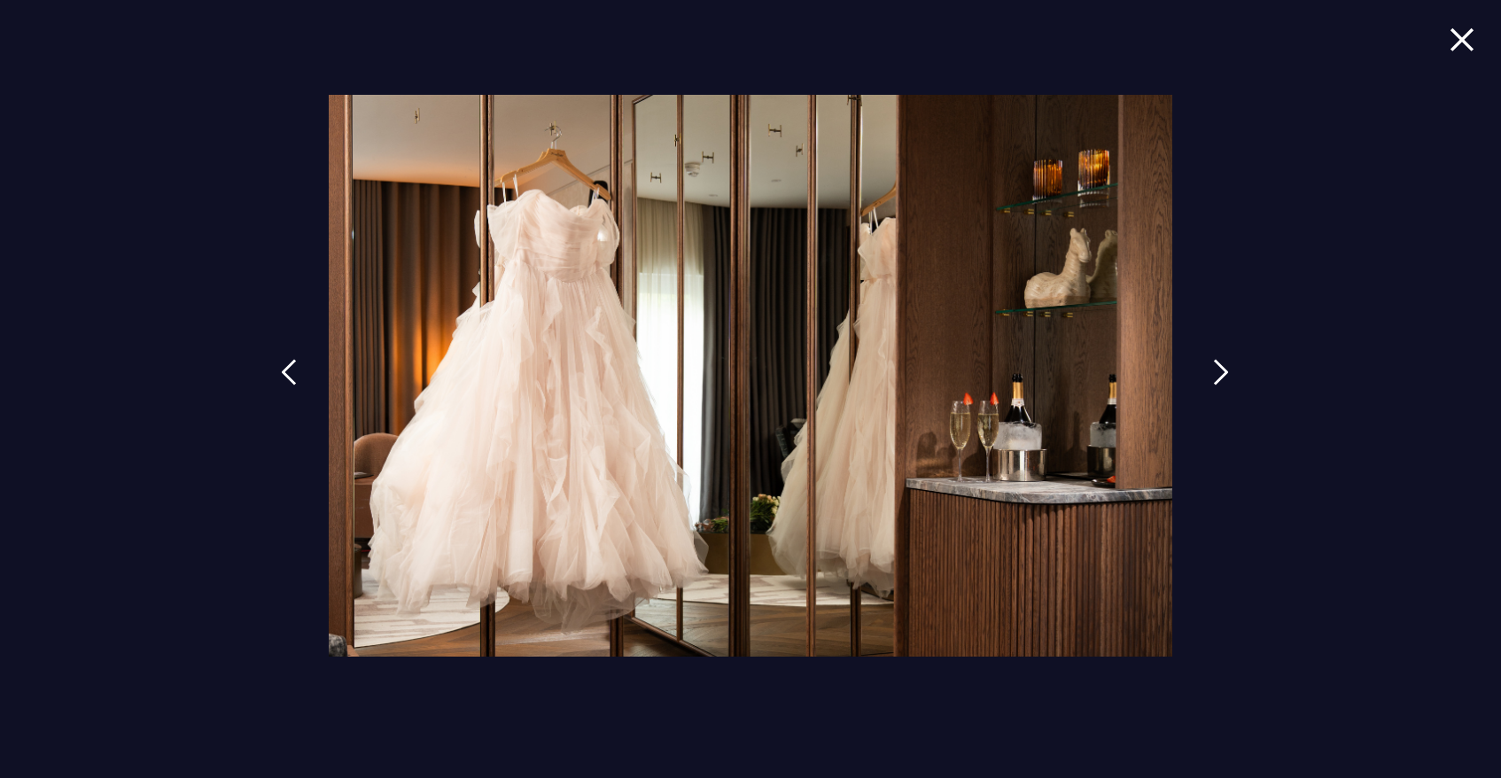
click at [1224, 368] on img at bounding box center [1221, 372] width 16 height 27
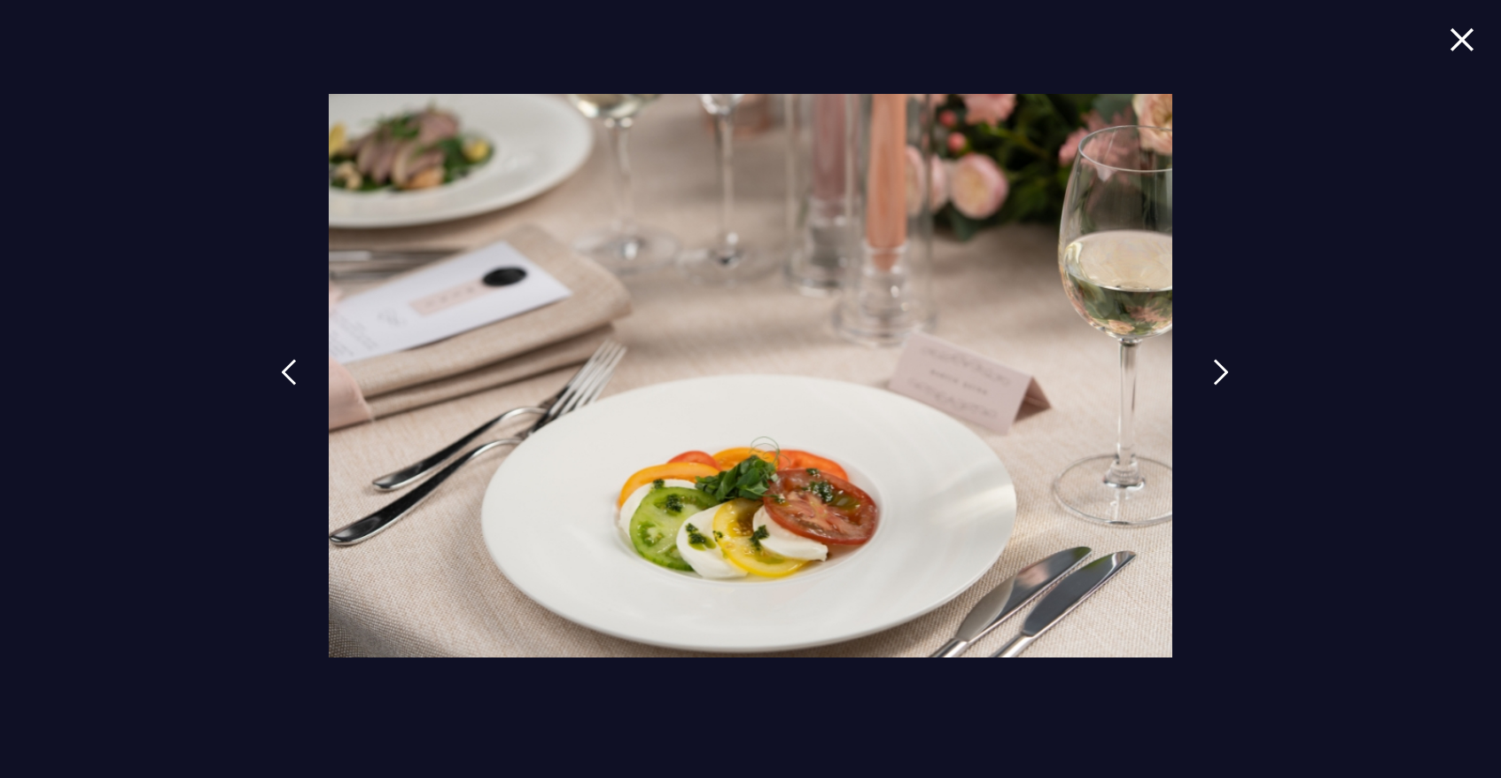
click at [1224, 368] on img at bounding box center [1221, 372] width 16 height 27
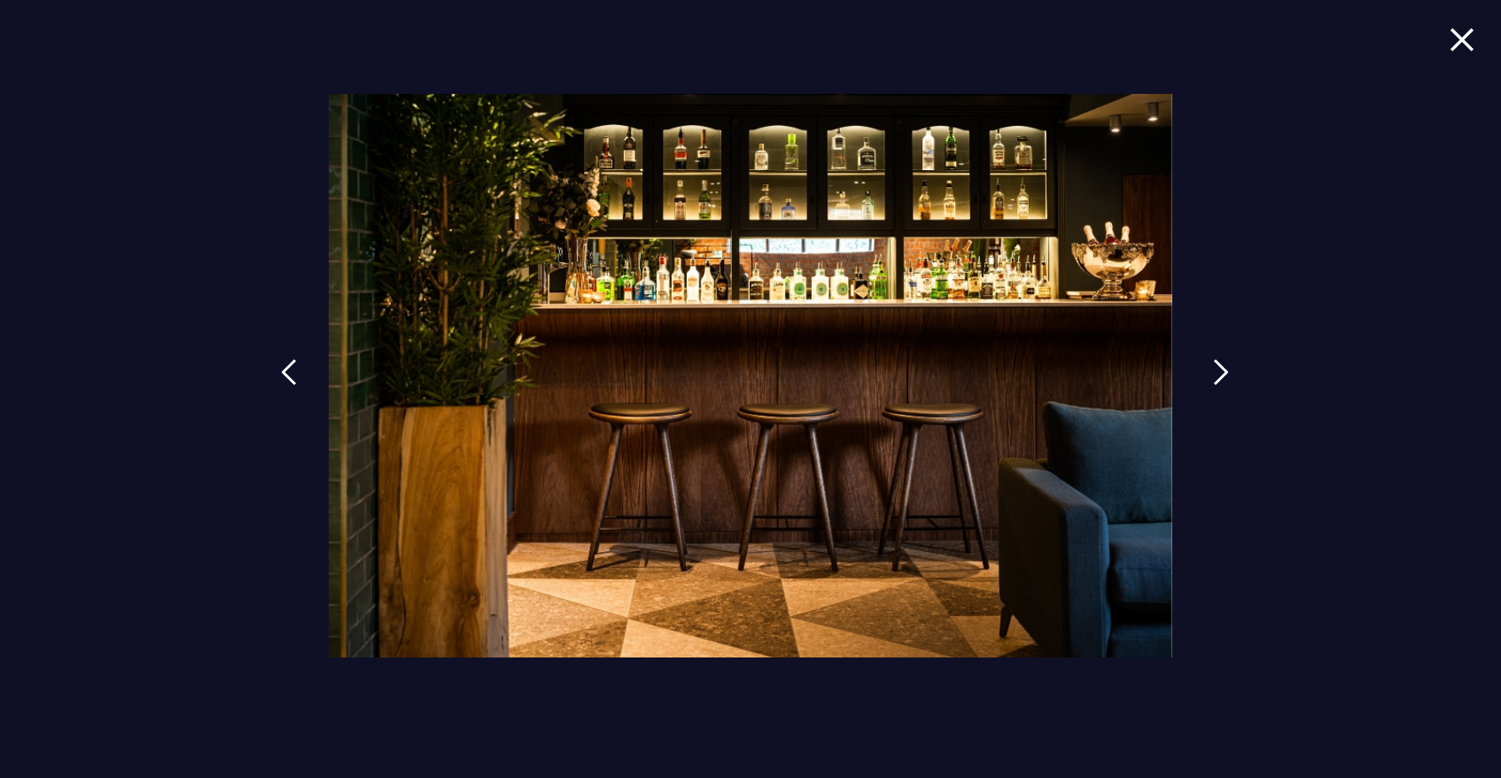
click at [1224, 368] on img at bounding box center [1221, 372] width 16 height 27
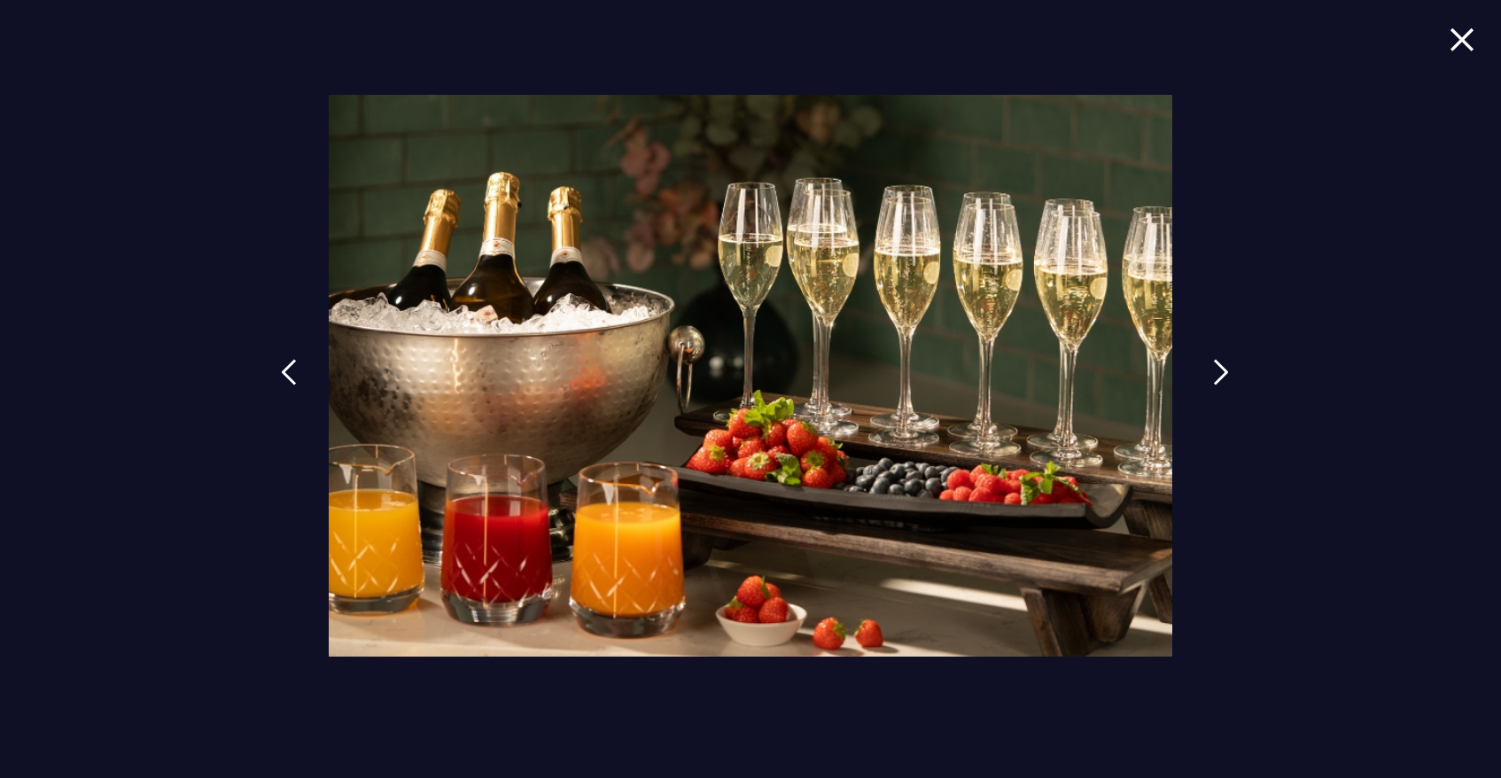
click at [1224, 368] on img at bounding box center [1221, 372] width 16 height 27
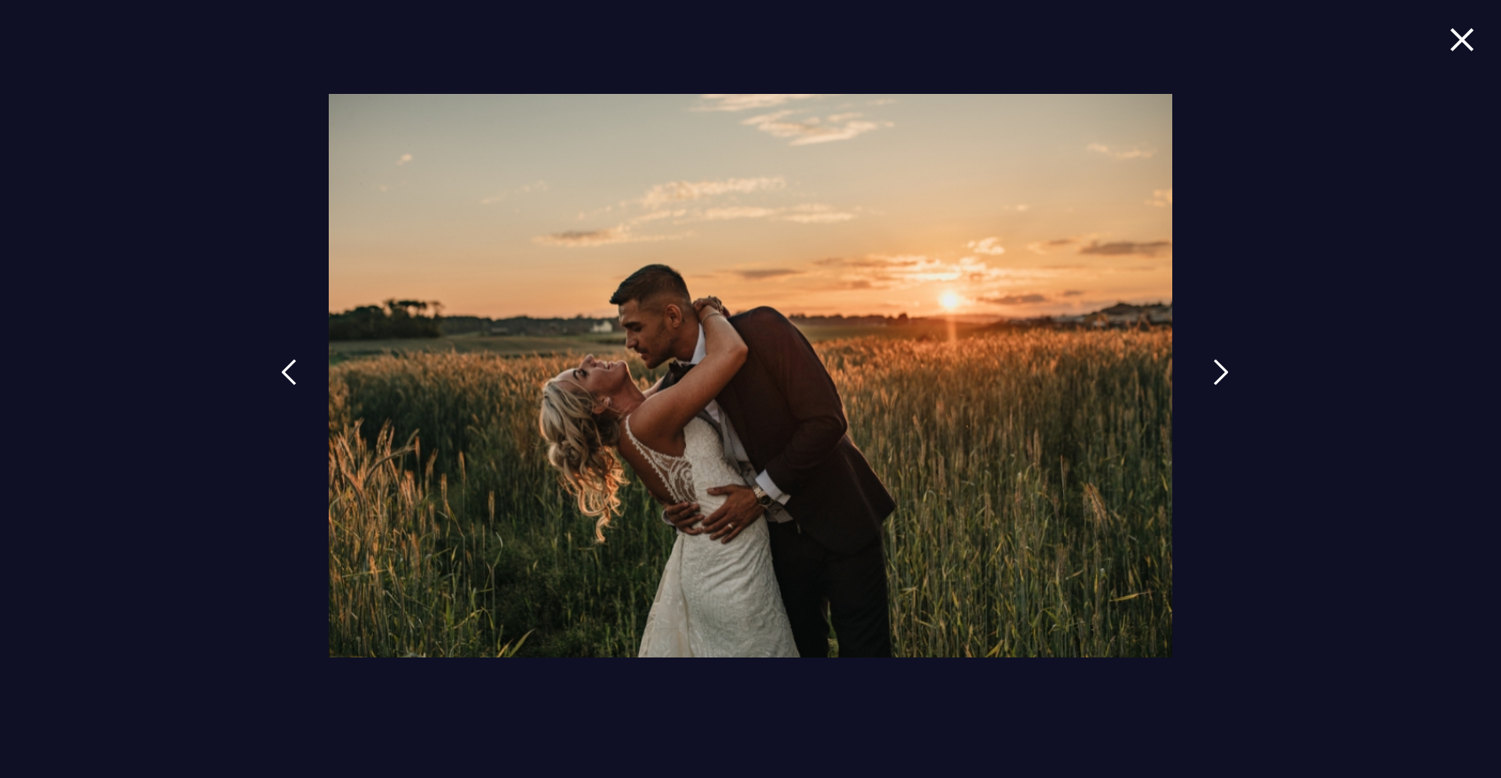
click at [1224, 368] on img at bounding box center [1221, 372] width 16 height 27
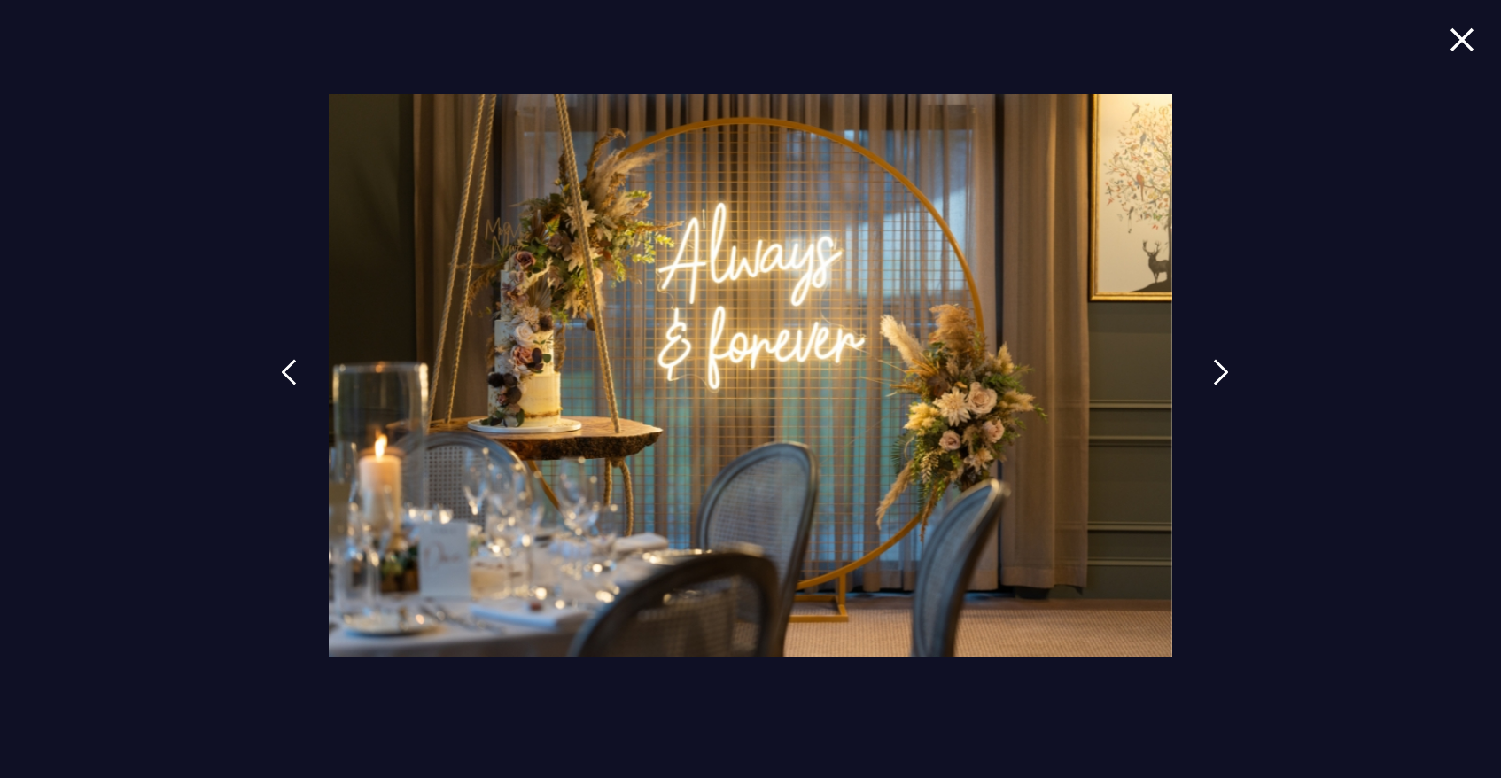
click at [1224, 368] on img at bounding box center [1221, 372] width 16 height 27
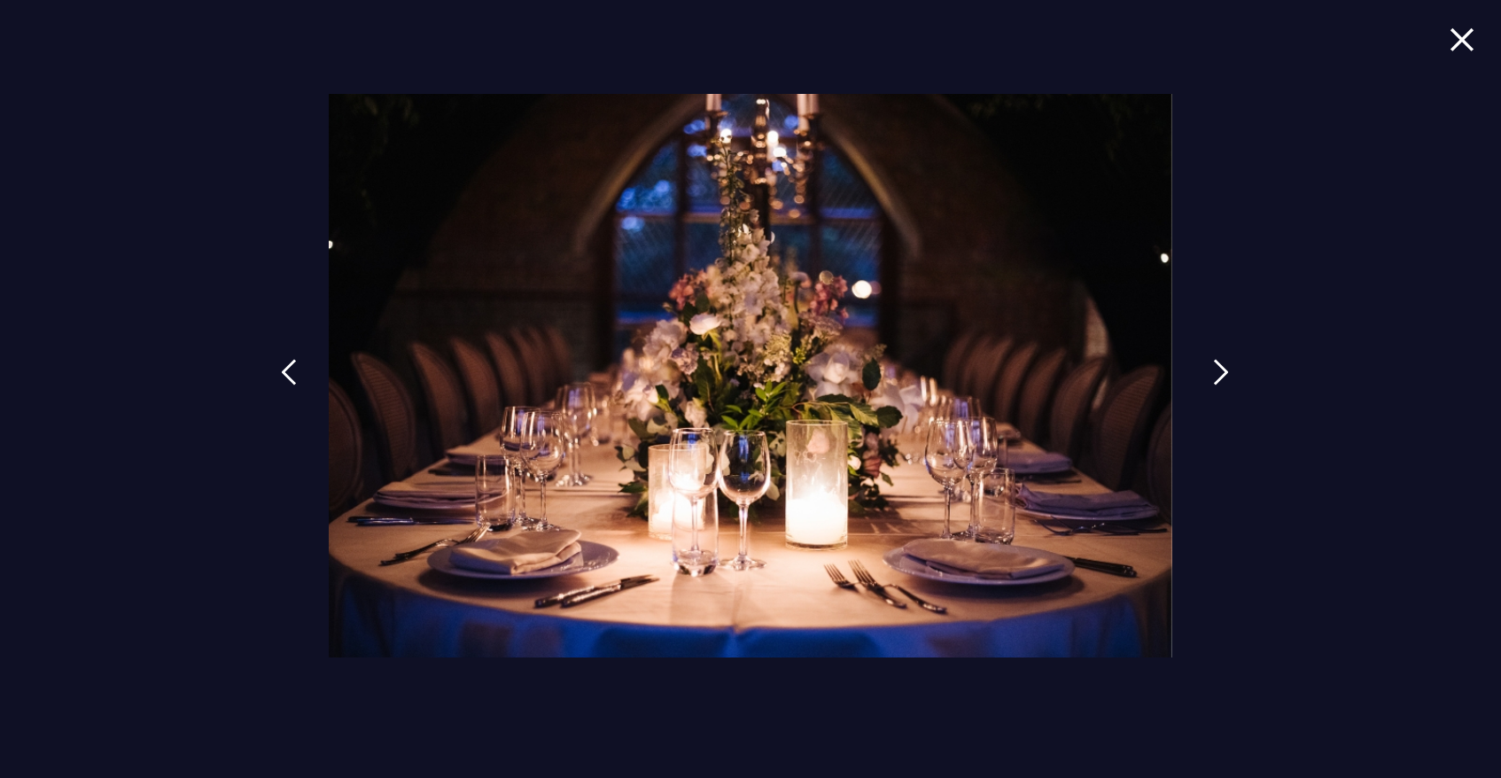
click at [1224, 368] on img at bounding box center [1221, 372] width 16 height 27
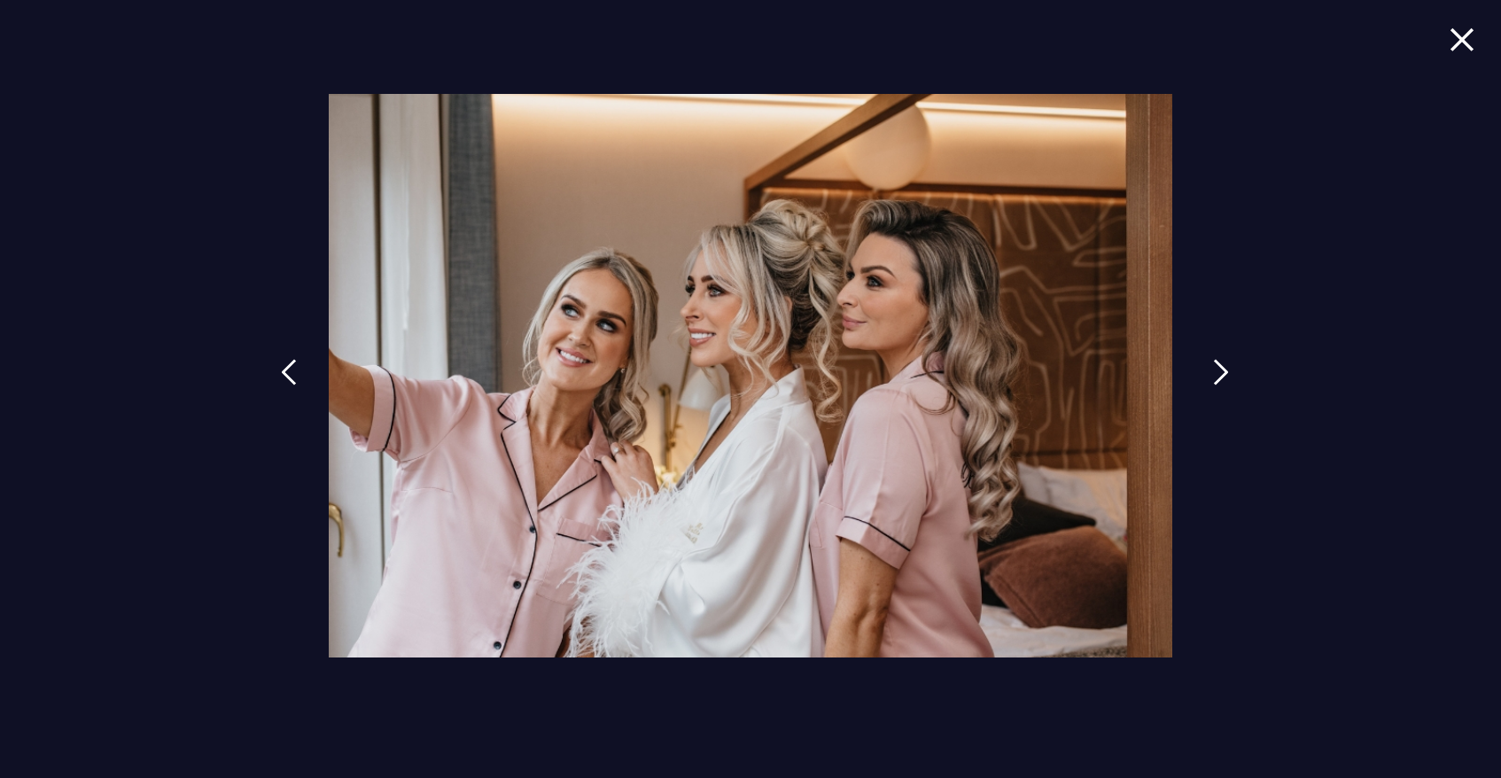
click at [1224, 368] on img at bounding box center [1221, 372] width 16 height 27
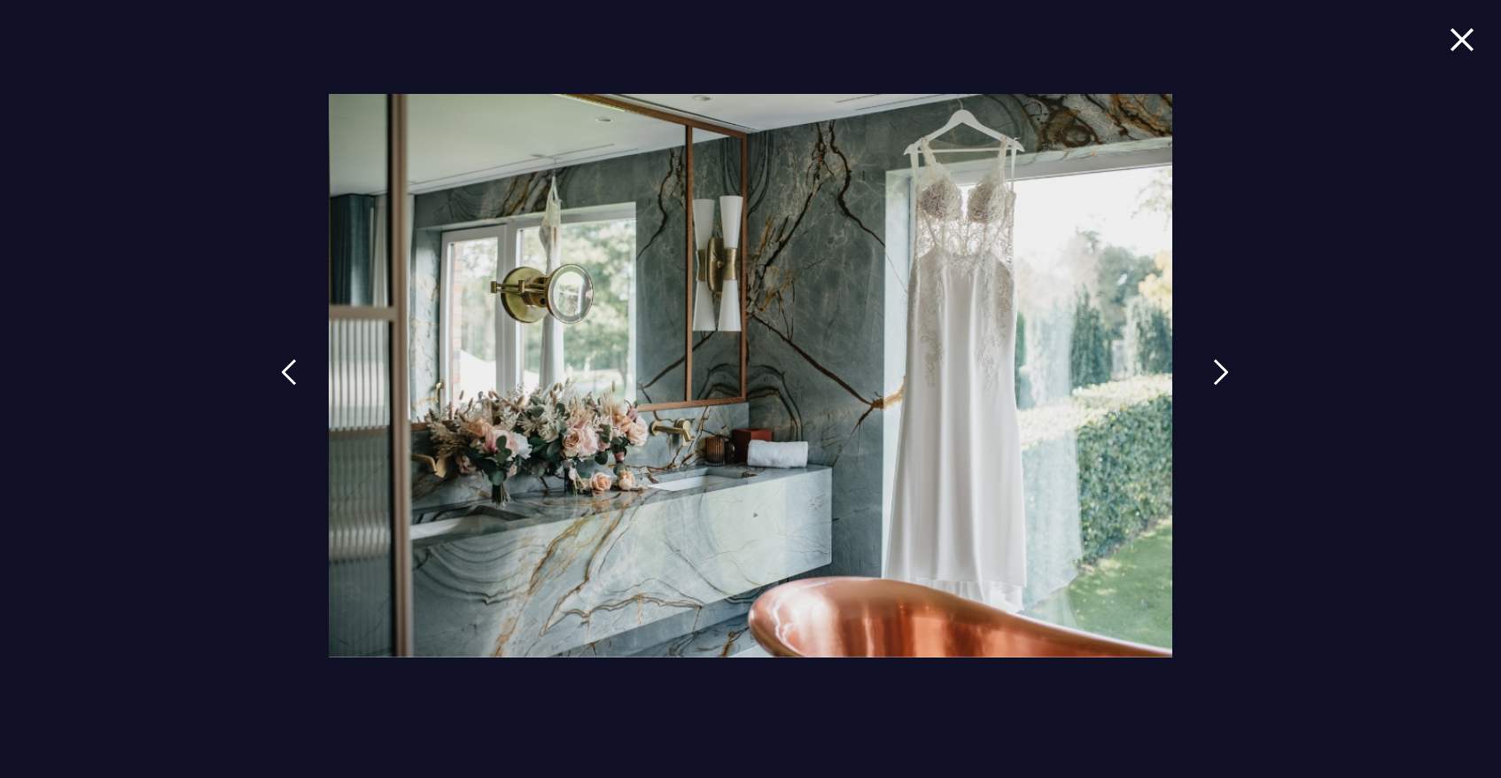
click at [1224, 368] on img at bounding box center [1221, 372] width 16 height 27
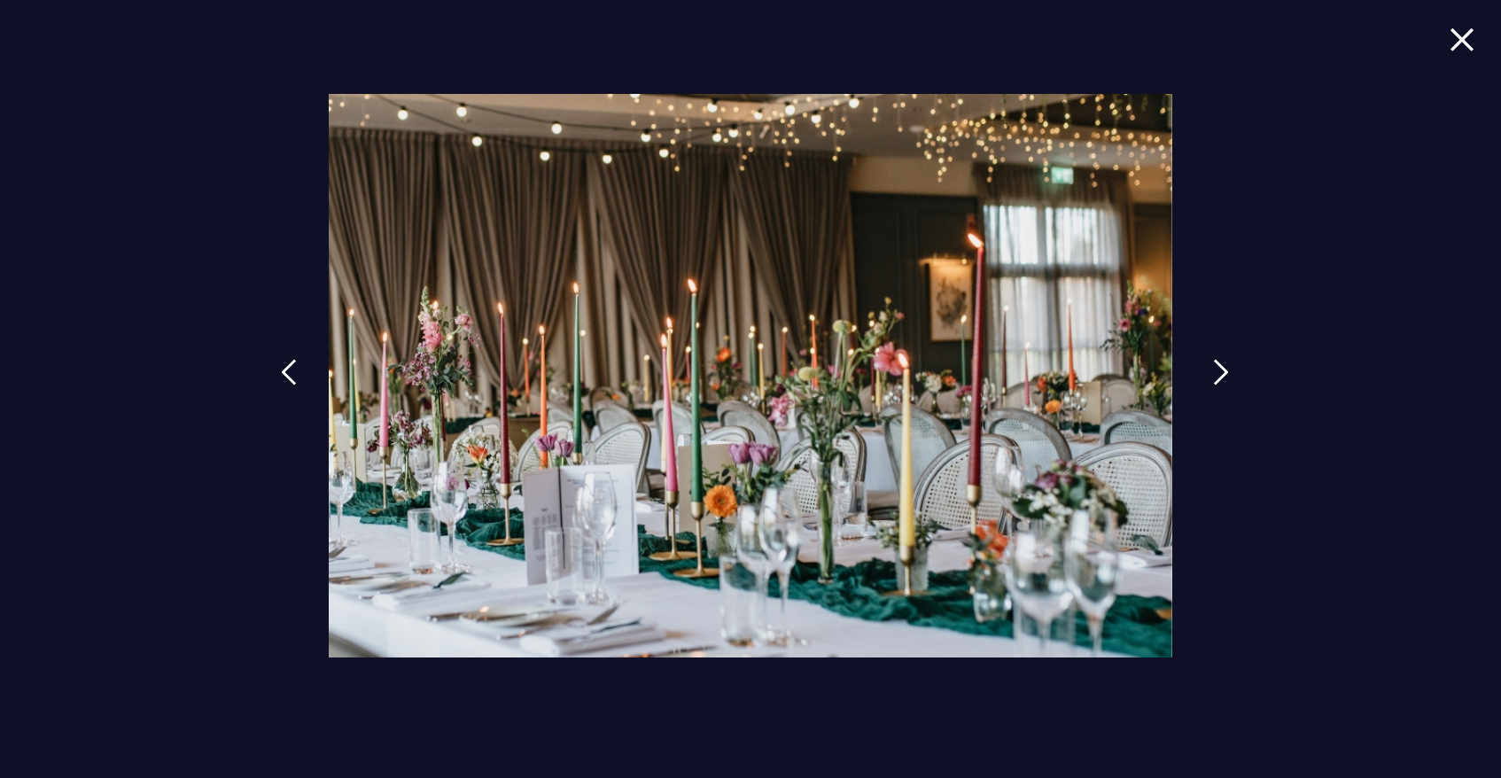
click at [1224, 368] on img at bounding box center [1221, 372] width 16 height 27
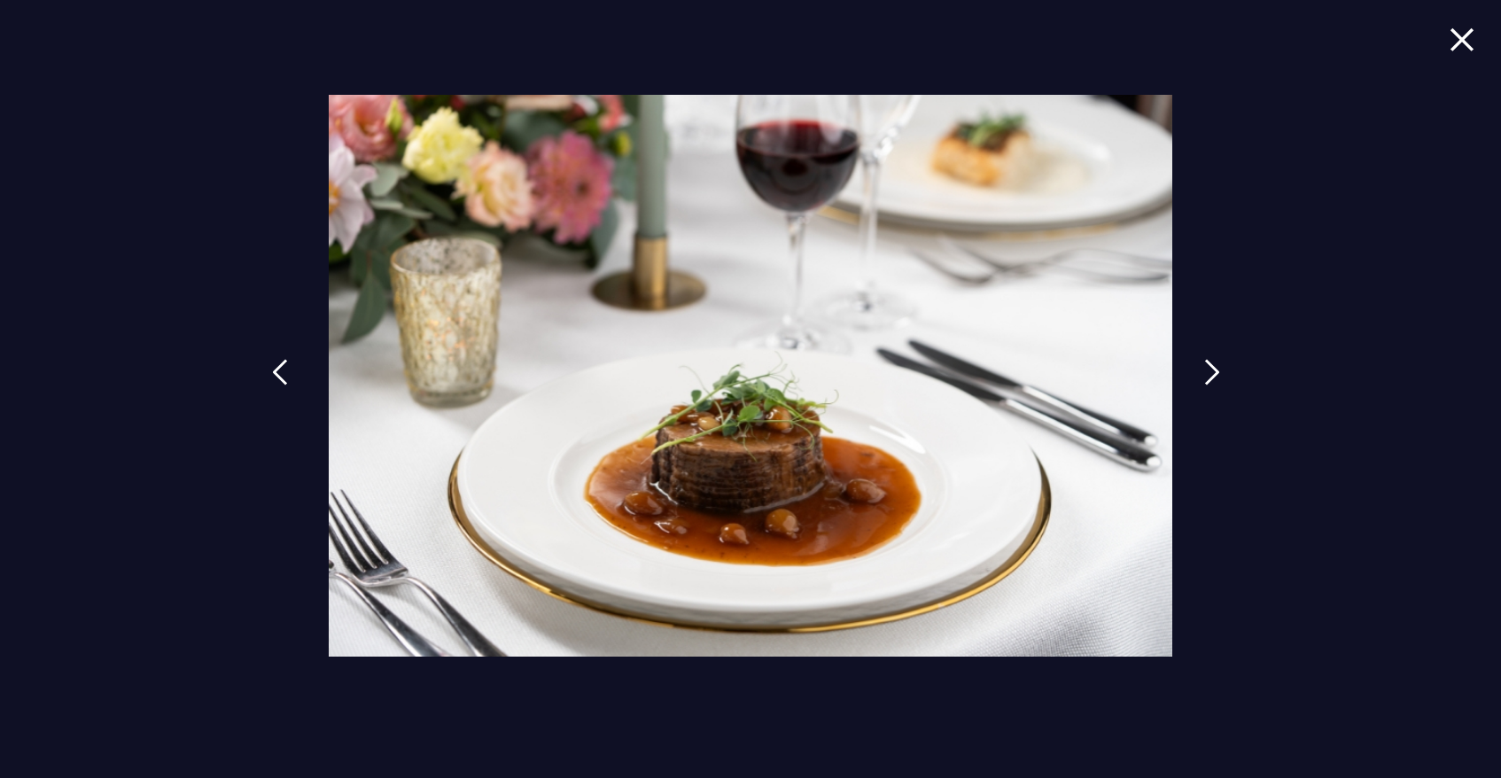
click at [280, 372] on img at bounding box center [280, 372] width 16 height 27
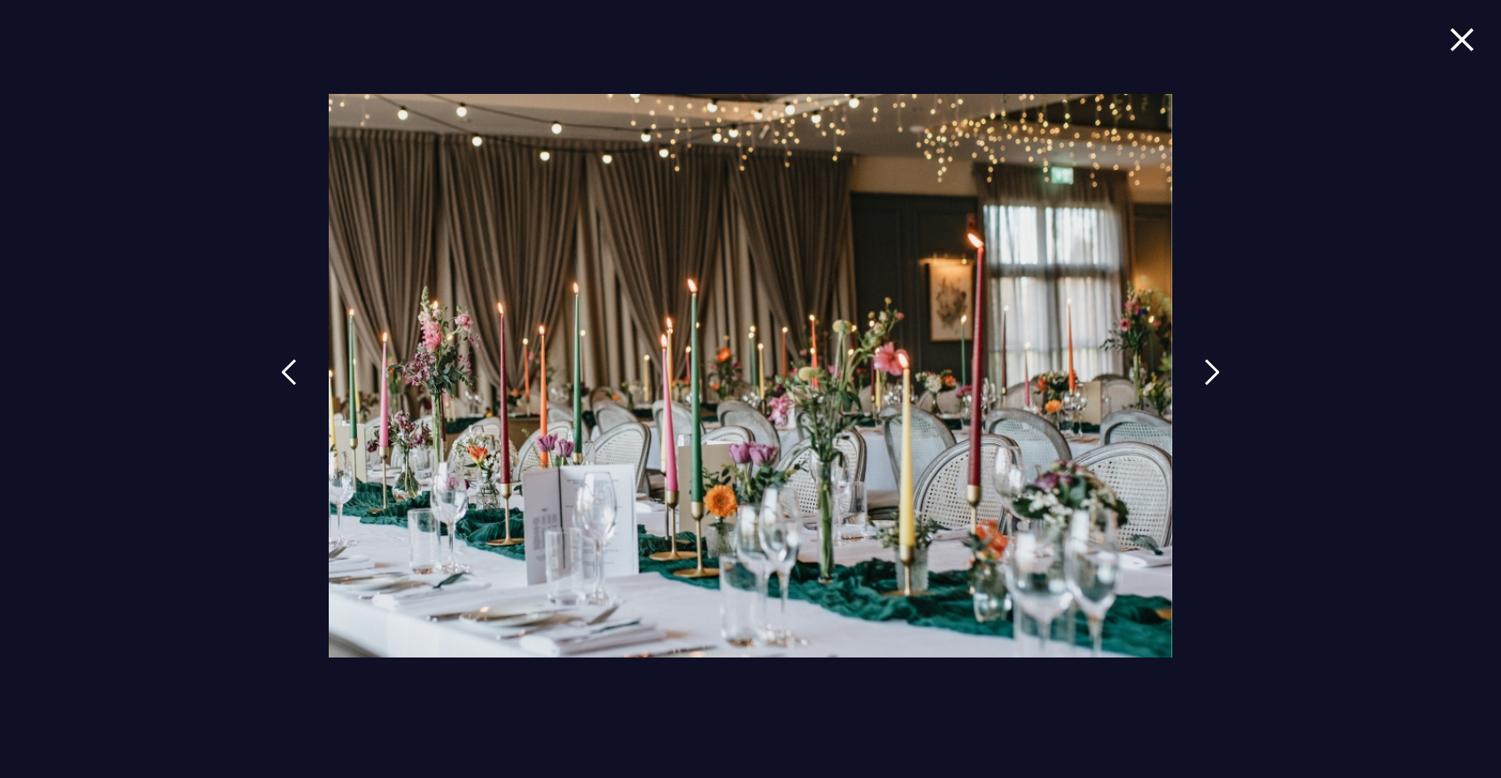
click at [1240, 378] on div at bounding box center [750, 389] width 1501 height 778
click at [1223, 373] on link at bounding box center [1221, 386] width 44 height 82
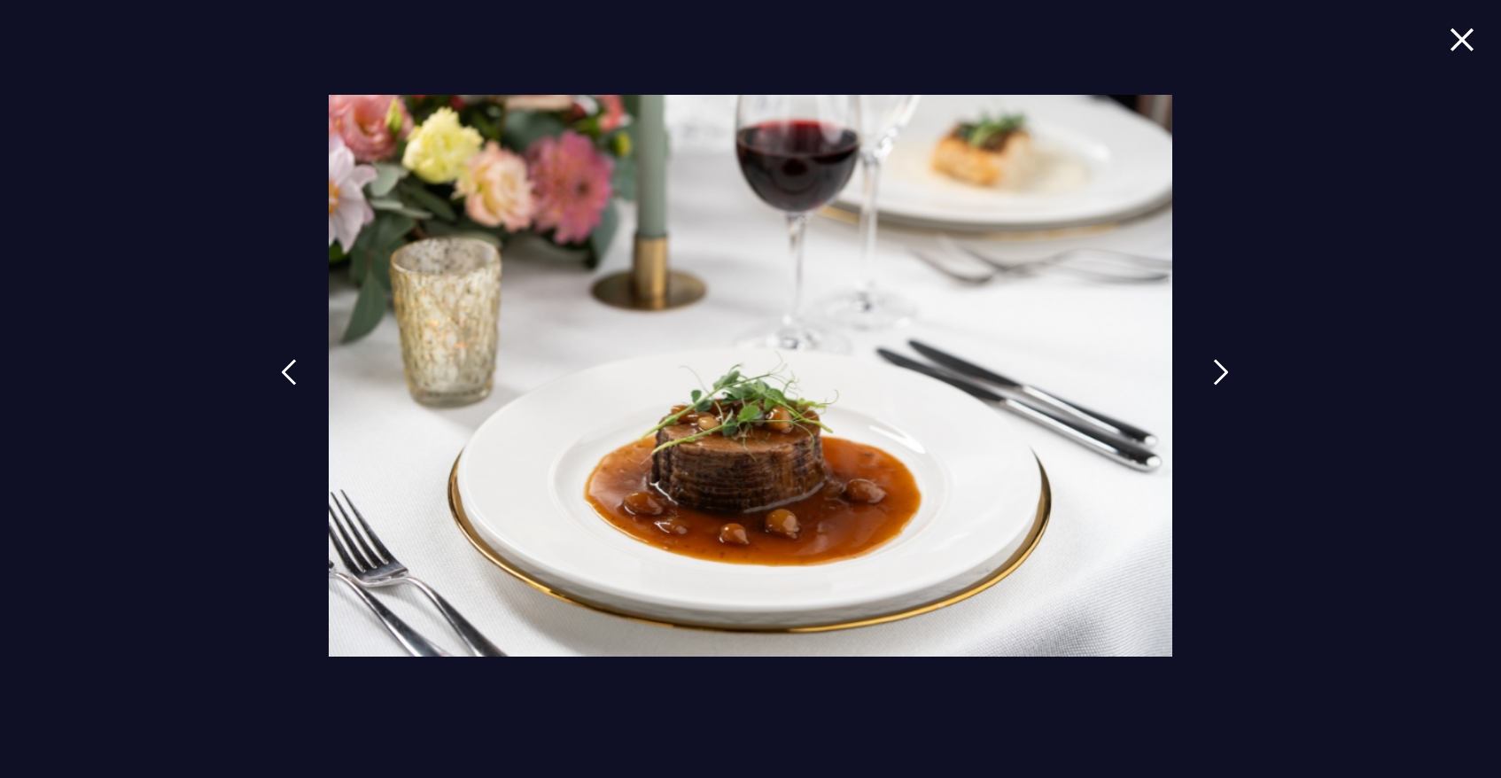
click at [1223, 373] on img at bounding box center [1221, 372] width 16 height 27
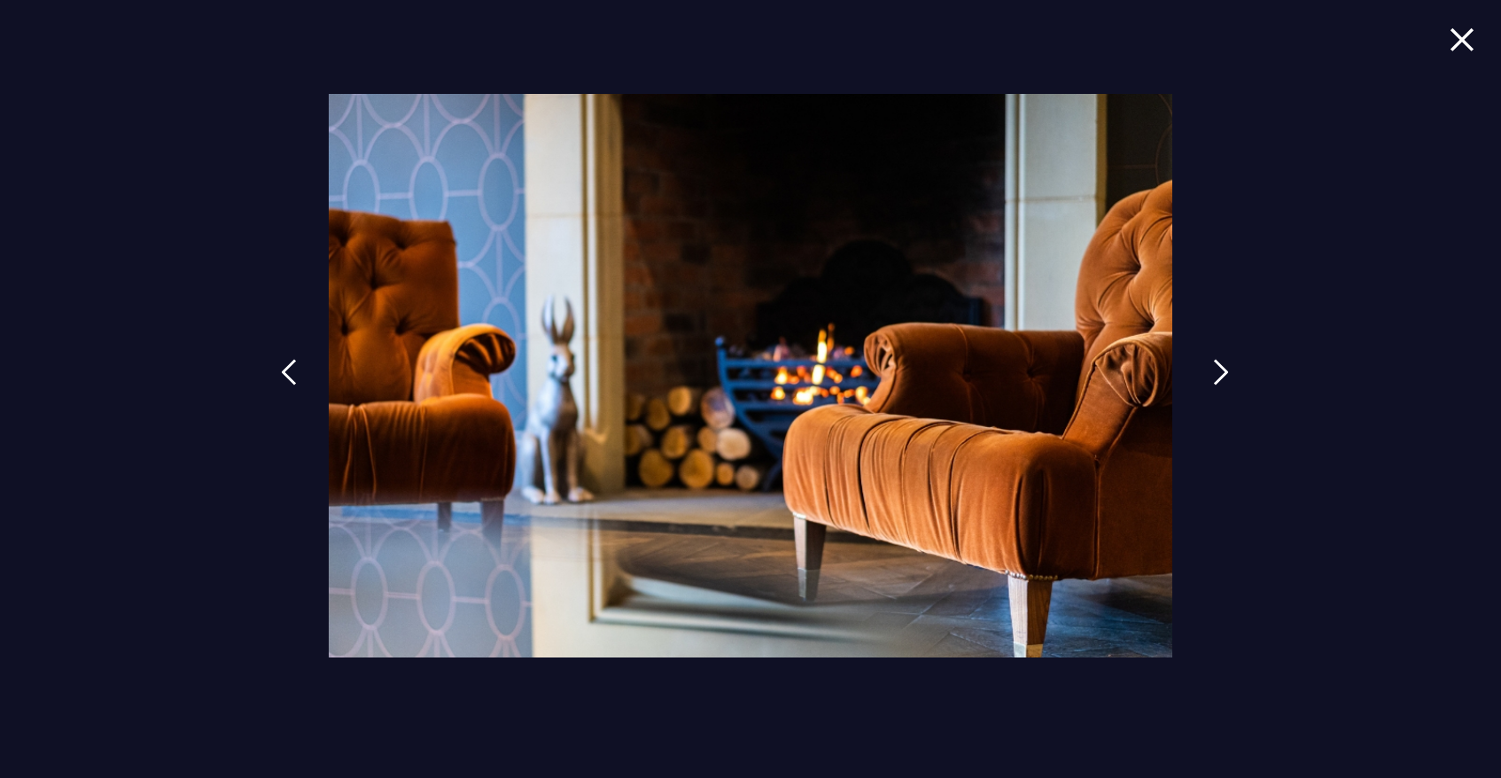
click at [1223, 373] on img at bounding box center [1221, 372] width 16 height 27
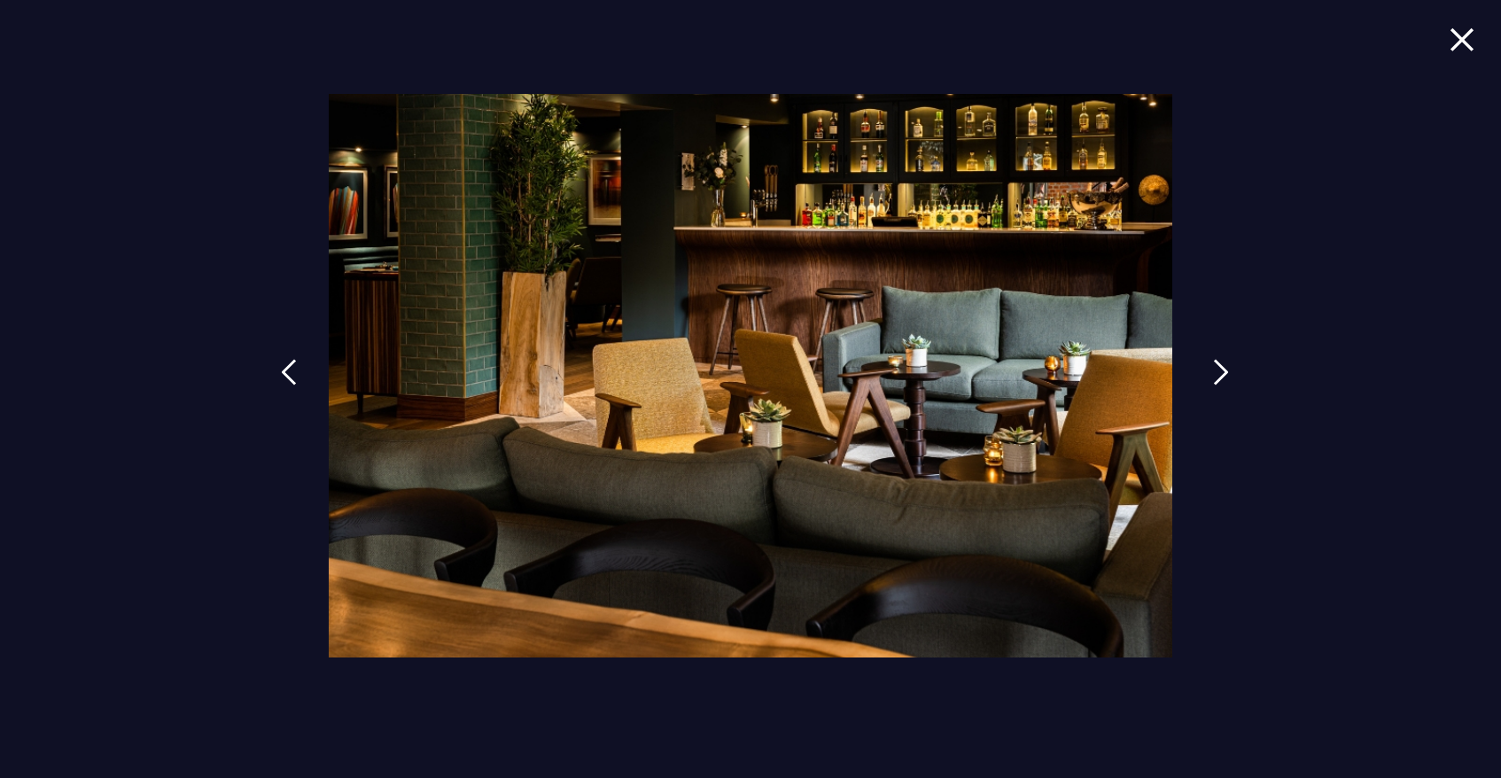
click at [1221, 373] on img at bounding box center [1221, 372] width 16 height 27
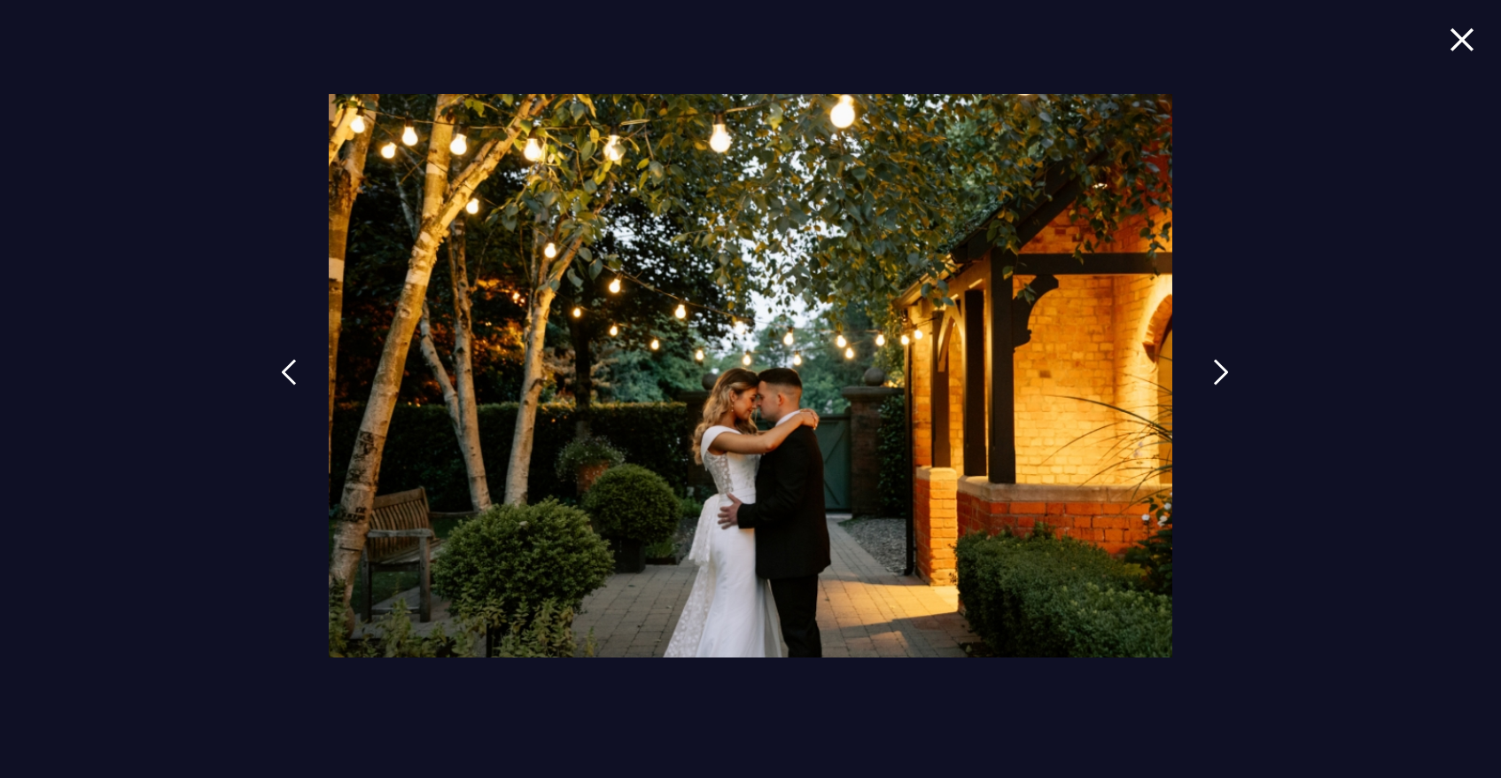
click at [1221, 373] on img at bounding box center [1221, 372] width 16 height 27
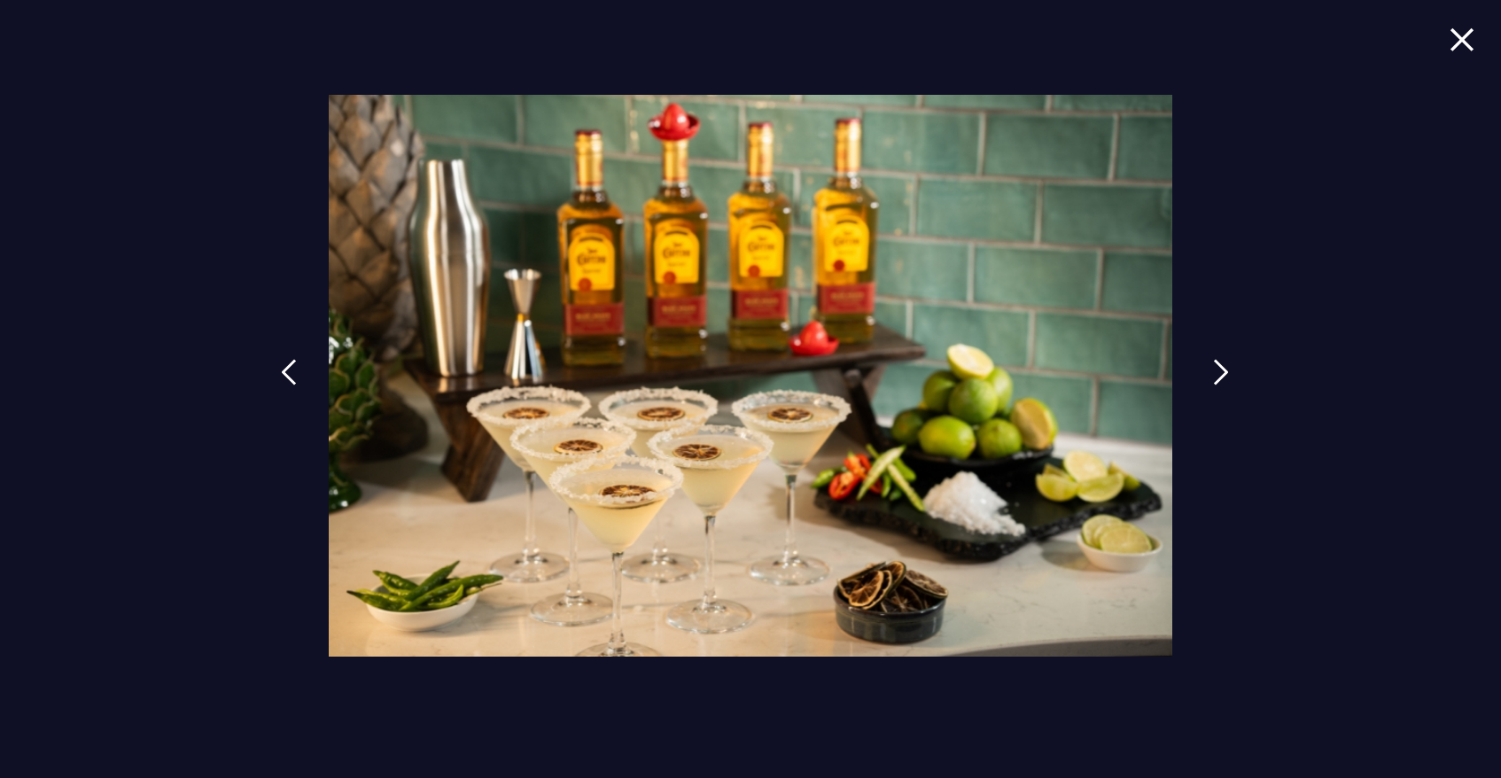
click at [1221, 373] on img at bounding box center [1221, 372] width 16 height 27
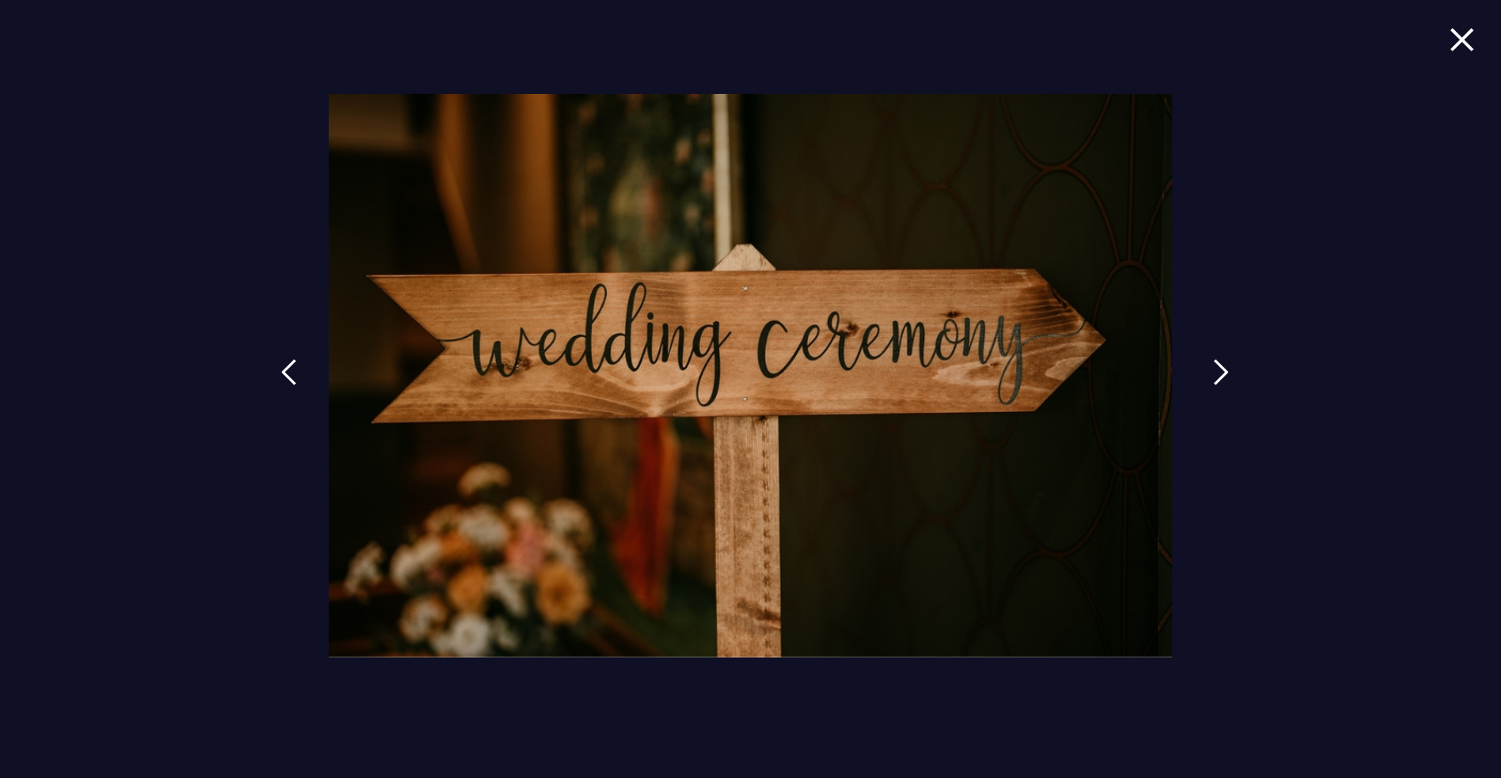
click at [1221, 373] on img at bounding box center [1221, 372] width 16 height 27
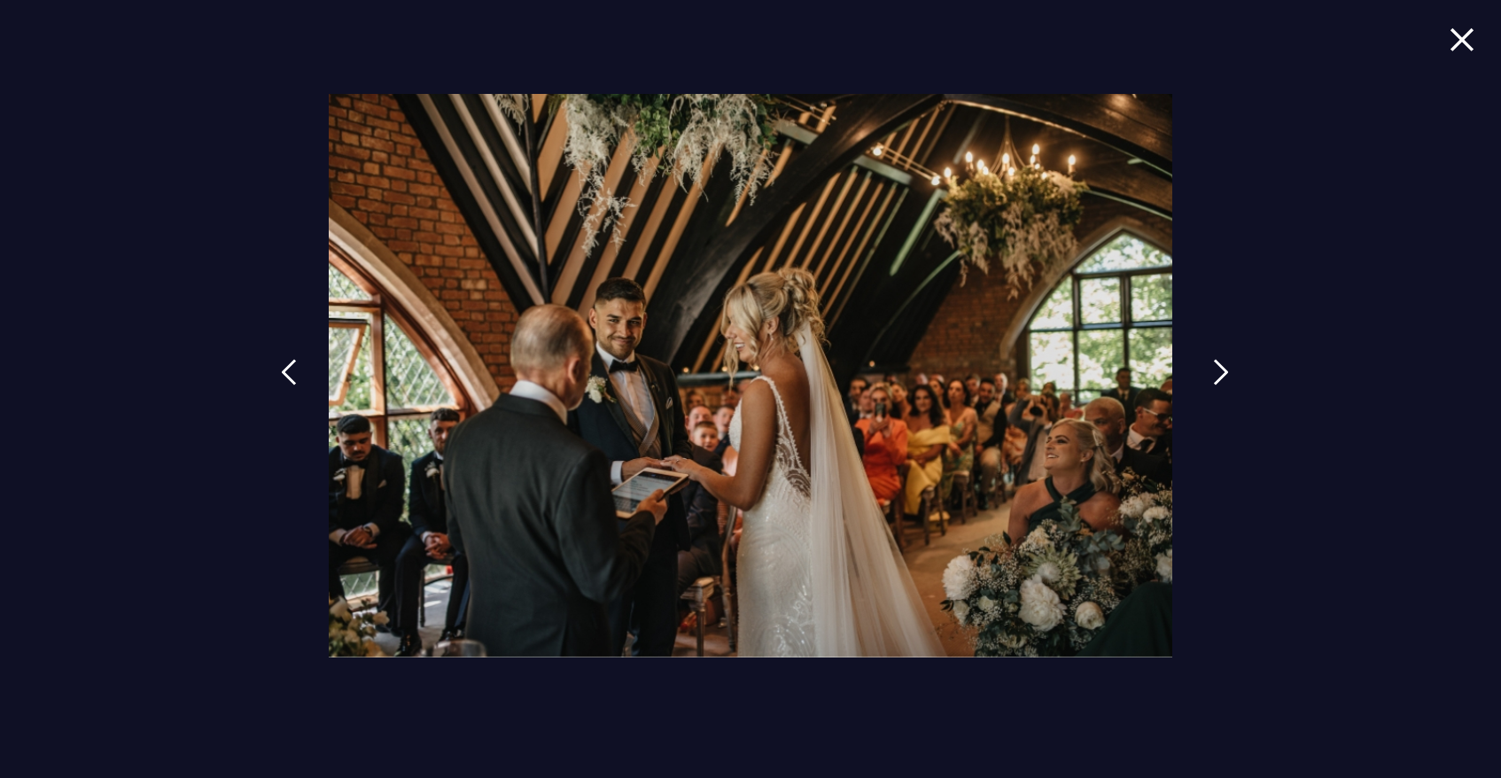
click at [1221, 373] on img at bounding box center [1221, 372] width 16 height 27
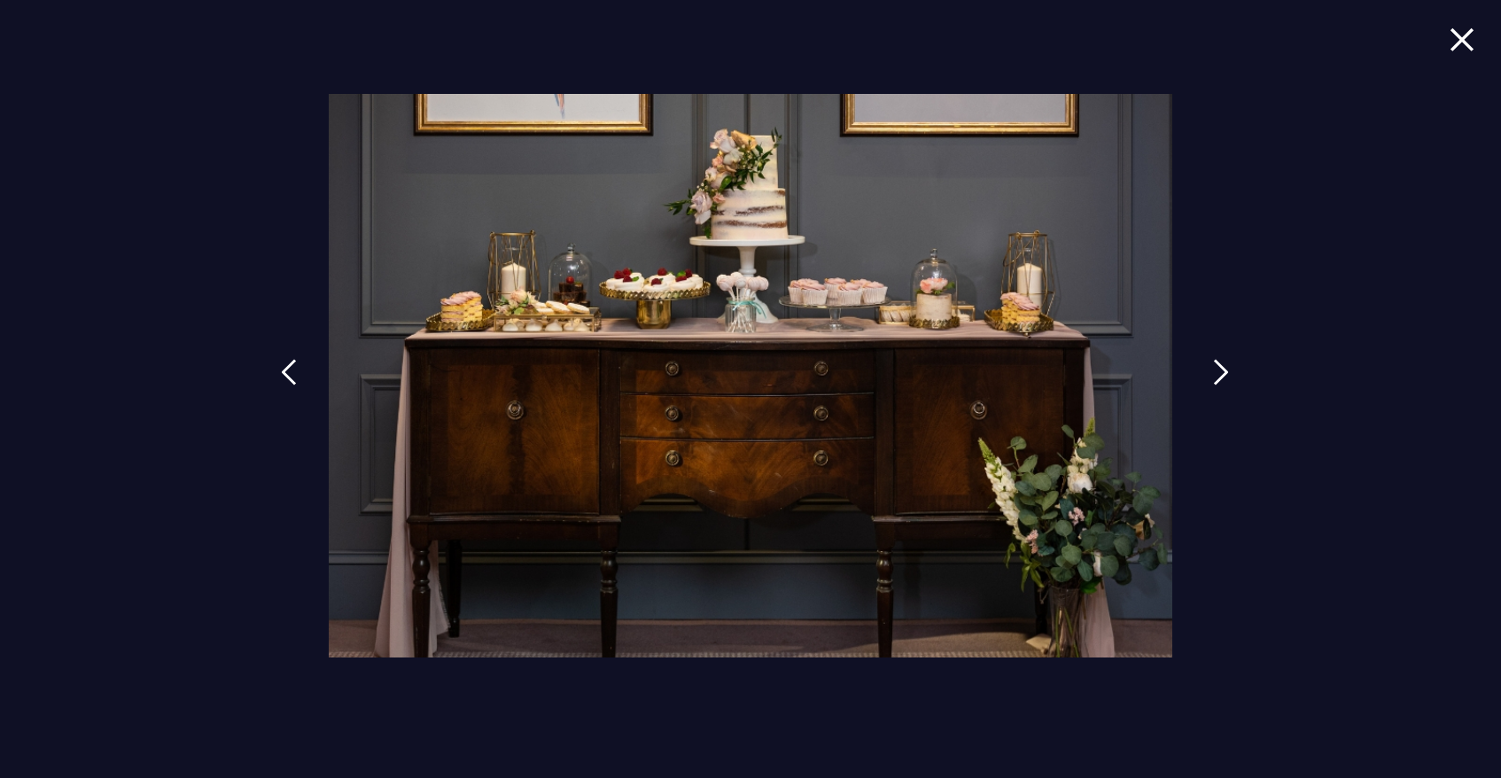
click at [1221, 373] on img at bounding box center [1221, 372] width 16 height 27
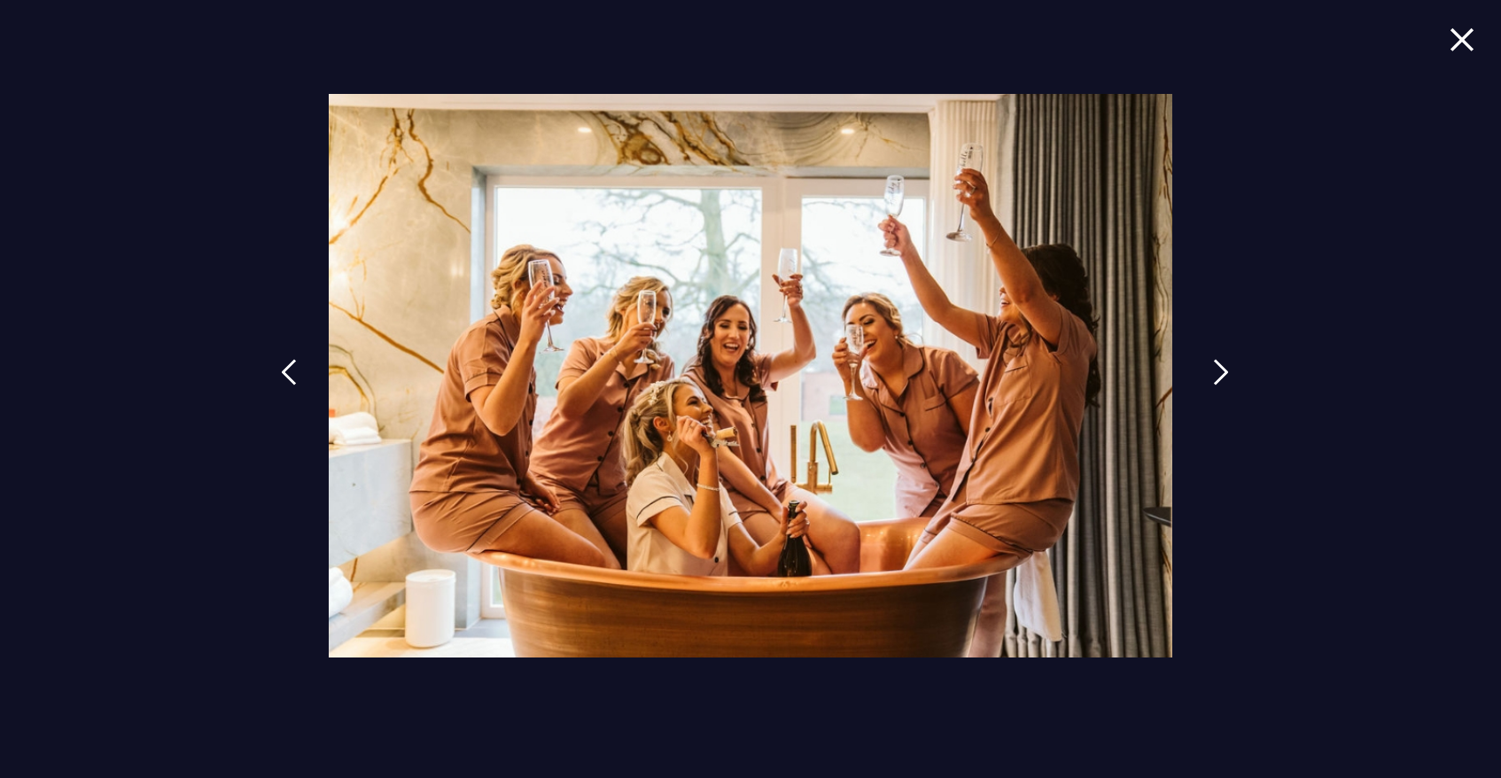
click at [1221, 373] on img at bounding box center [1221, 372] width 16 height 27
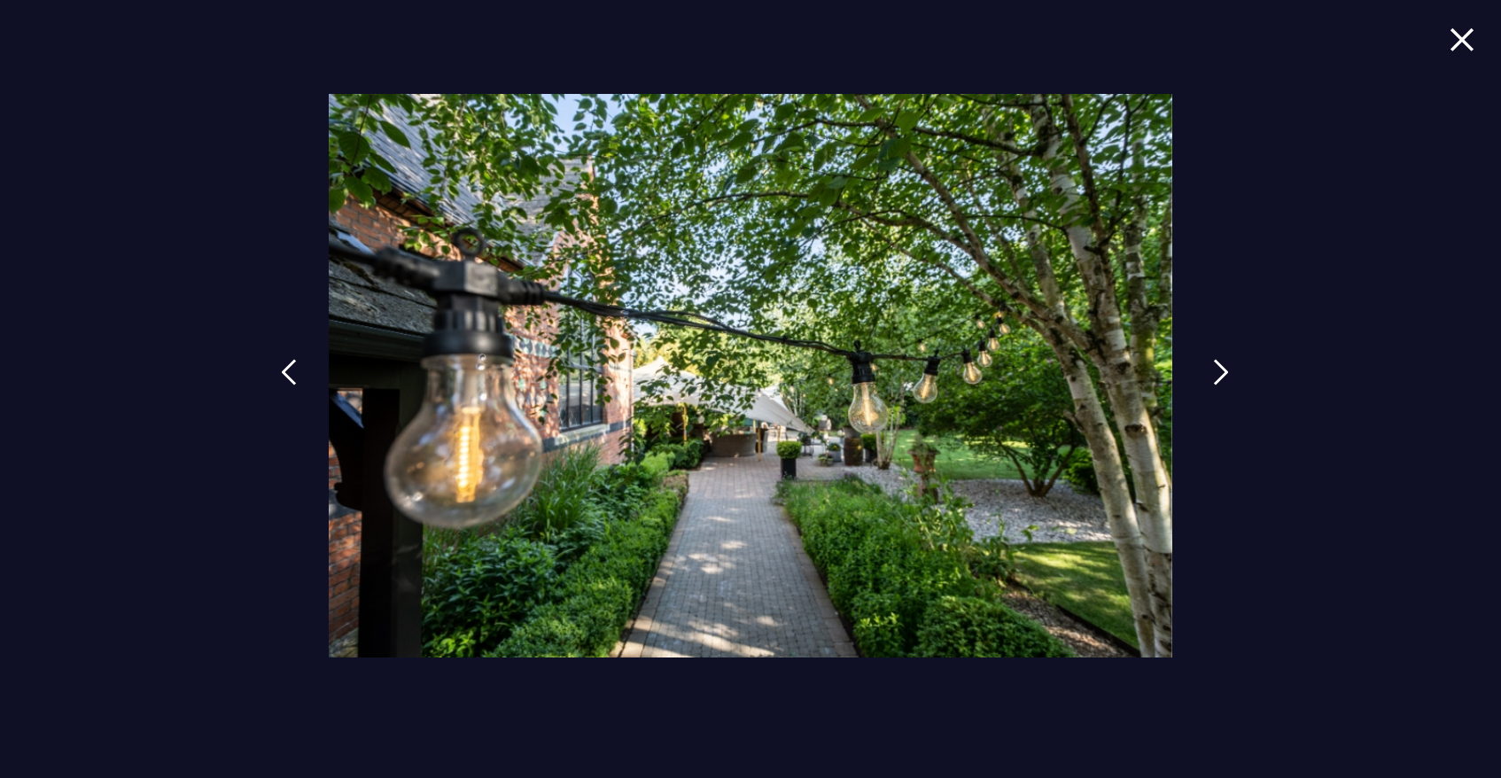
click at [1221, 373] on img at bounding box center [1221, 372] width 16 height 27
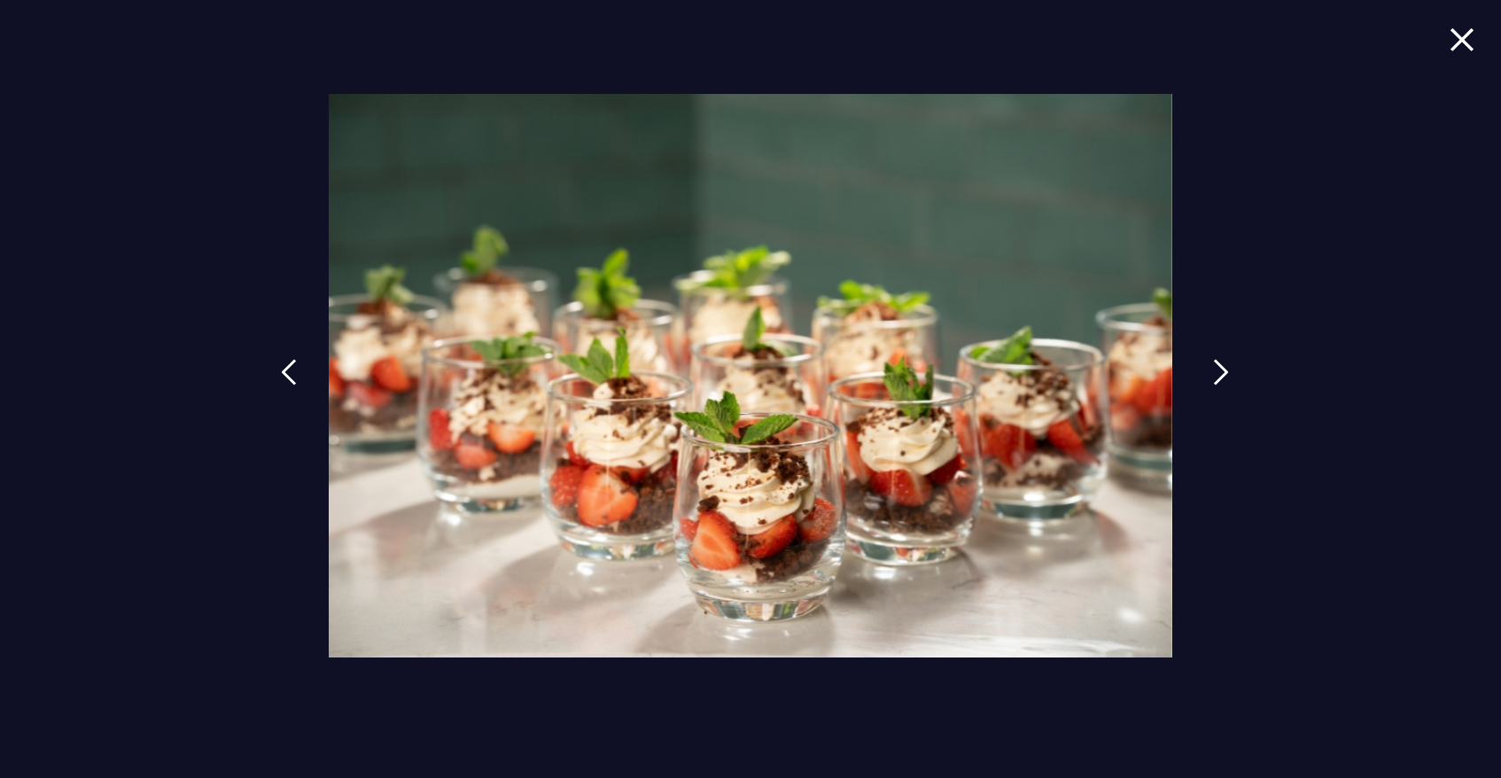
click at [1221, 373] on img at bounding box center [1221, 372] width 16 height 27
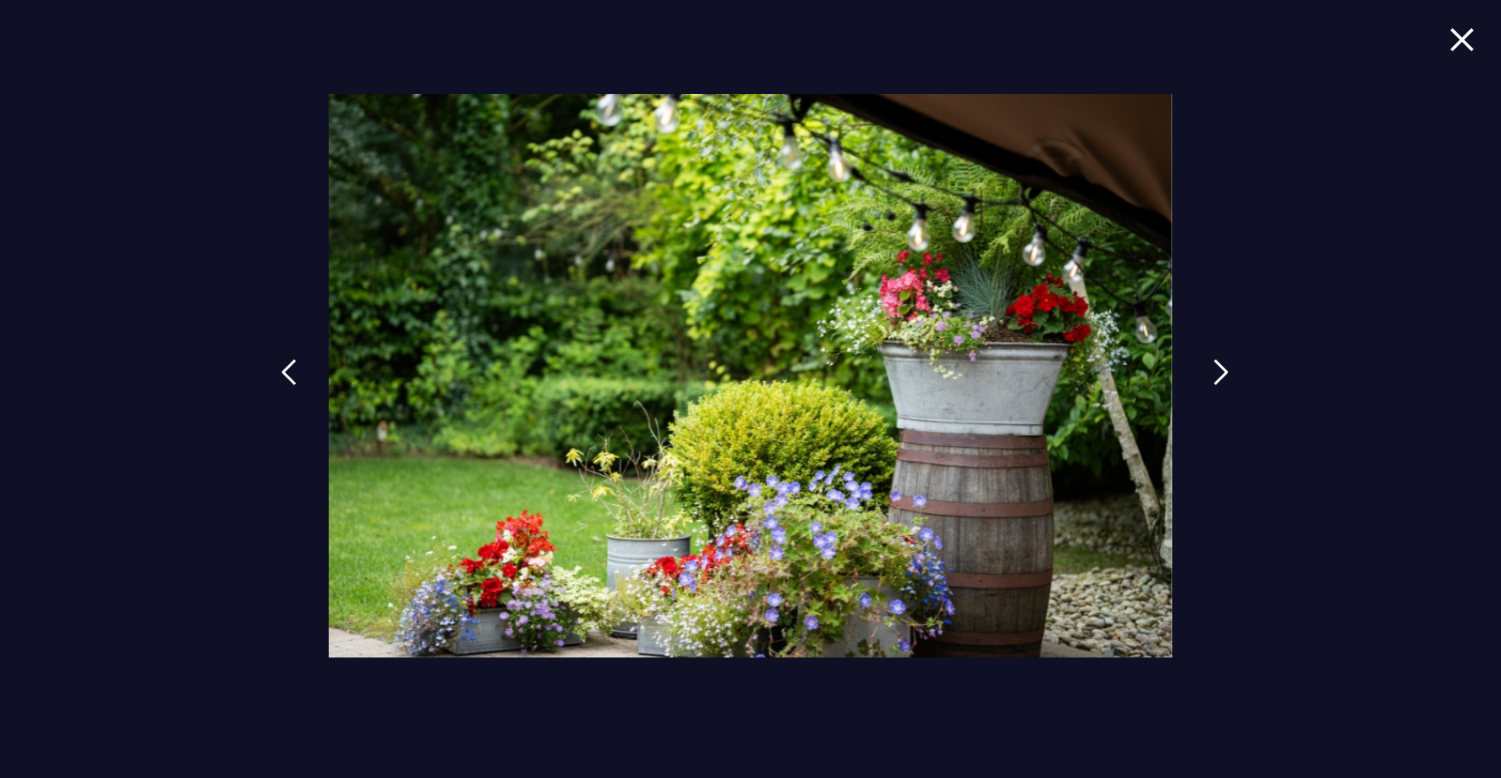
click at [1221, 373] on img at bounding box center [1221, 372] width 16 height 27
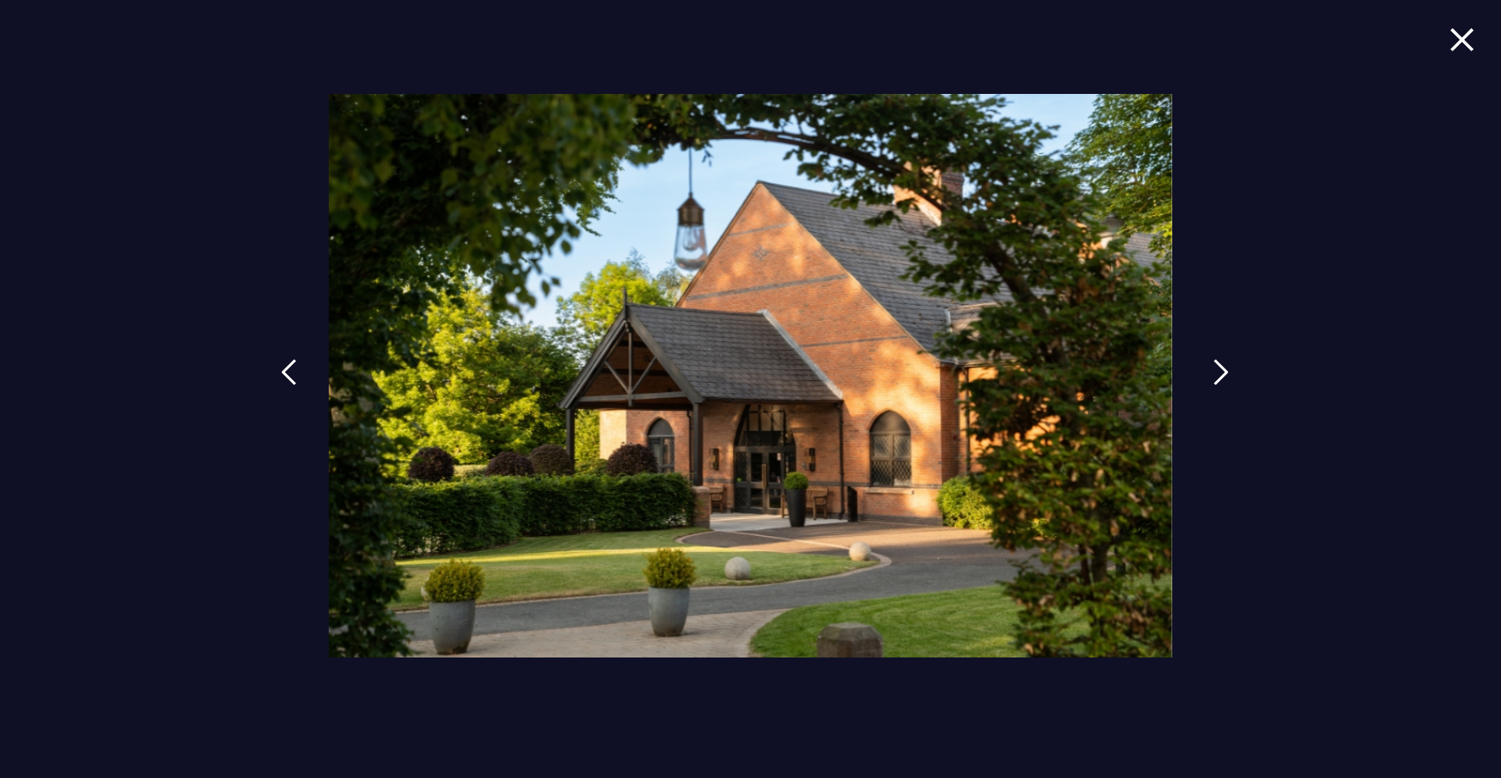
click at [1221, 373] on img at bounding box center [1221, 372] width 16 height 27
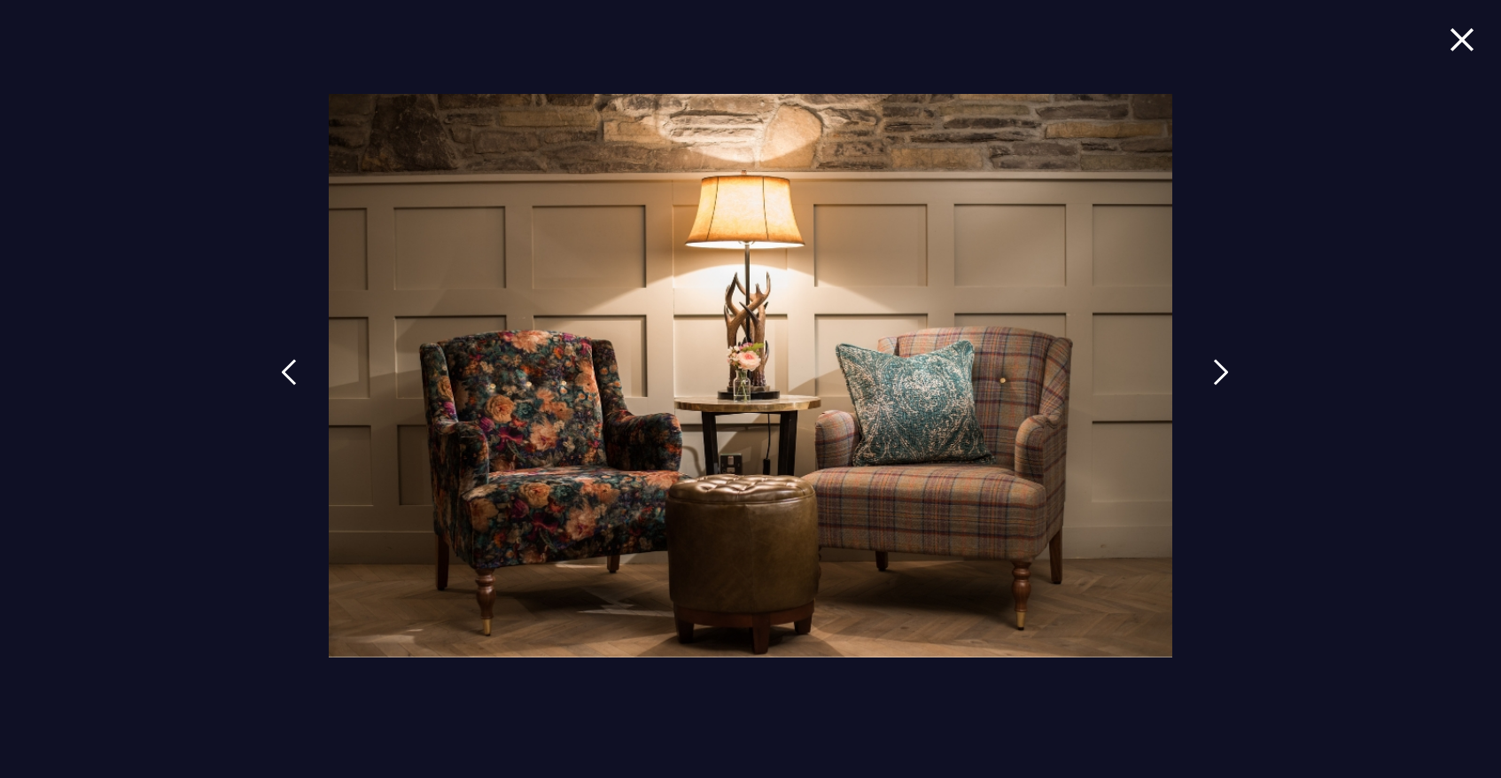
click at [1221, 373] on img at bounding box center [1221, 372] width 16 height 27
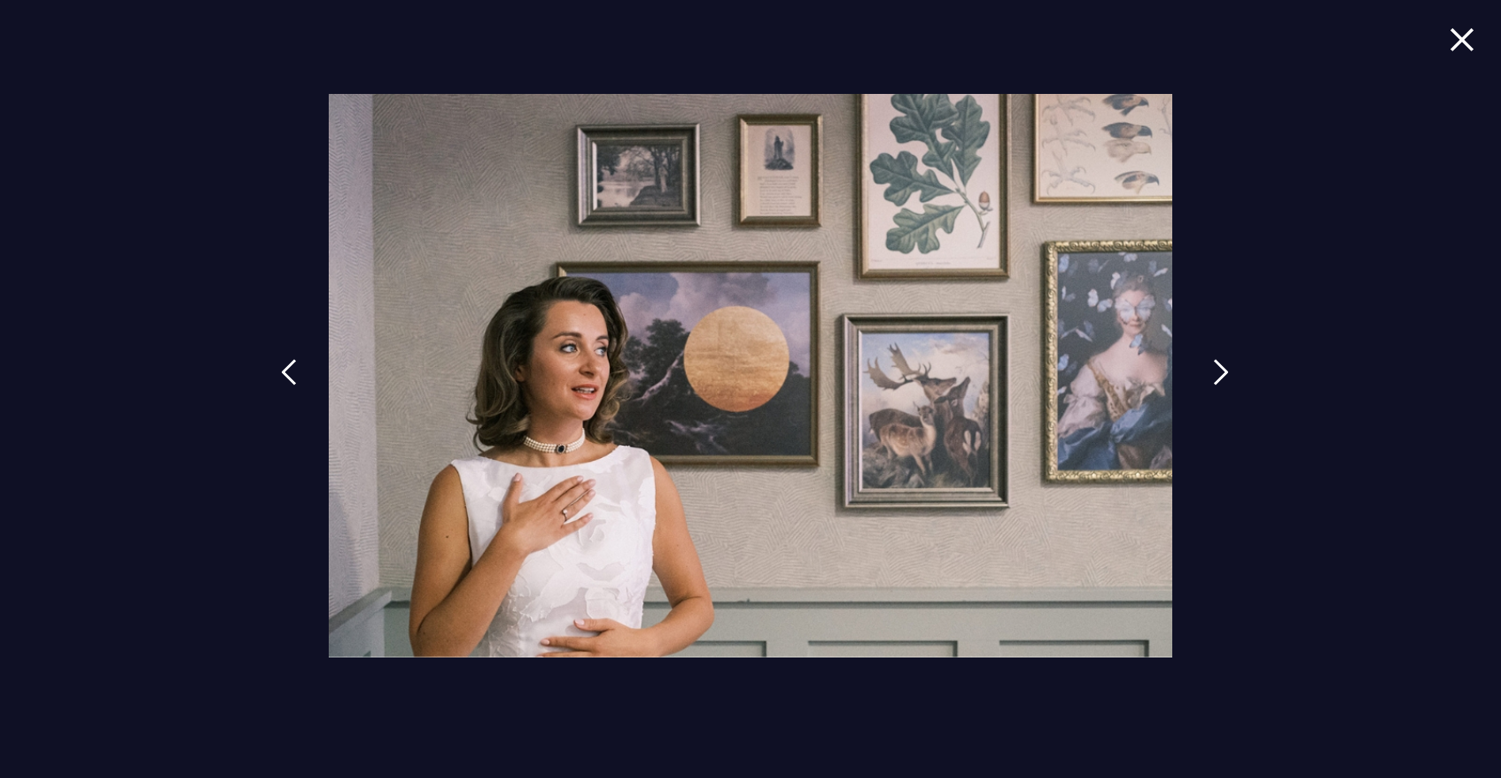
click at [1221, 373] on img at bounding box center [1221, 372] width 16 height 27
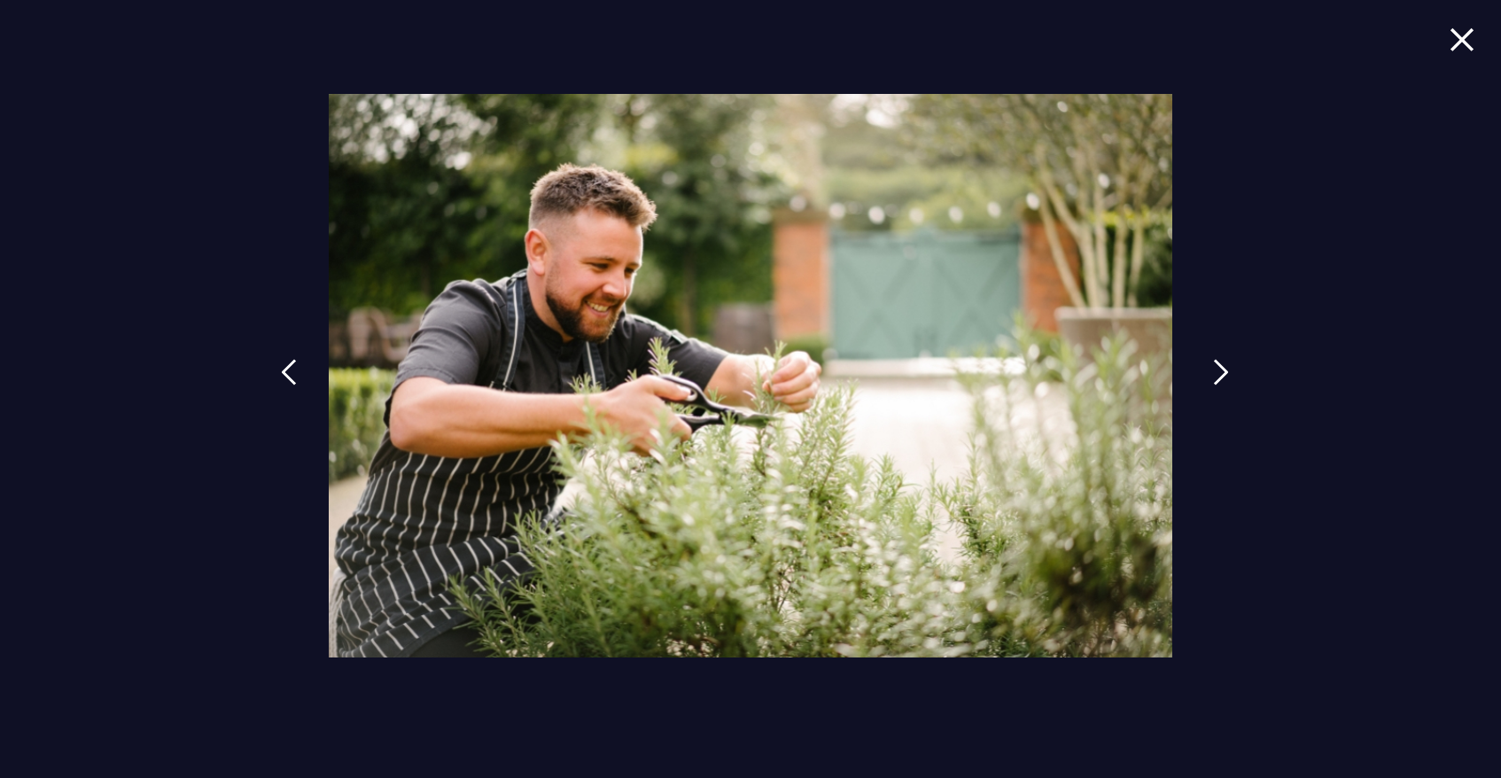
click at [1221, 373] on img at bounding box center [1221, 372] width 16 height 27
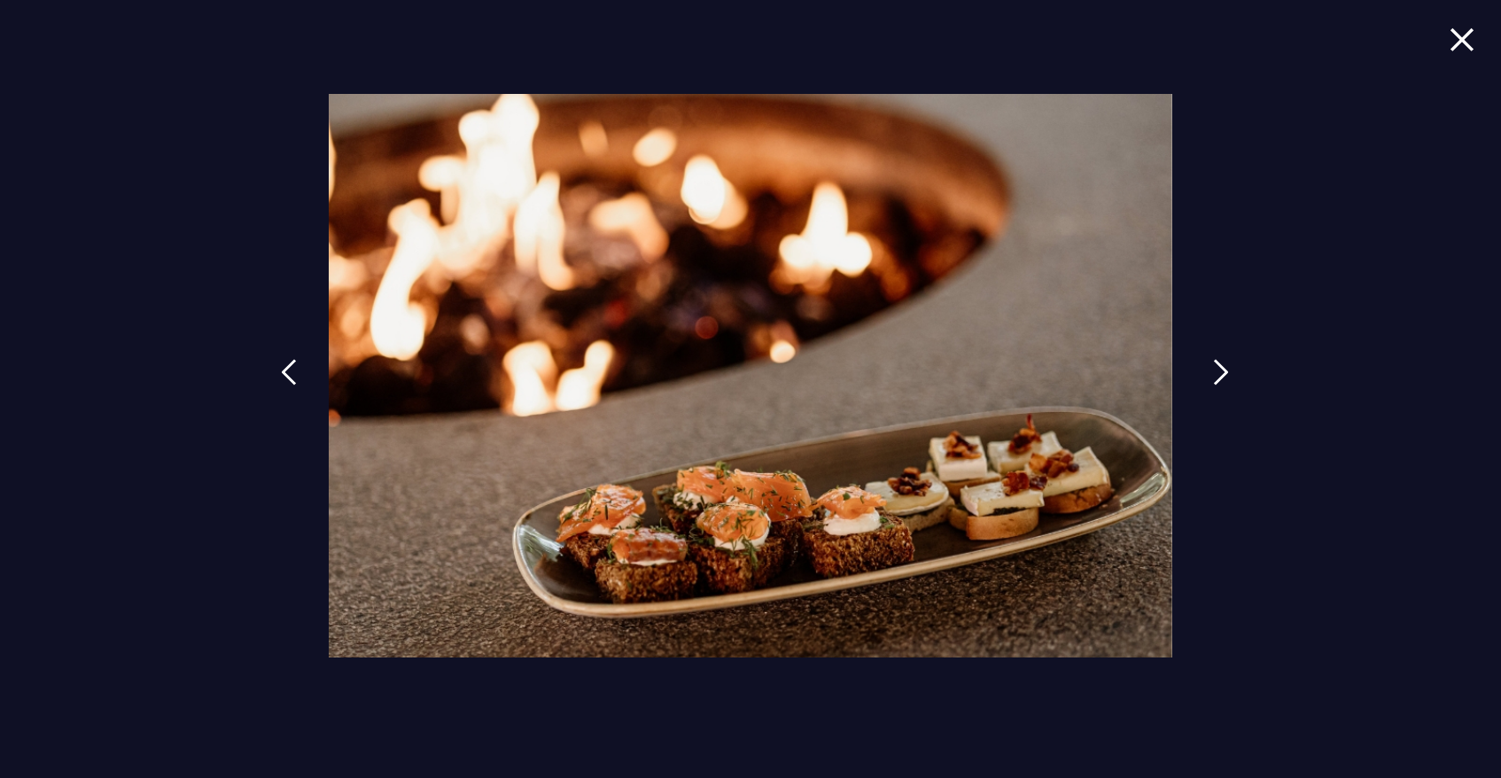
click at [1221, 373] on img at bounding box center [1221, 372] width 16 height 27
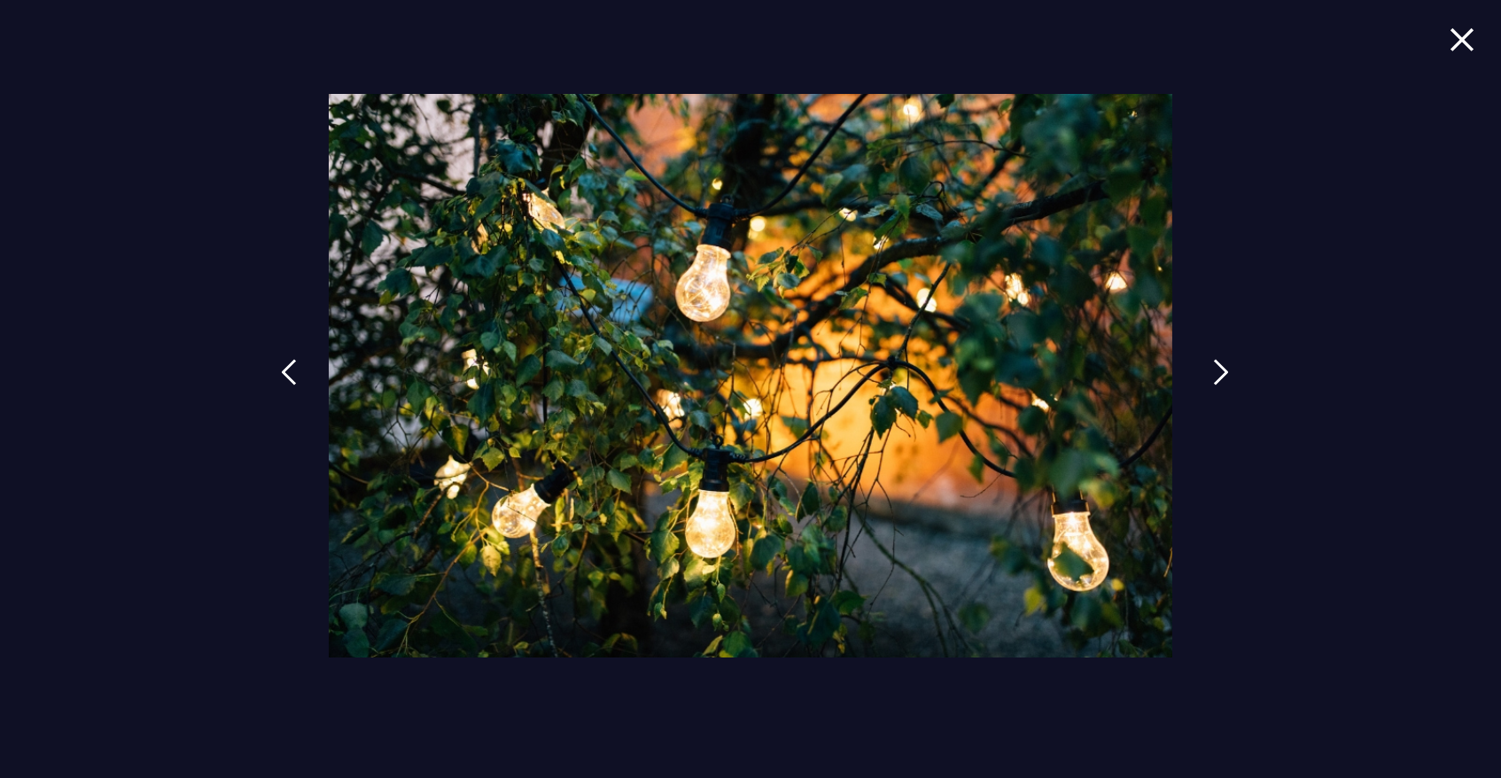
click at [1221, 373] on img at bounding box center [1221, 372] width 16 height 27
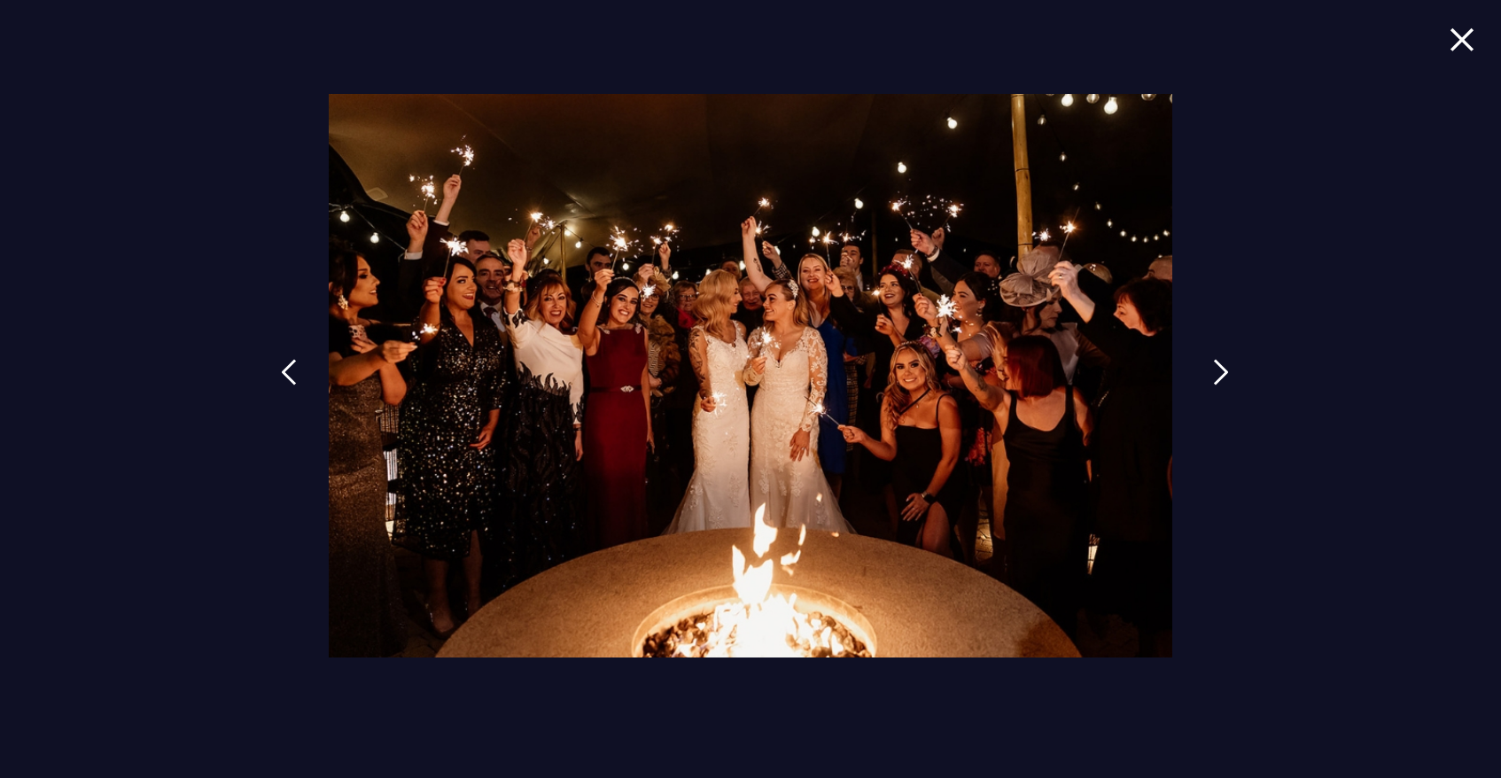
click at [1221, 373] on img at bounding box center [1221, 372] width 16 height 27
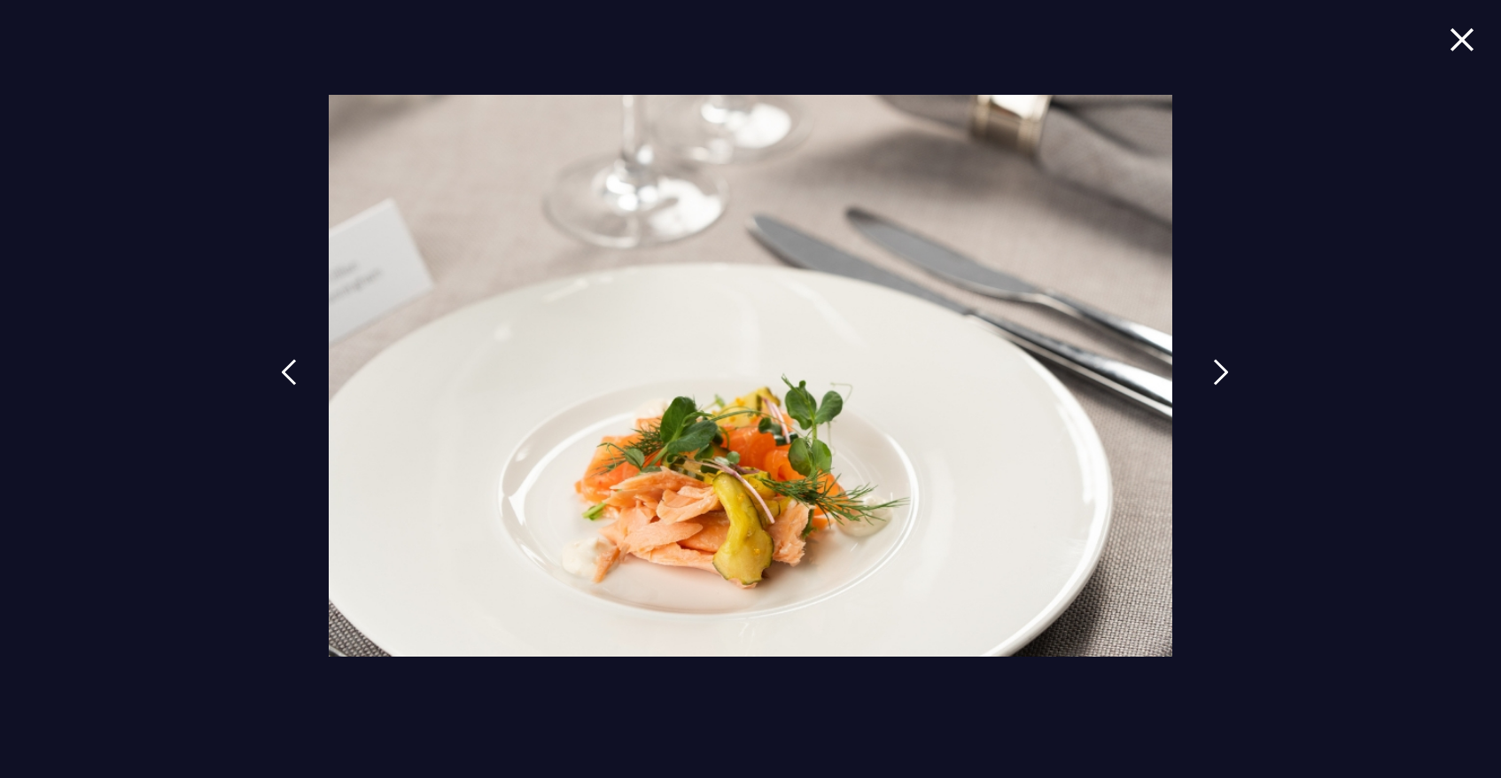
click at [1221, 373] on img at bounding box center [1221, 372] width 16 height 27
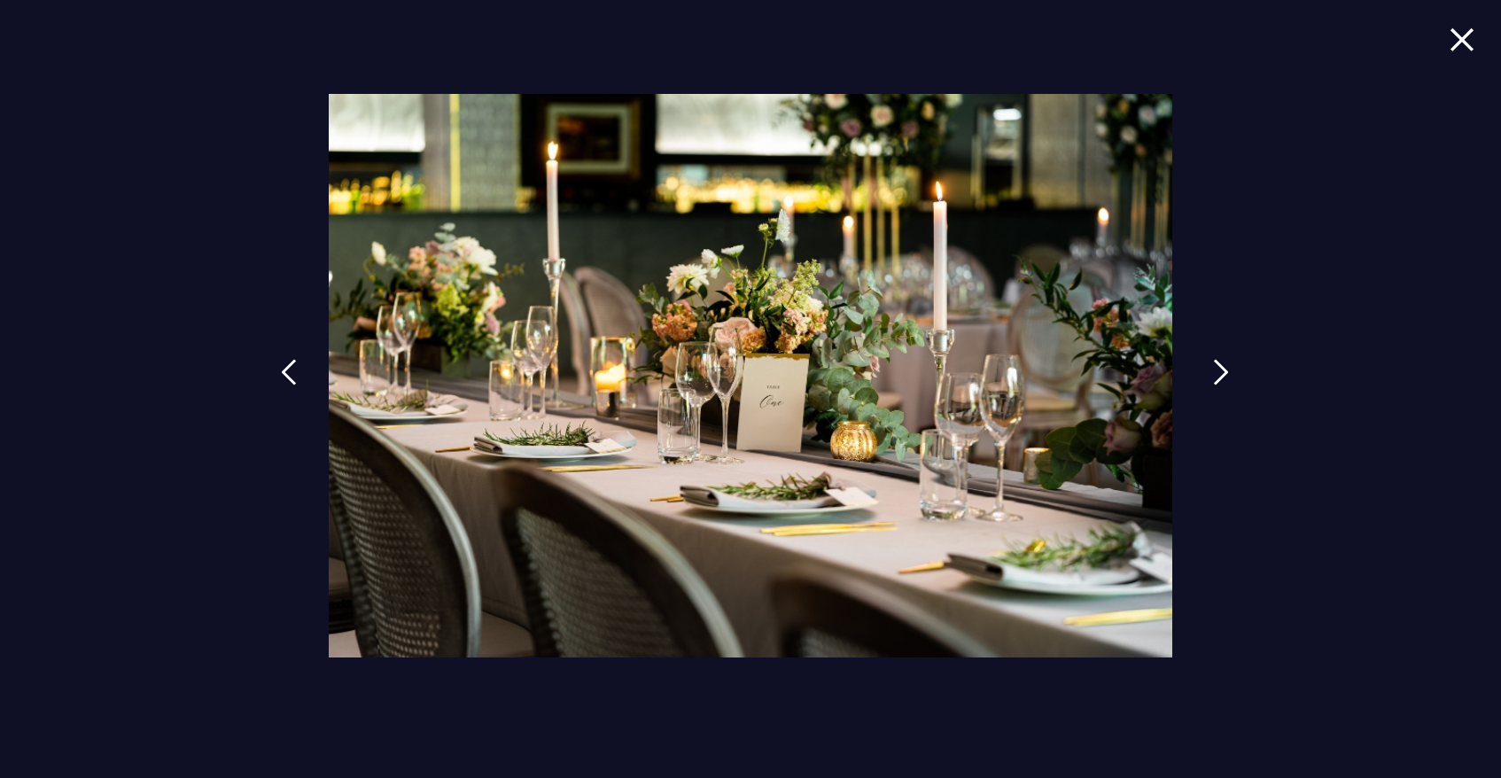
click at [1221, 373] on img at bounding box center [1221, 372] width 16 height 27
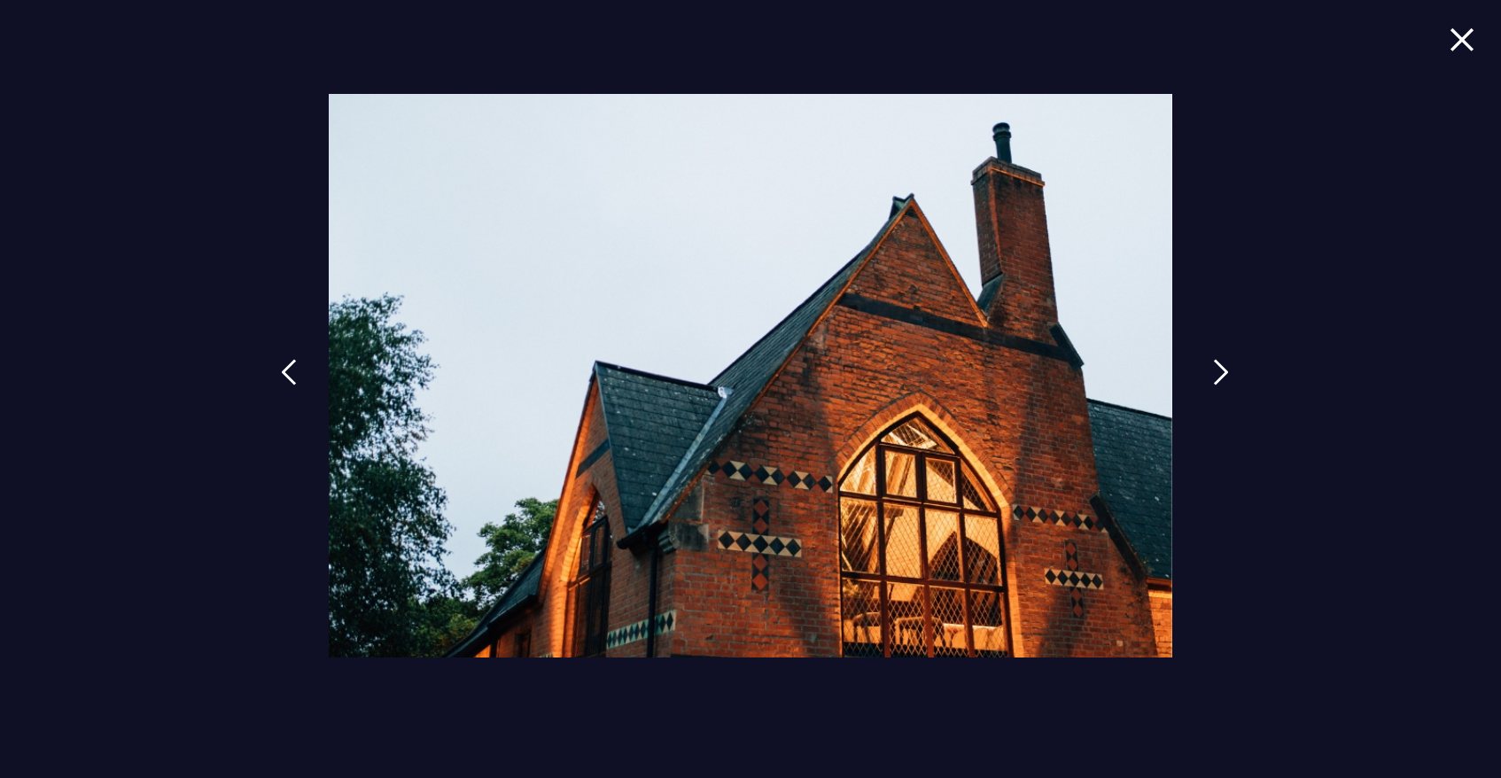
click at [1221, 373] on img at bounding box center [1221, 372] width 16 height 27
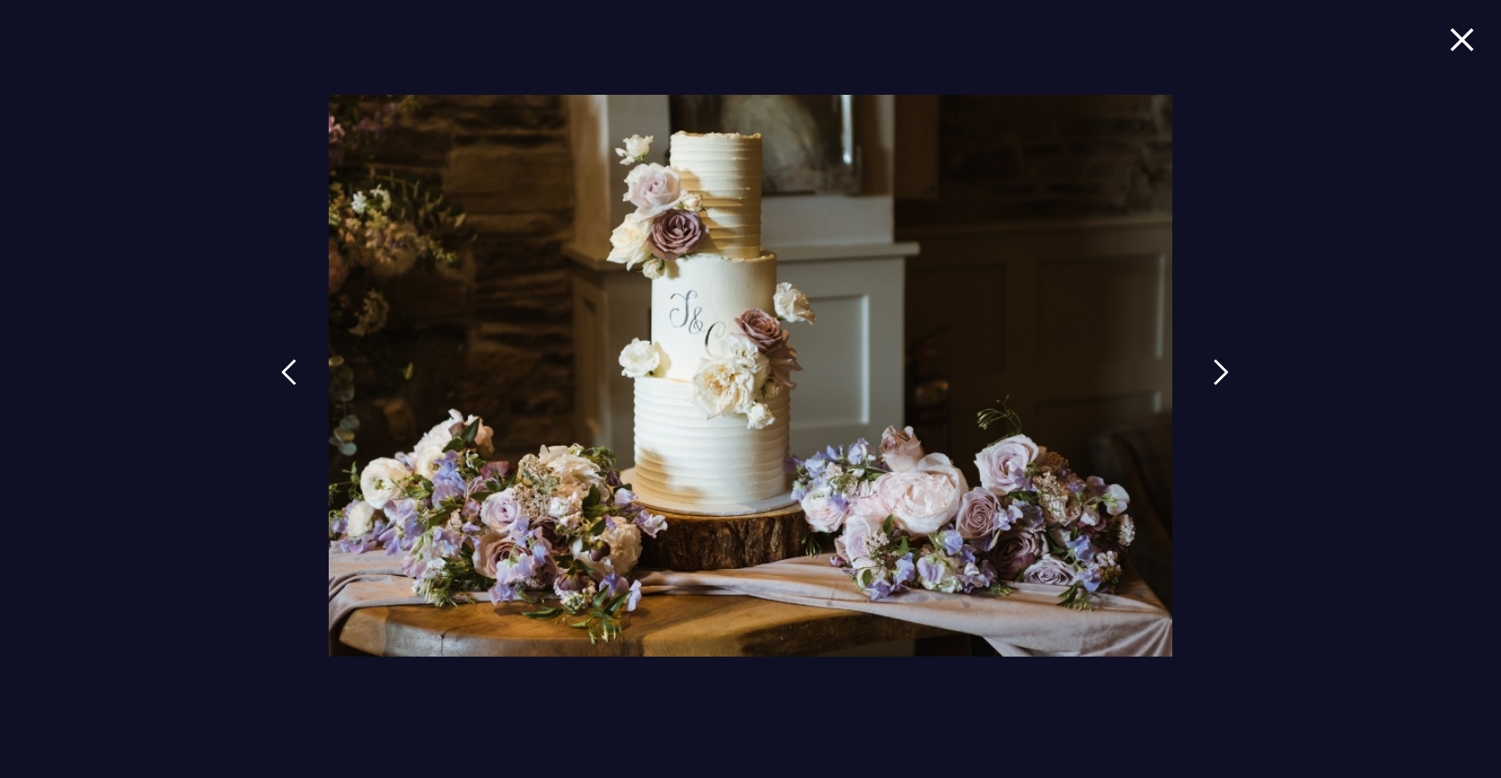
click at [1221, 373] on img at bounding box center [1221, 372] width 16 height 27
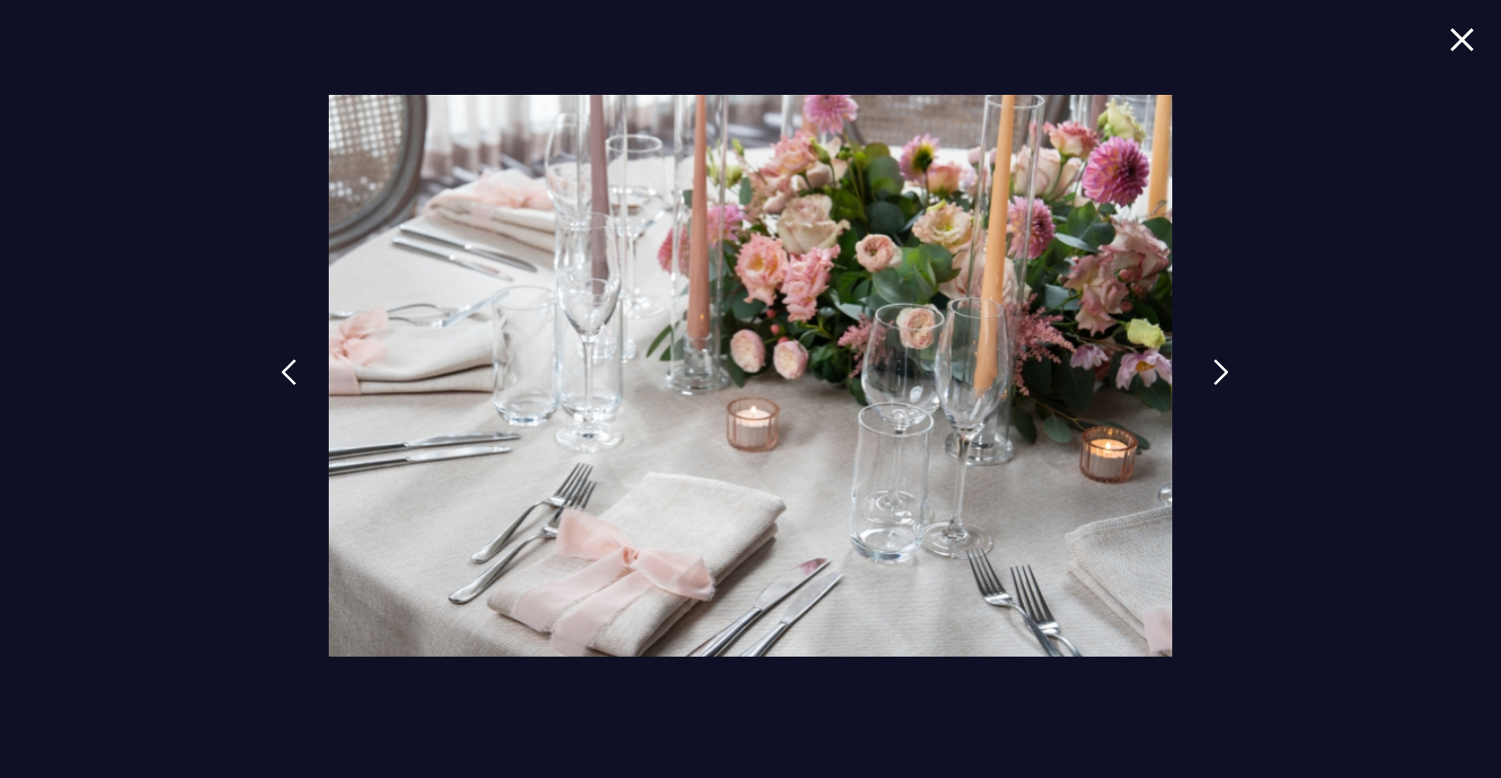
click at [1221, 373] on img at bounding box center [1221, 372] width 16 height 27
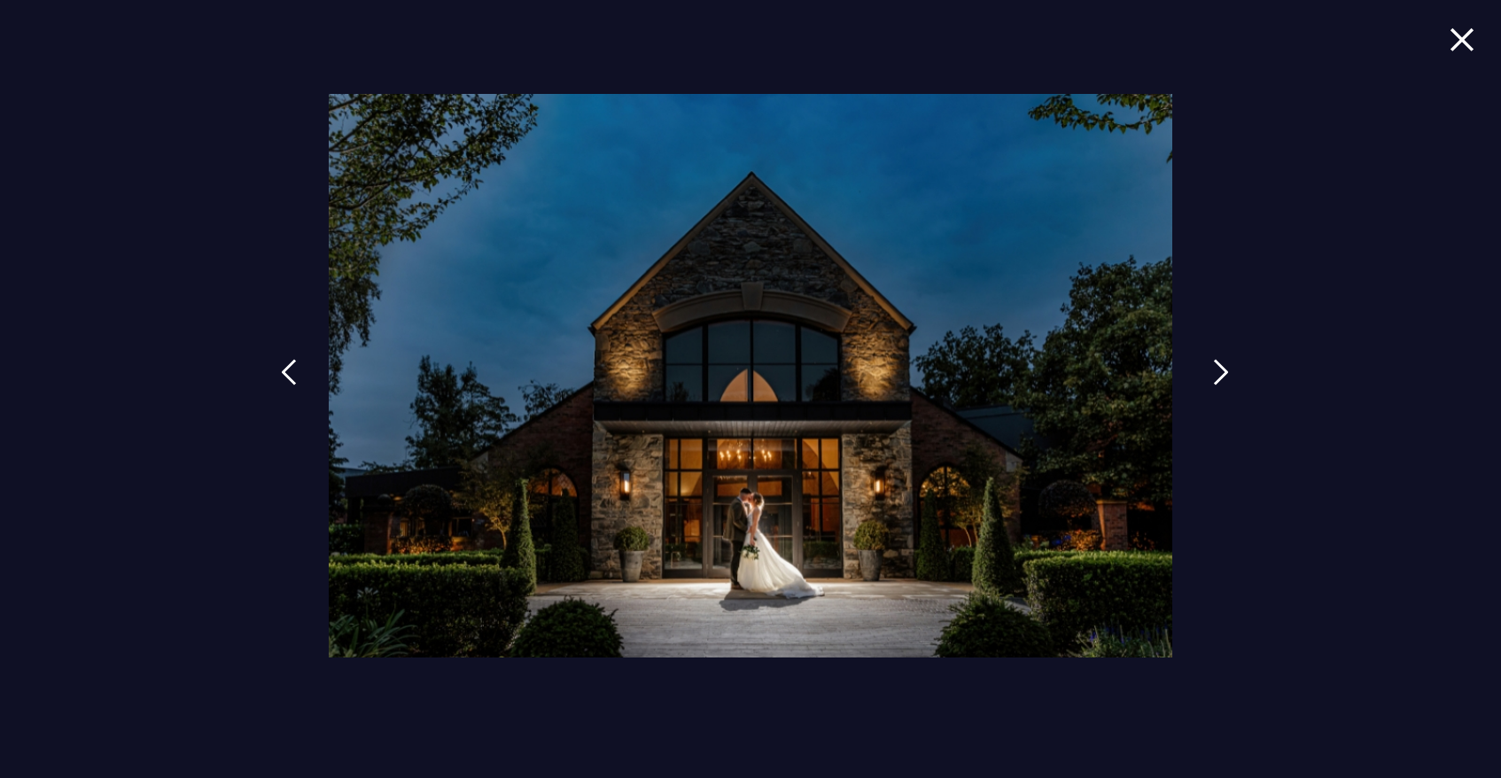
click at [1221, 373] on img at bounding box center [1221, 372] width 16 height 27
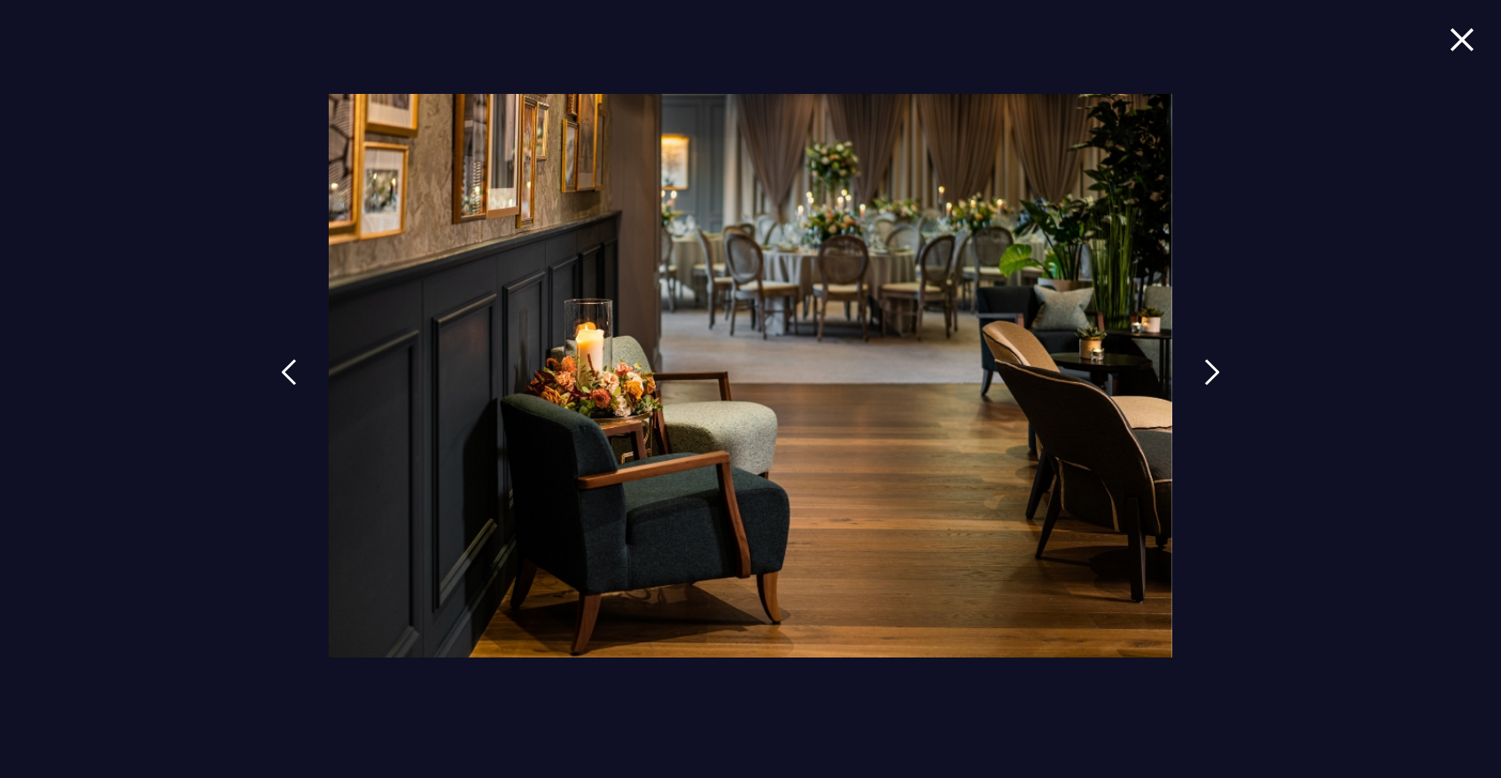
click at [1467, 46] on img at bounding box center [1462, 39] width 25 height 24
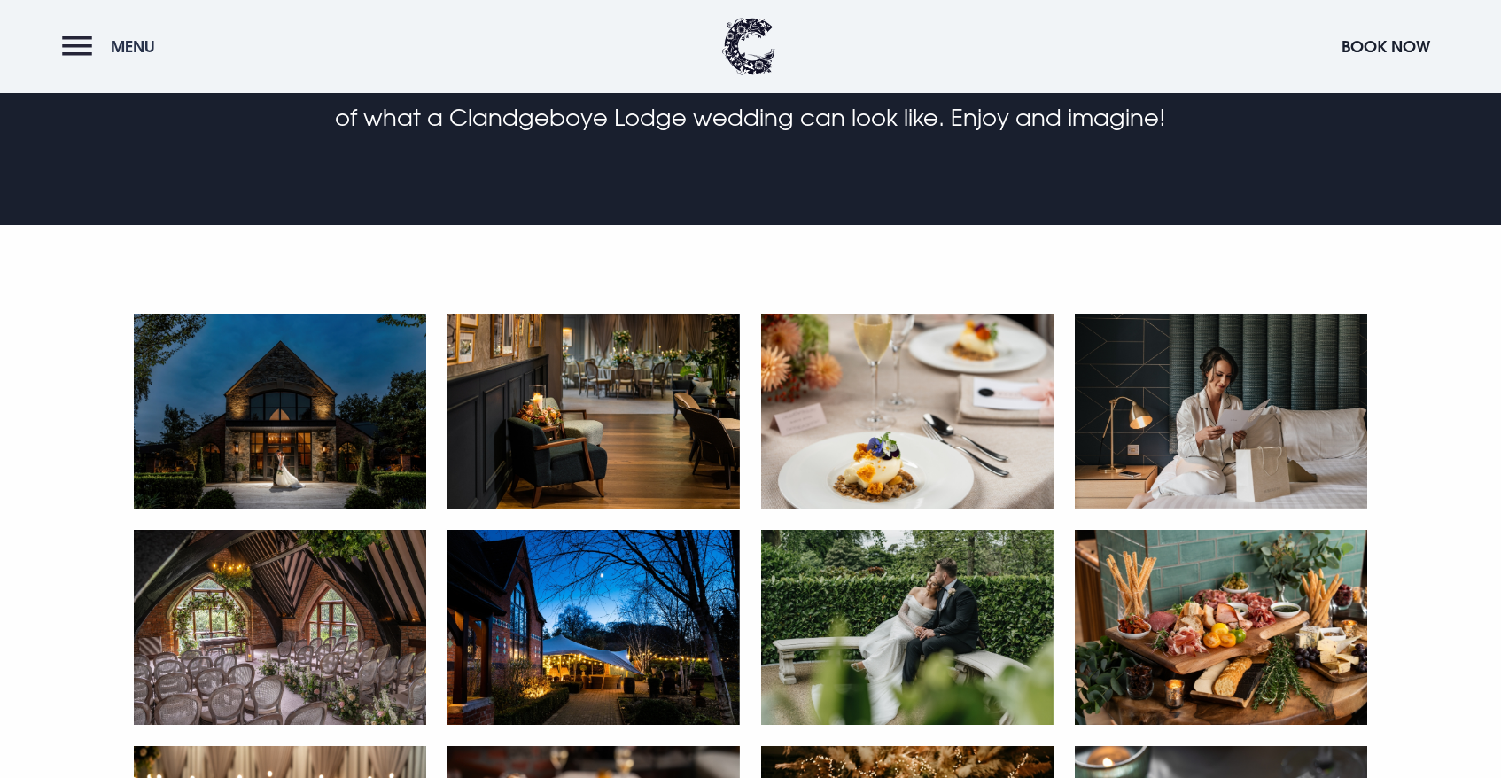
click at [108, 41] on button "Menu" at bounding box center [113, 46] width 102 height 38
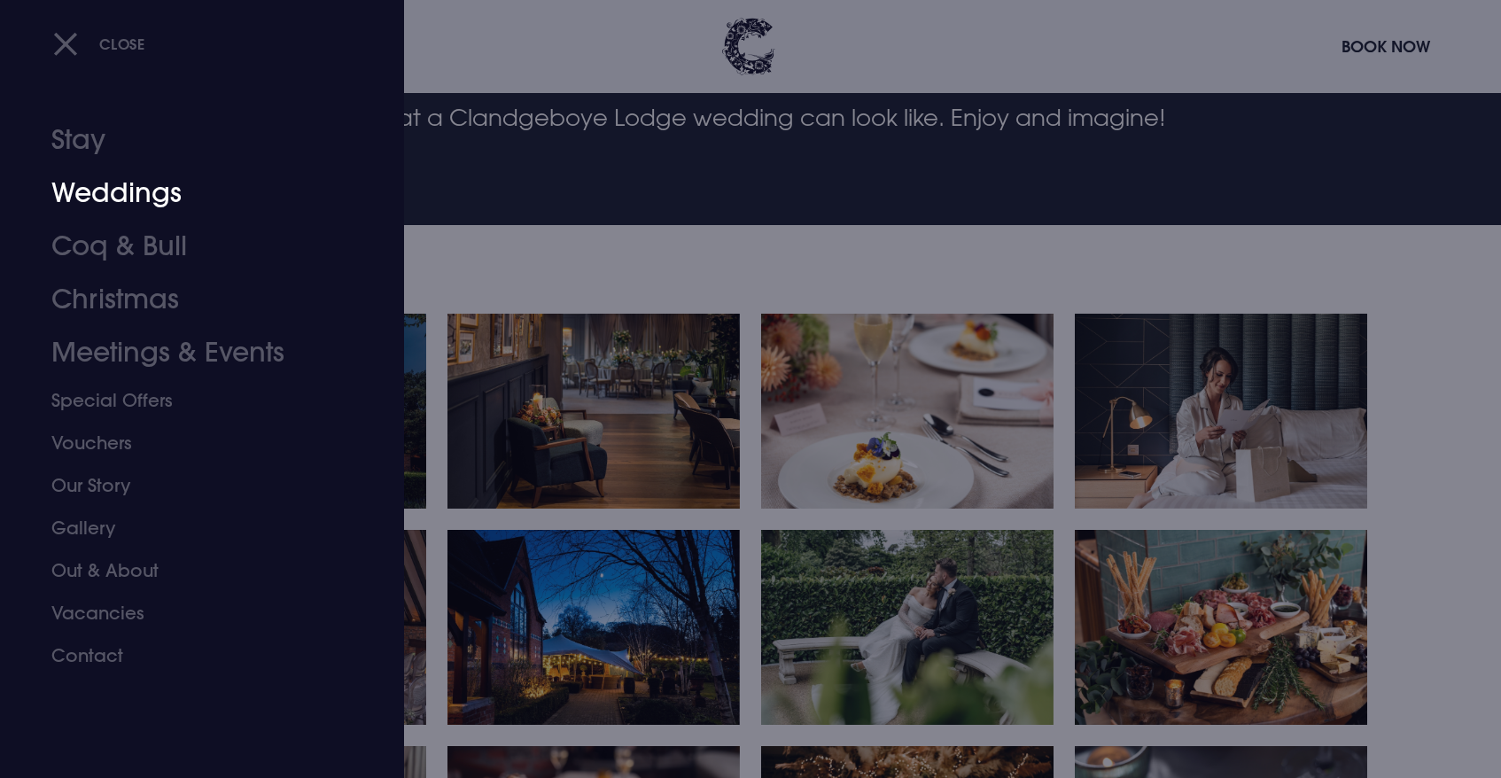
click at [102, 199] on link "Weddings" at bounding box center [191, 193] width 280 height 53
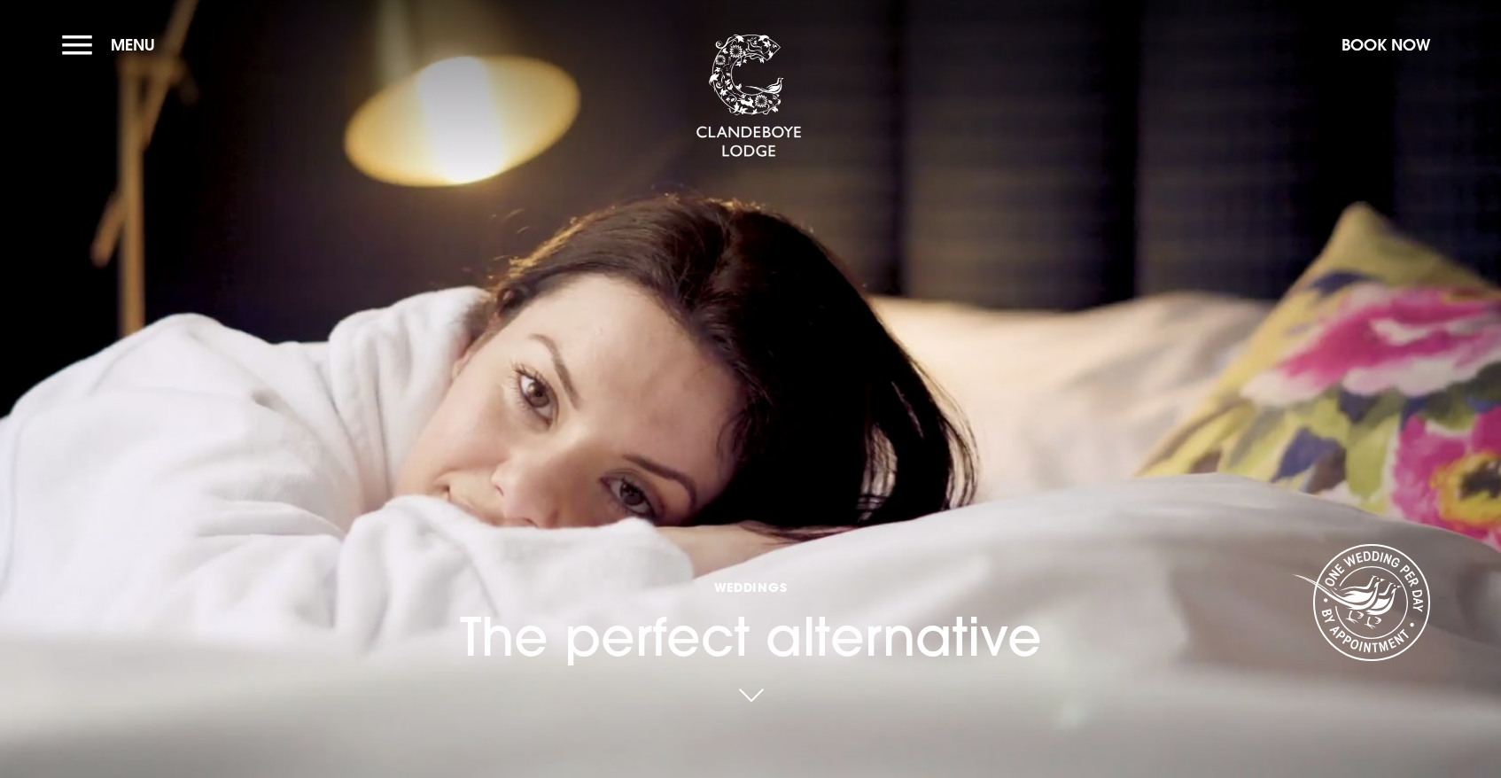
scroll to position [14, 0]
